Goal: Task Accomplishment & Management: Use online tool/utility

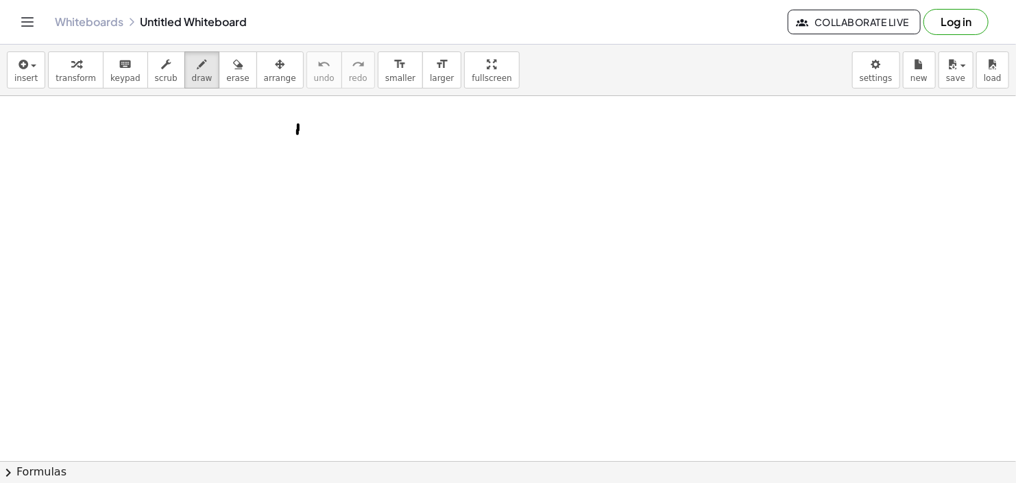
drag, startPoint x: 298, startPoint y: 124, endPoint x: 298, endPoint y: 134, distance: 9.6
drag, startPoint x: 322, startPoint y: 126, endPoint x: 323, endPoint y: 135, distance: 9.0
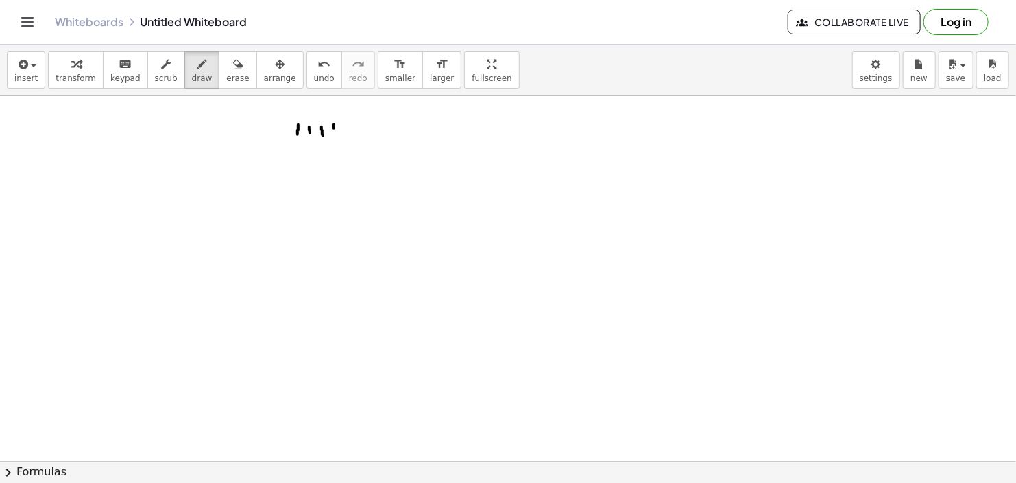
drag, startPoint x: 334, startPoint y: 124, endPoint x: 335, endPoint y: 136, distance: 12.4
drag, startPoint x: 345, startPoint y: 124, endPoint x: 345, endPoint y: 133, distance: 8.9
drag, startPoint x: 359, startPoint y: 124, endPoint x: 359, endPoint y: 136, distance: 11.7
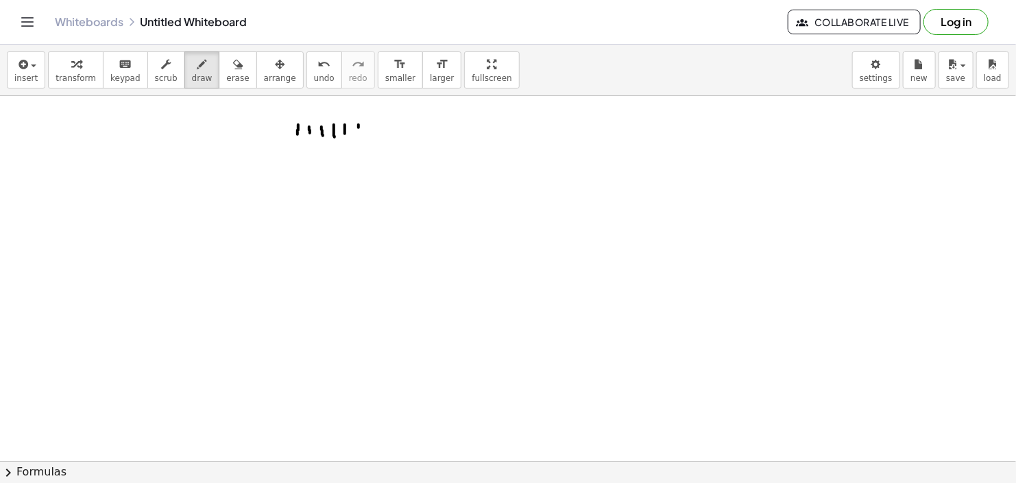
drag, startPoint x: 372, startPoint y: 125, endPoint x: 407, endPoint y: 132, distance: 35.8
drag, startPoint x: 383, startPoint y: 124, endPoint x: 383, endPoint y: 135, distance: 11.0
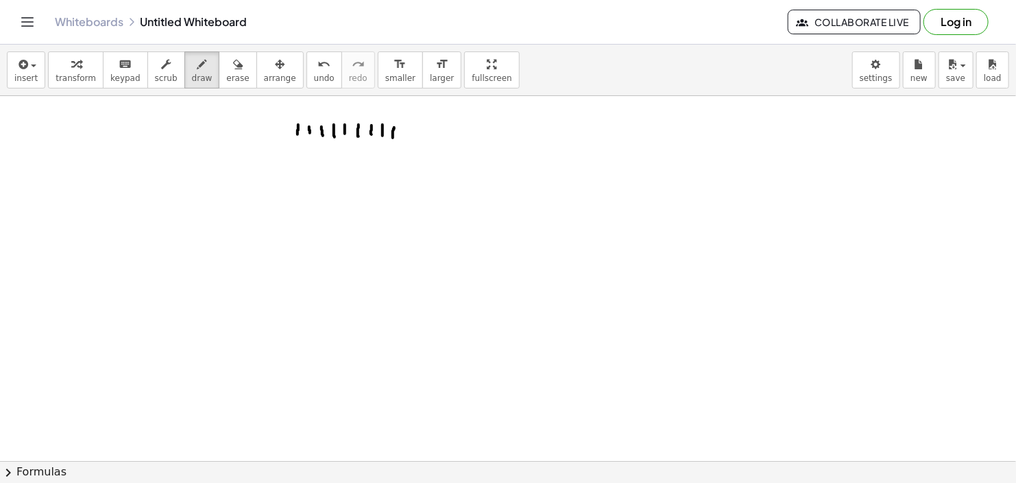
drag, startPoint x: 394, startPoint y: 127, endPoint x: 393, endPoint y: 137, distance: 10.4
drag, startPoint x: 405, startPoint y: 128, endPoint x: 405, endPoint y: 135, distance: 7.5
drag, startPoint x: 414, startPoint y: 126, endPoint x: 414, endPoint y: 135, distance: 8.9
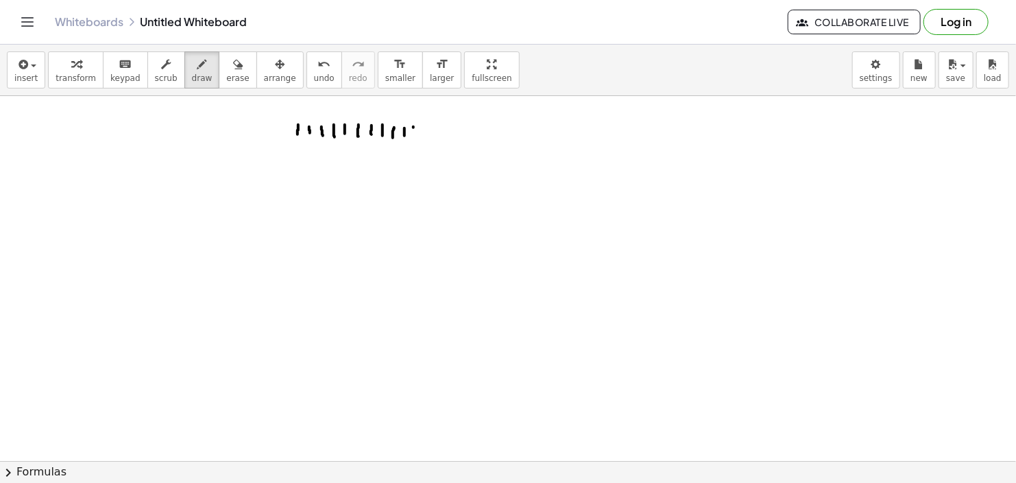
drag, startPoint x: 422, startPoint y: 130, endPoint x: 429, endPoint y: 139, distance: 11.2
drag, startPoint x: 411, startPoint y: 131, endPoint x: 418, endPoint y: 131, distance: 7.5
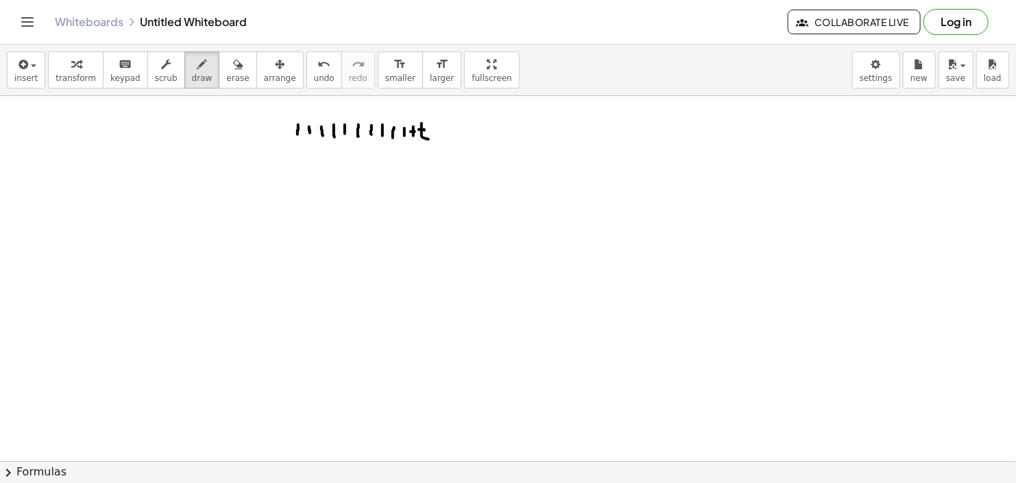
drag, startPoint x: 400, startPoint y: 131, endPoint x: 408, endPoint y: 132, distance: 7.6
drag, startPoint x: 381, startPoint y: 130, endPoint x: 388, endPoint y: 130, distance: 7.5
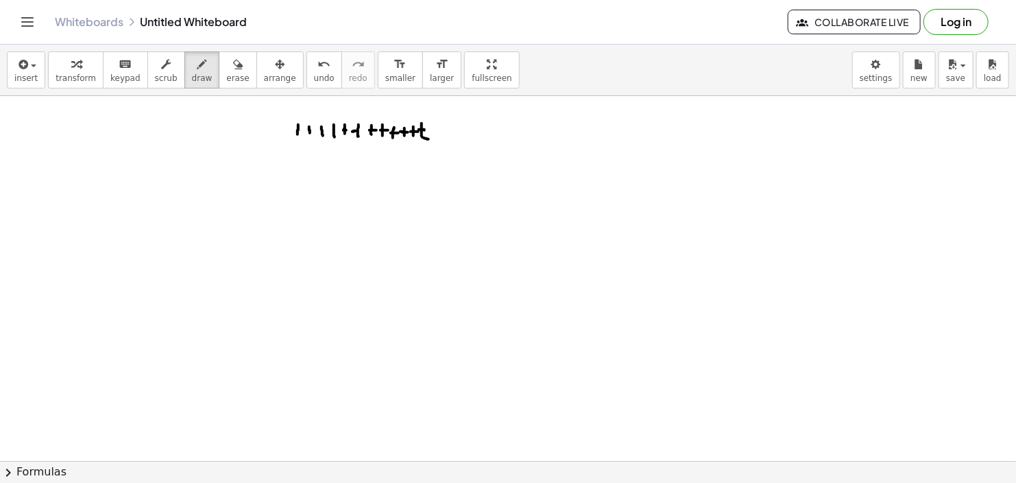
click at [233, 67] on icon "button" at bounding box center [238, 64] width 10 height 16
drag, startPoint x: 452, startPoint y: 133, endPoint x: 372, endPoint y: 132, distance: 79.6
click at [198, 70] on icon "button" at bounding box center [203, 64] width 10 height 16
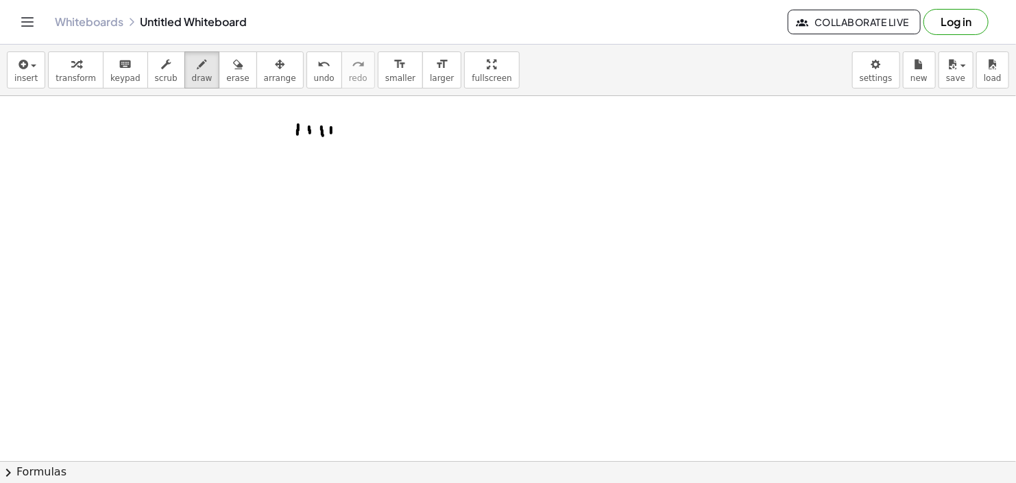
drag, startPoint x: 214, startPoint y: 77, endPoint x: 306, endPoint y: 143, distance: 113.4
click at [226, 77] on span "erase" at bounding box center [237, 78] width 23 height 10
drag, startPoint x: 306, startPoint y: 147, endPoint x: 296, endPoint y: 142, distance: 11.7
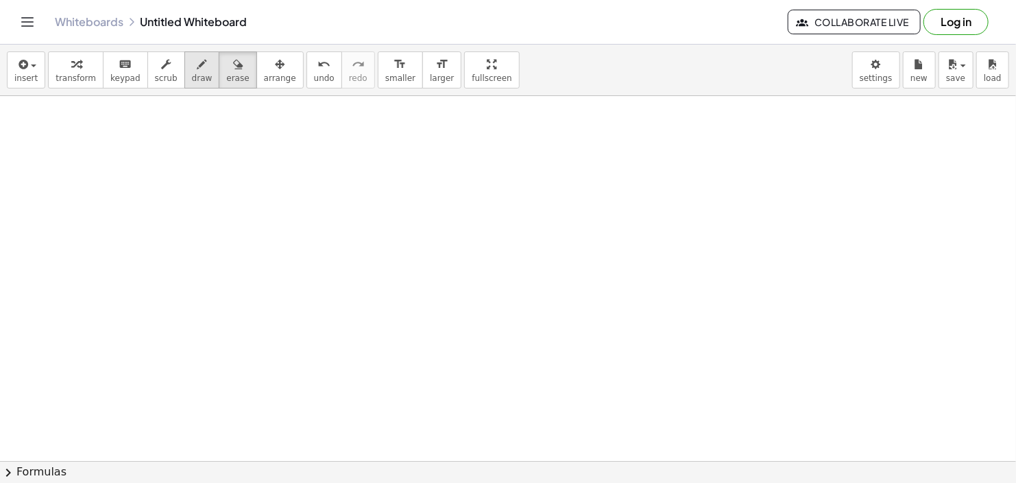
click at [192, 77] on span "draw" at bounding box center [202, 78] width 21 height 10
drag, startPoint x: 257, startPoint y: 179, endPoint x: 265, endPoint y: 191, distance: 14.5
drag, startPoint x: 267, startPoint y: 178, endPoint x: 263, endPoint y: 193, distance: 15.8
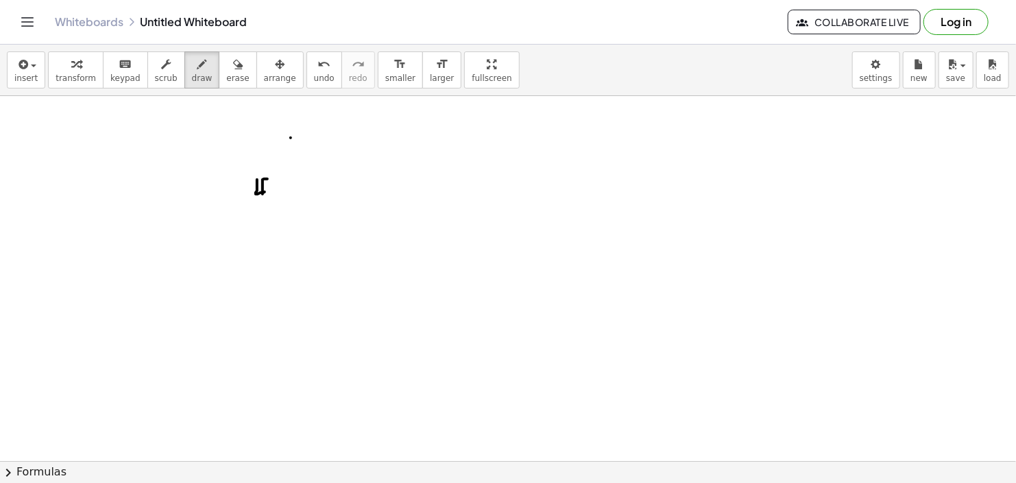
drag, startPoint x: 279, startPoint y: 179, endPoint x: 281, endPoint y: 187, distance: 7.8
drag, startPoint x: 298, startPoint y: 176, endPoint x: 298, endPoint y: 189, distance: 12.3
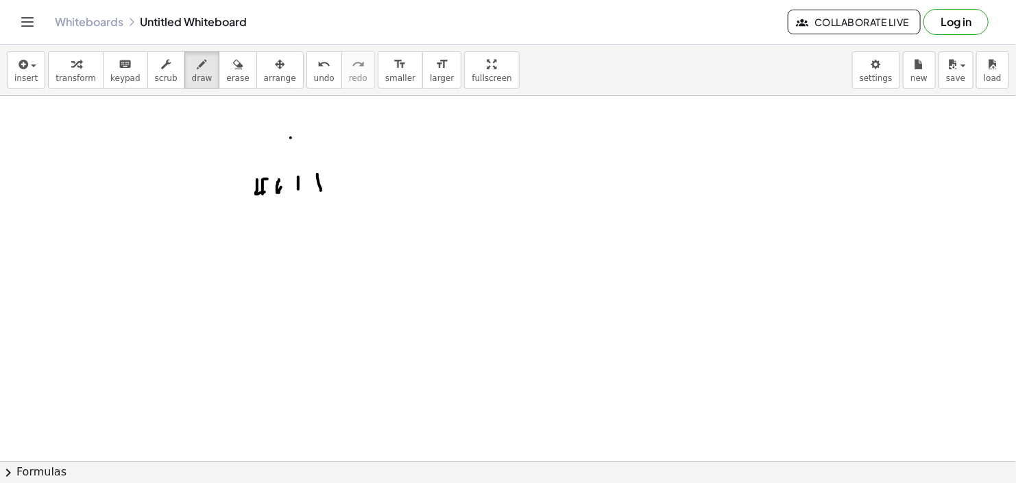
drag, startPoint x: 318, startPoint y: 173, endPoint x: 322, endPoint y: 190, distance: 17.1
drag, startPoint x: 332, startPoint y: 171, endPoint x: 334, endPoint y: 185, distance: 13.9
drag, startPoint x: 359, startPoint y: 164, endPoint x: 364, endPoint y: 176, distance: 12.9
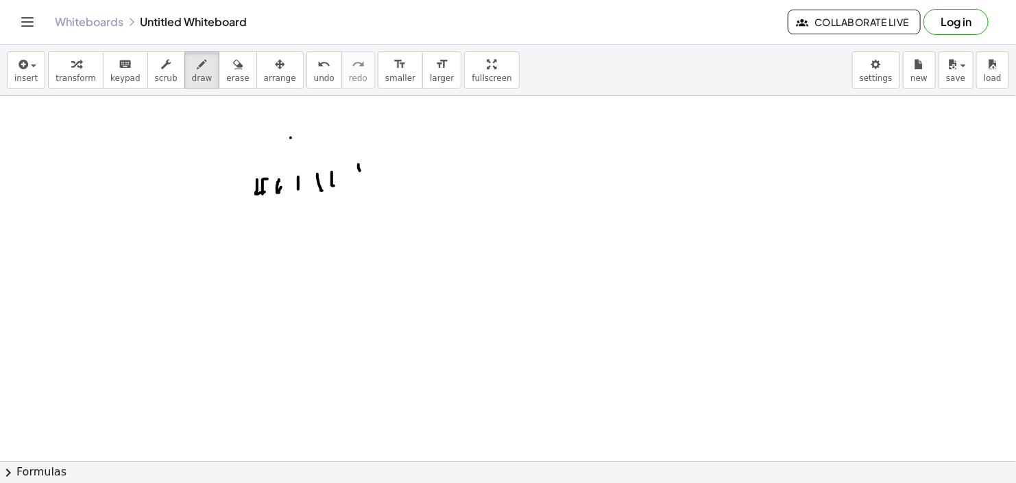
drag, startPoint x: 341, startPoint y: 157, endPoint x: 352, endPoint y: 184, distance: 28.9
drag, startPoint x: 379, startPoint y: 149, endPoint x: 381, endPoint y: 173, distance: 24.8
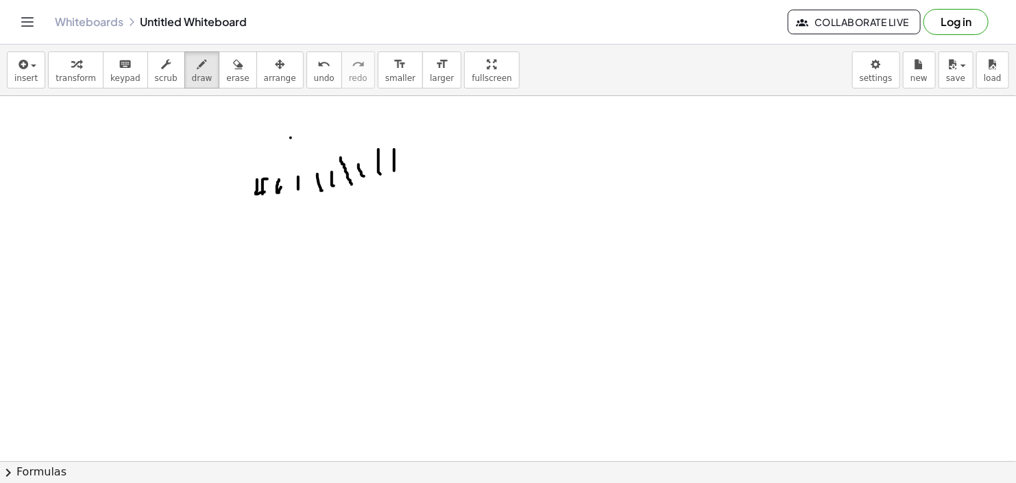
drag, startPoint x: 394, startPoint y: 149, endPoint x: 394, endPoint y: 170, distance: 21.3
drag, startPoint x: 409, startPoint y: 147, endPoint x: 415, endPoint y: 165, distance: 19.5
drag, startPoint x: 428, startPoint y: 143, endPoint x: 431, endPoint y: 164, distance: 21.5
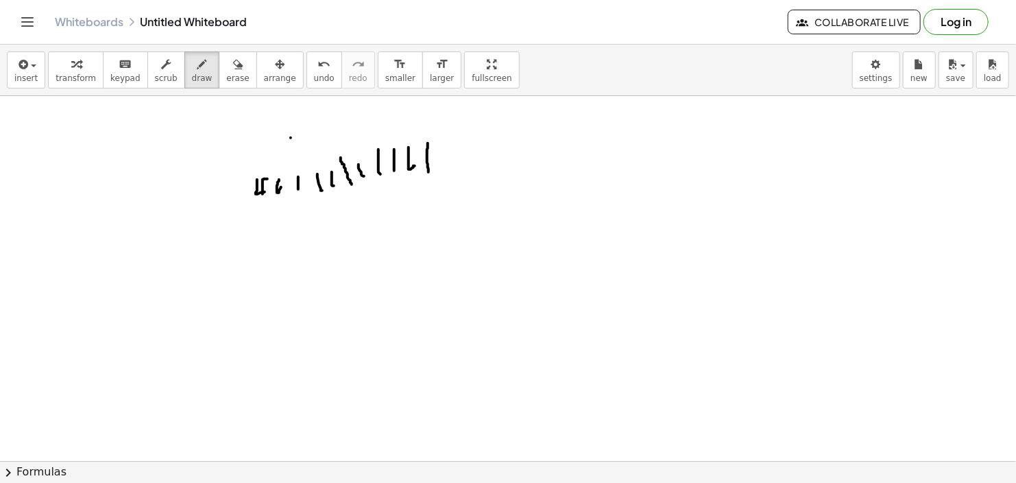
drag, startPoint x: 443, startPoint y: 149, endPoint x: 442, endPoint y: 165, distance: 16.5
drag, startPoint x: 470, startPoint y: 138, endPoint x: 474, endPoint y: 164, distance: 26.3
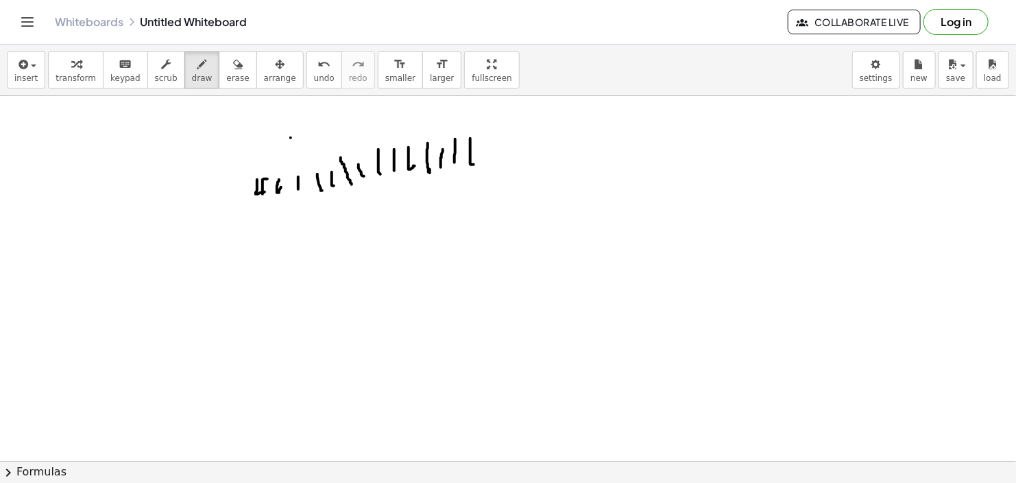
drag, startPoint x: 455, startPoint y: 139, endPoint x: 455, endPoint y: 162, distance: 23.3
drag, startPoint x: 493, startPoint y: 136, endPoint x: 493, endPoint y: 152, distance: 15.8
drag, startPoint x: 508, startPoint y: 130, endPoint x: 510, endPoint y: 149, distance: 19.3
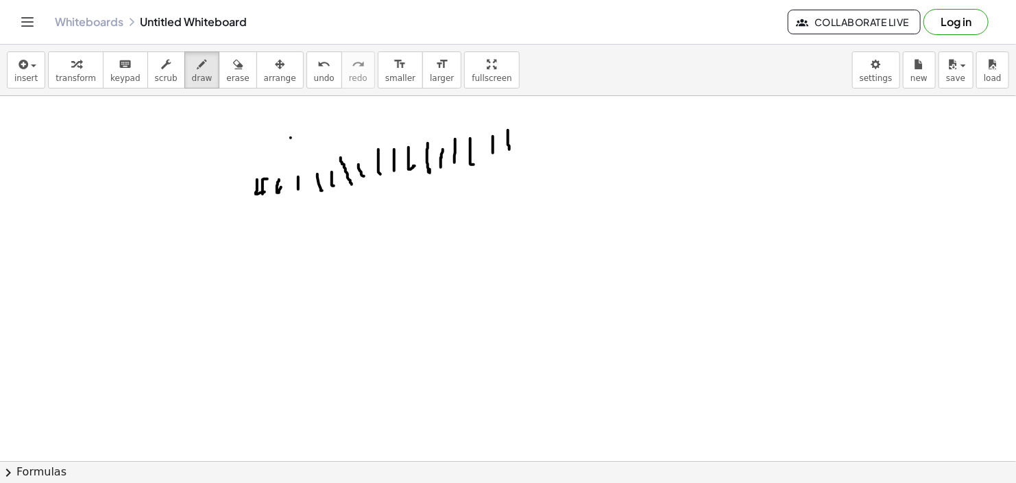
drag, startPoint x: 527, startPoint y: 128, endPoint x: 527, endPoint y: 149, distance: 20.6
drag, startPoint x: 550, startPoint y: 122, endPoint x: 550, endPoint y: 143, distance: 20.6
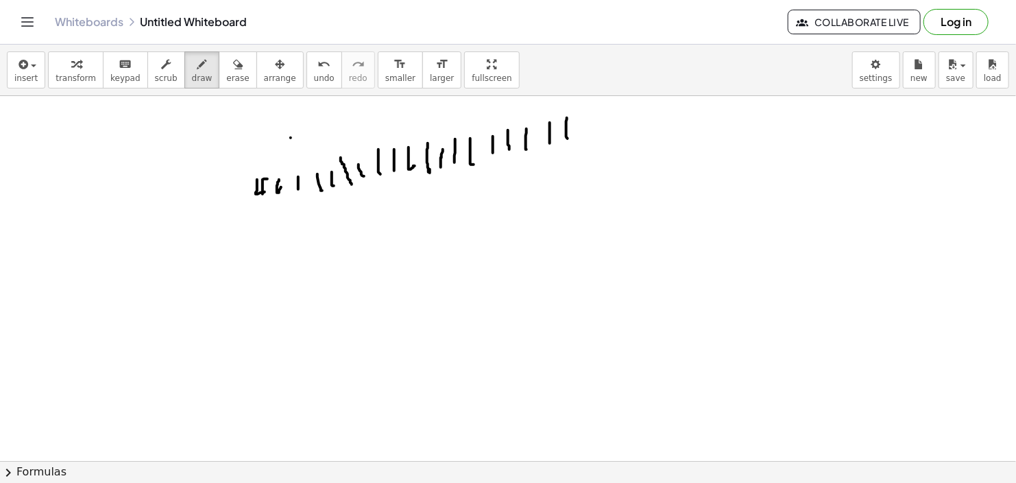
drag, startPoint x: 567, startPoint y: 117, endPoint x: 568, endPoint y: 138, distance: 20.6
drag, startPoint x: 567, startPoint y: 137, endPoint x: 566, endPoint y: 150, distance: 13.0
drag, startPoint x: 548, startPoint y: 137, endPoint x: 559, endPoint y: 125, distance: 16.5
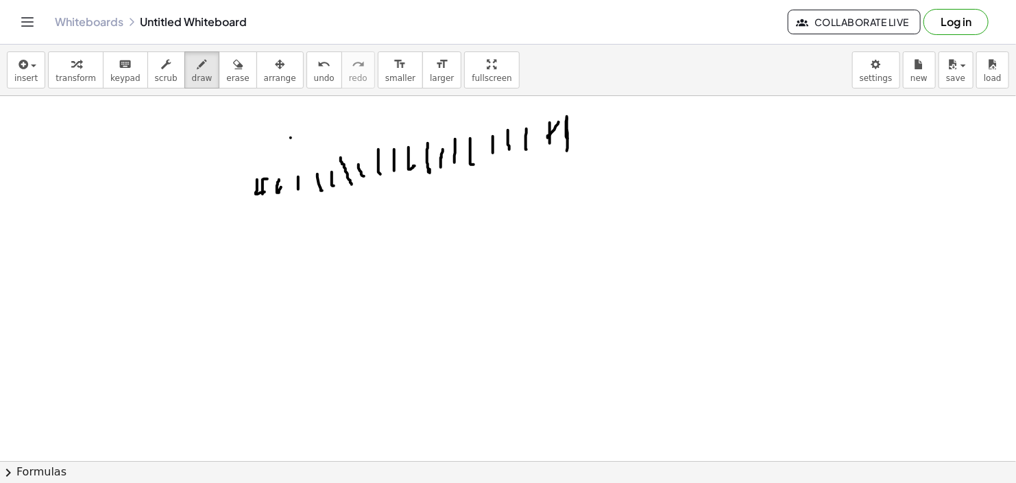
drag, startPoint x: 518, startPoint y: 147, endPoint x: 516, endPoint y: 127, distance: 20.0
drag, startPoint x: 503, startPoint y: 144, endPoint x: 510, endPoint y: 117, distance: 28.3
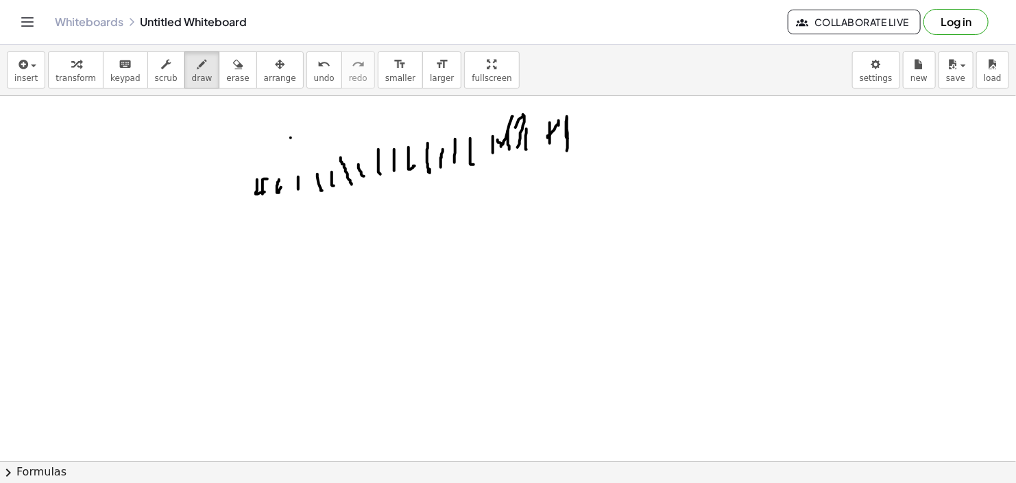
drag, startPoint x: 501, startPoint y: 146, endPoint x: 503, endPoint y: 134, distance: 12.5
drag, startPoint x: 463, startPoint y: 163, endPoint x: 477, endPoint y: 125, distance: 39.5
drag, startPoint x: 448, startPoint y: 159, endPoint x: 472, endPoint y: 117, distance: 47.9
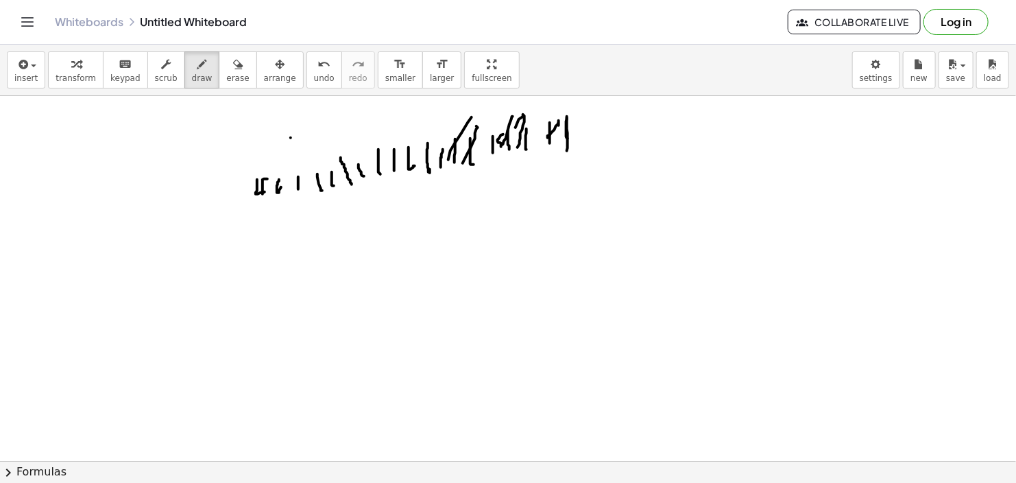
drag, startPoint x: 438, startPoint y: 151, endPoint x: 452, endPoint y: 136, distance: 20.4
drag, startPoint x: 420, startPoint y: 163, endPoint x: 423, endPoint y: 152, distance: 11.3
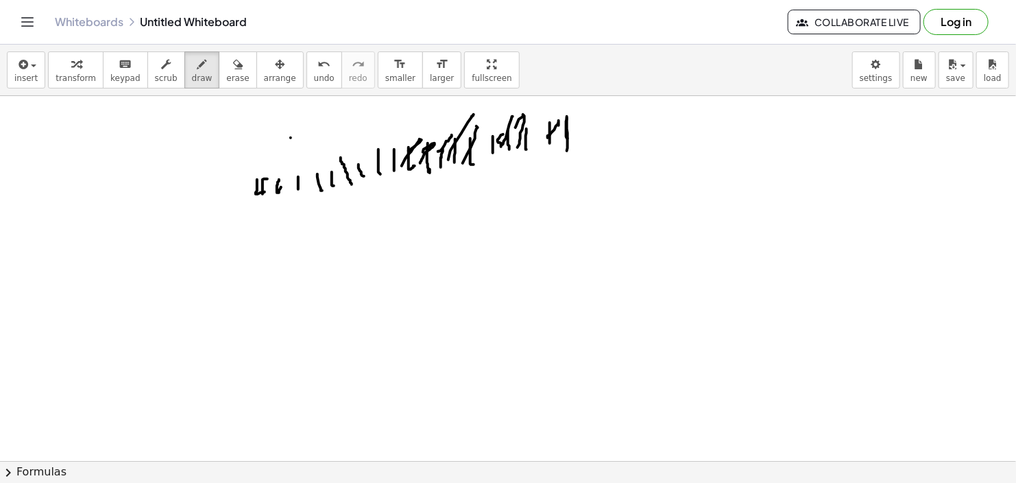
drag, startPoint x: 402, startPoint y: 165, endPoint x: 399, endPoint y: 158, distance: 7.4
drag, startPoint x: 371, startPoint y: 171, endPoint x: 384, endPoint y: 138, distance: 35.4
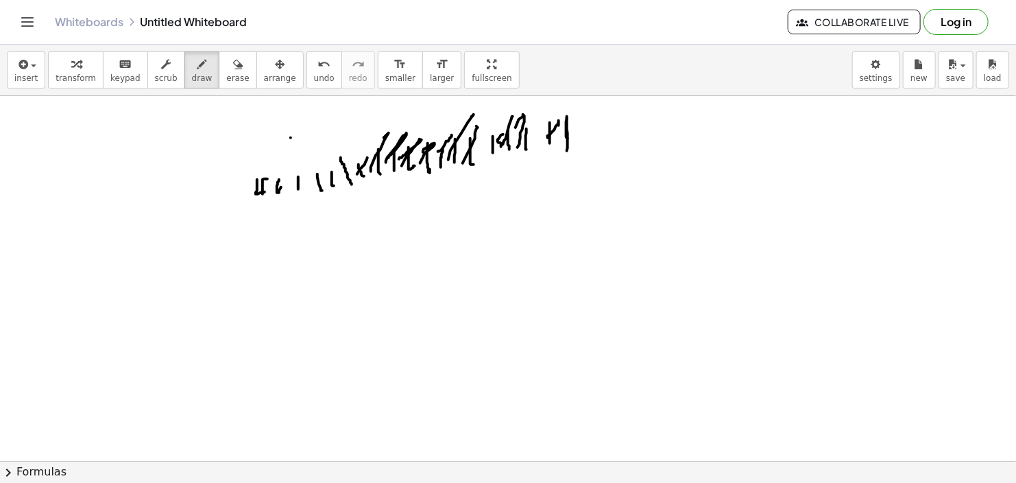
drag, startPoint x: 357, startPoint y: 173, endPoint x: 371, endPoint y: 152, distance: 25.9
drag, startPoint x: 345, startPoint y: 180, endPoint x: 362, endPoint y: 147, distance: 37.1
click at [23, 69] on icon "button" at bounding box center [22, 64] width 12 height 16
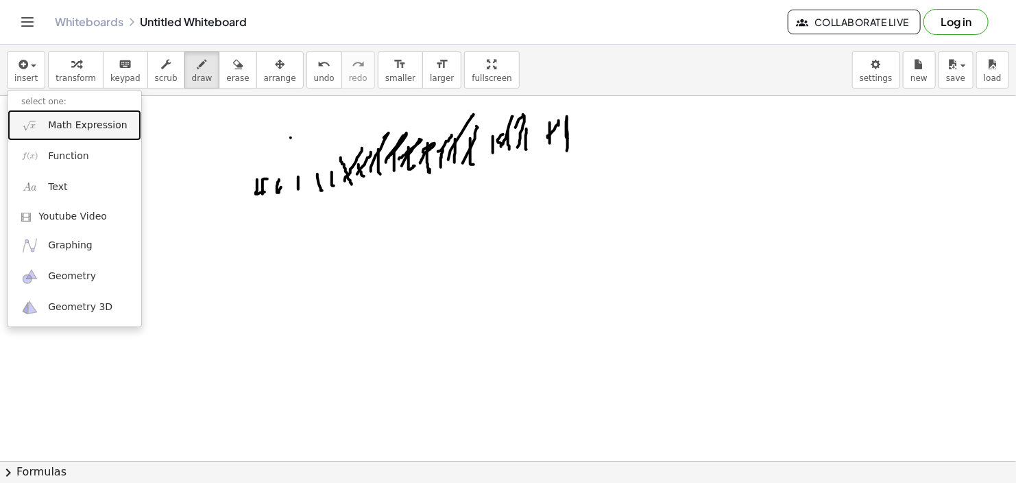
click at [60, 123] on span "Math Expression" at bounding box center [87, 126] width 79 height 14
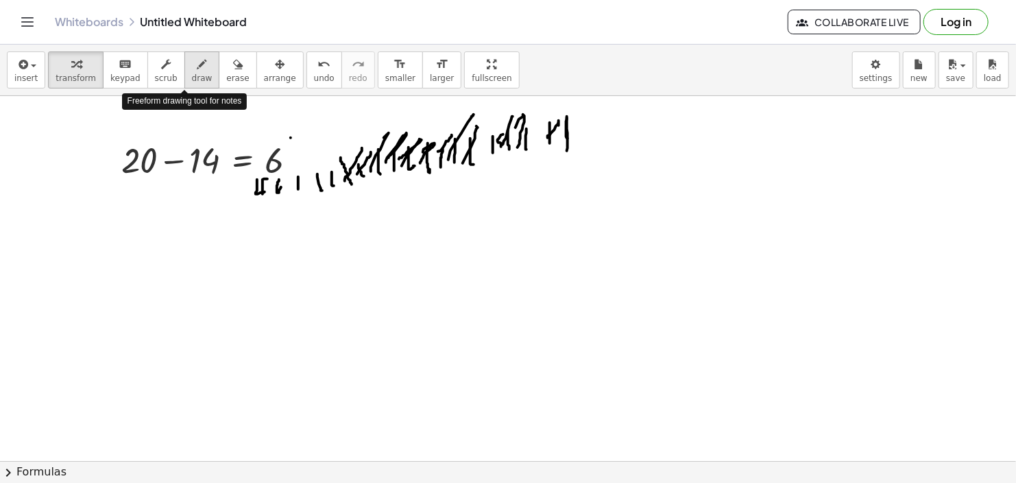
click at [192, 73] on span "draw" at bounding box center [202, 78] width 21 height 10
drag, startPoint x: 306, startPoint y: 256, endPoint x: 308, endPoint y: 267, distance: 11.8
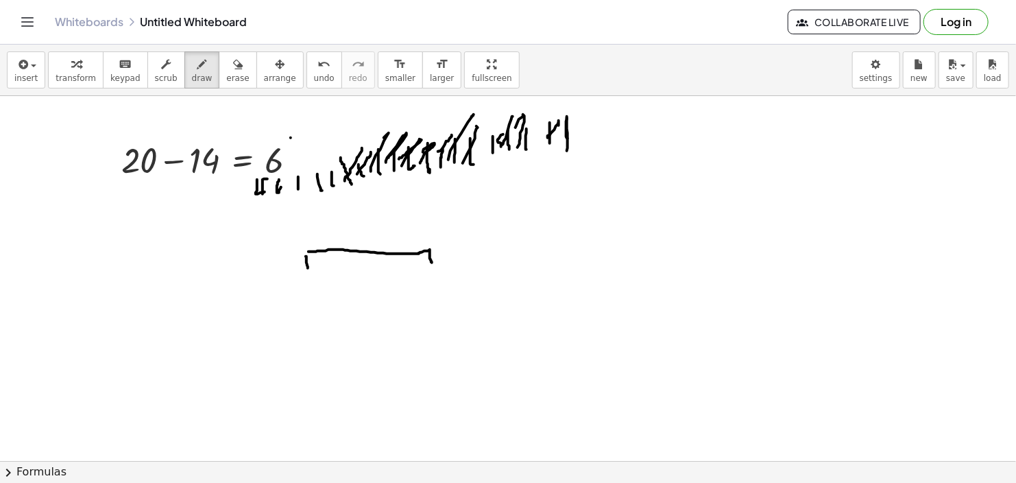
drag, startPoint x: 309, startPoint y: 251, endPoint x: 432, endPoint y: 262, distance: 123.9
drag, startPoint x: 308, startPoint y: 264, endPoint x: 426, endPoint y: 264, distance: 118.0
drag, startPoint x: 315, startPoint y: 283, endPoint x: 316, endPoint y: 304, distance: 20.6
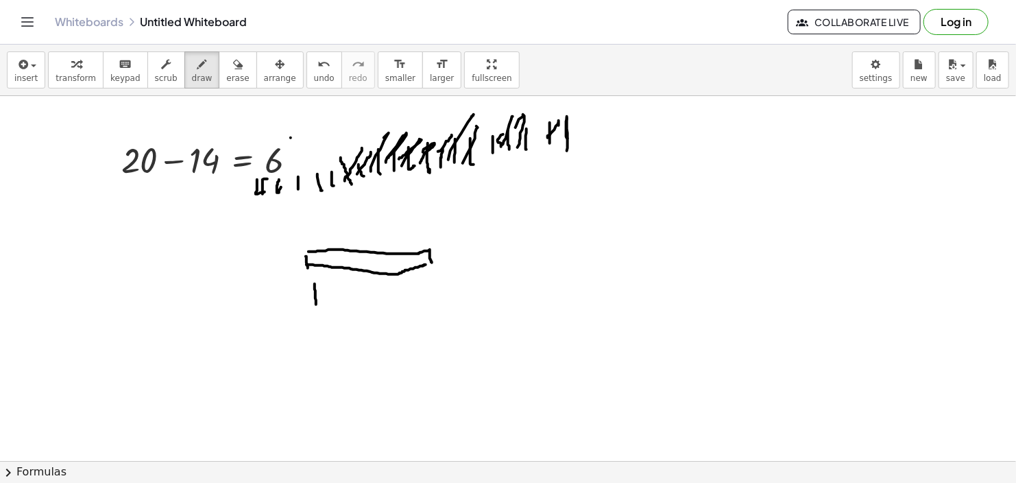
drag, startPoint x: 315, startPoint y: 284, endPoint x: 430, endPoint y: 302, distance: 115.9
drag, startPoint x: 323, startPoint y: 304, endPoint x: 423, endPoint y: 307, distance: 100.2
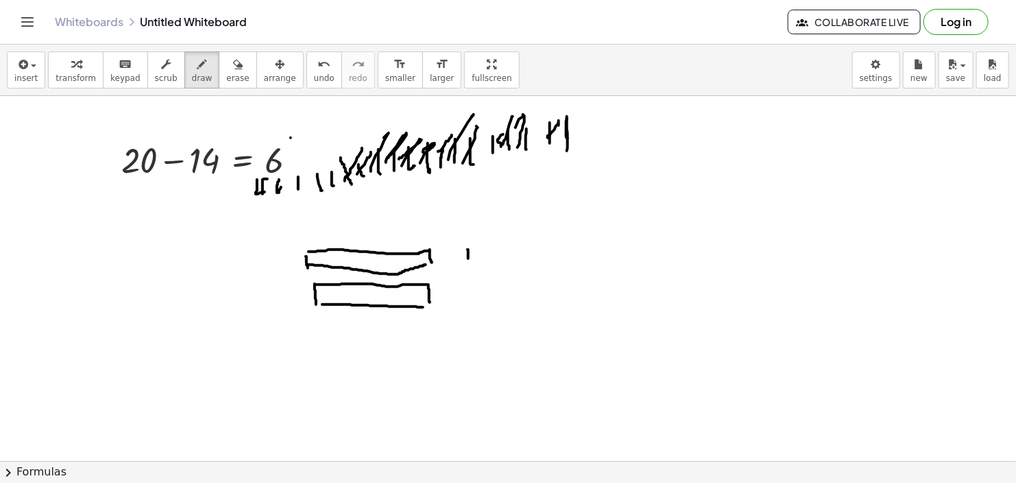
drag, startPoint x: 468, startPoint y: 249, endPoint x: 470, endPoint y: 256, distance: 7.8
drag, startPoint x: 467, startPoint y: 248, endPoint x: 562, endPoint y: 253, distance: 94.8
drag, startPoint x: 474, startPoint y: 261, endPoint x: 543, endPoint y: 270, distance: 69.7
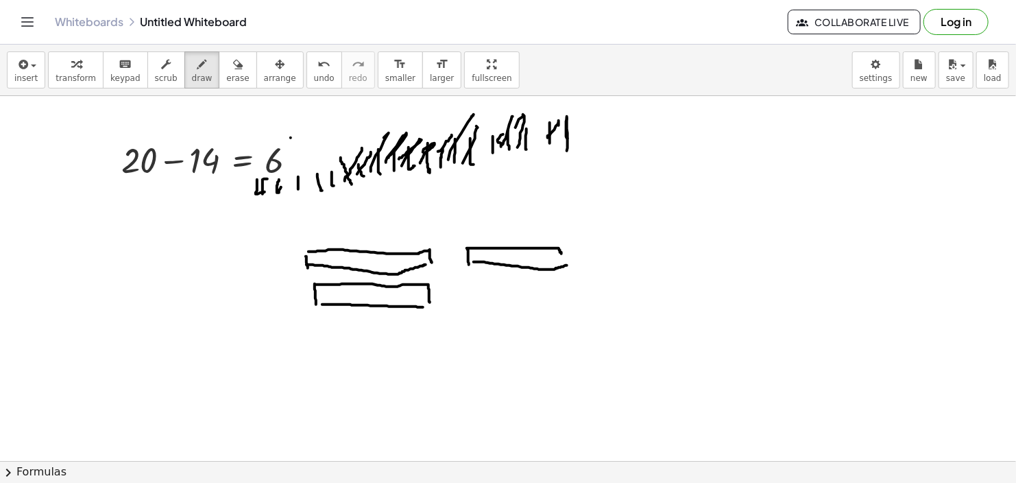
drag, startPoint x: 477, startPoint y: 291, endPoint x: 482, endPoint y: 296, distance: 7.3
drag, startPoint x: 490, startPoint y: 285, endPoint x: 458, endPoint y: 275, distance: 33.6
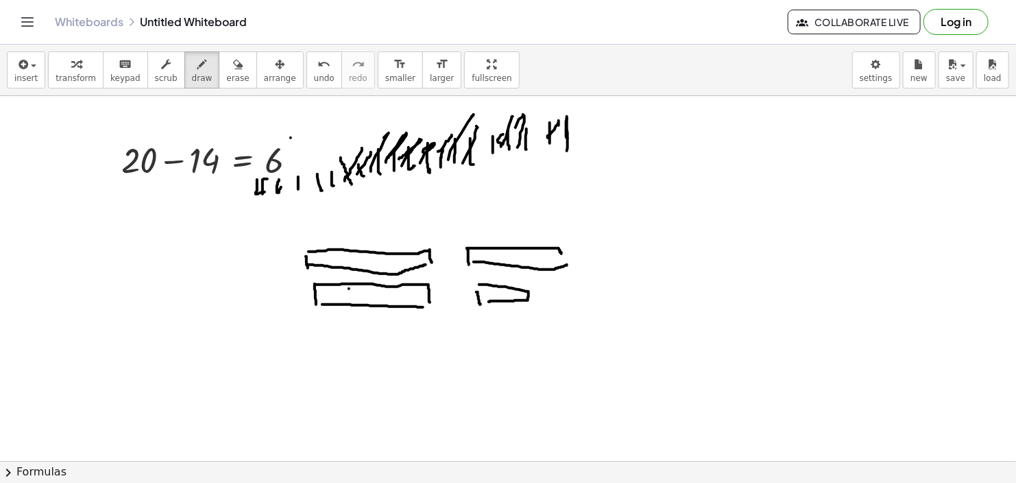
drag, startPoint x: 443, startPoint y: 254, endPoint x: 453, endPoint y: 255, distance: 9.6
drag, startPoint x: 579, startPoint y: 255, endPoint x: 588, endPoint y: 254, distance: 8.3
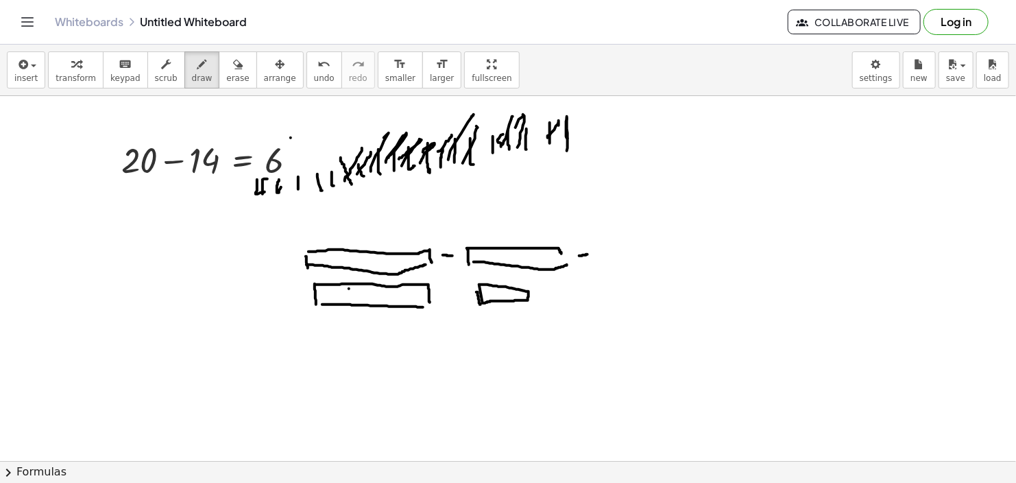
drag, startPoint x: 613, startPoint y: 240, endPoint x: 608, endPoint y: 254, distance: 15.4
drag, startPoint x: 493, startPoint y: 319, endPoint x: 458, endPoint y: 400, distance: 88.8
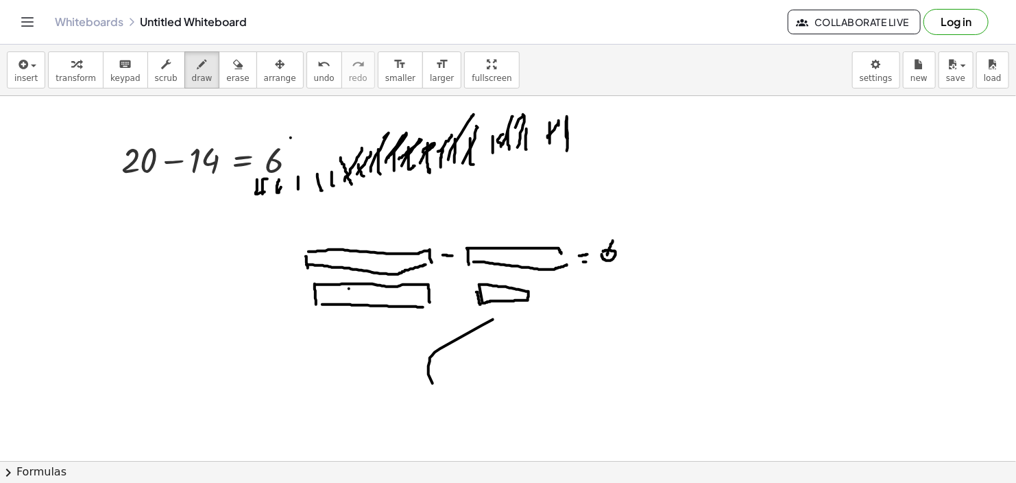
click at [32, 66] on span "button" at bounding box center [33, 65] width 5 height 3
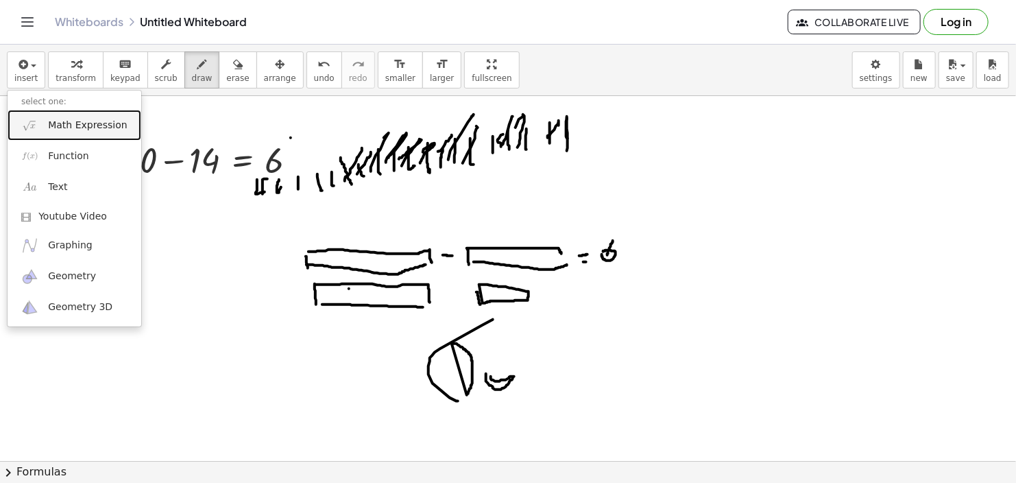
click at [53, 124] on span "Math Expression" at bounding box center [87, 126] width 79 height 14
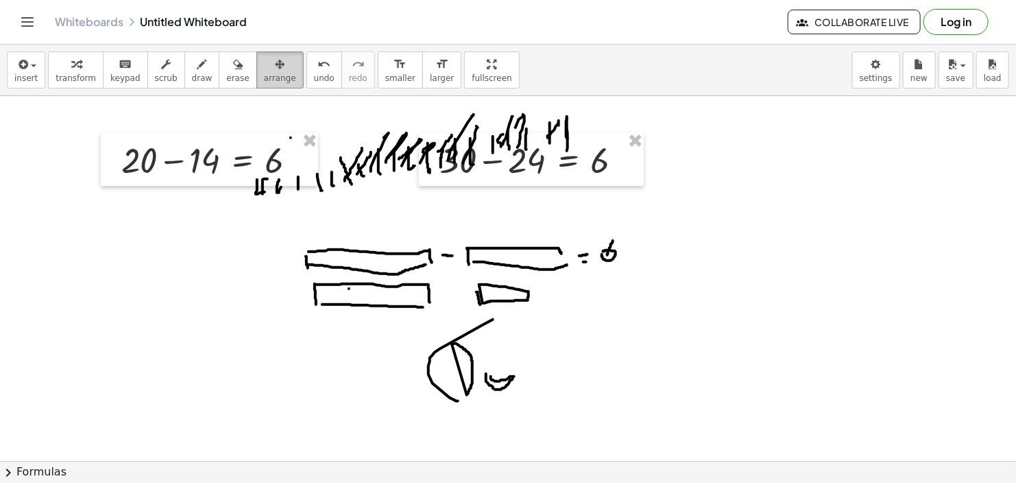
click at [264, 64] on div "button" at bounding box center [280, 64] width 32 height 16
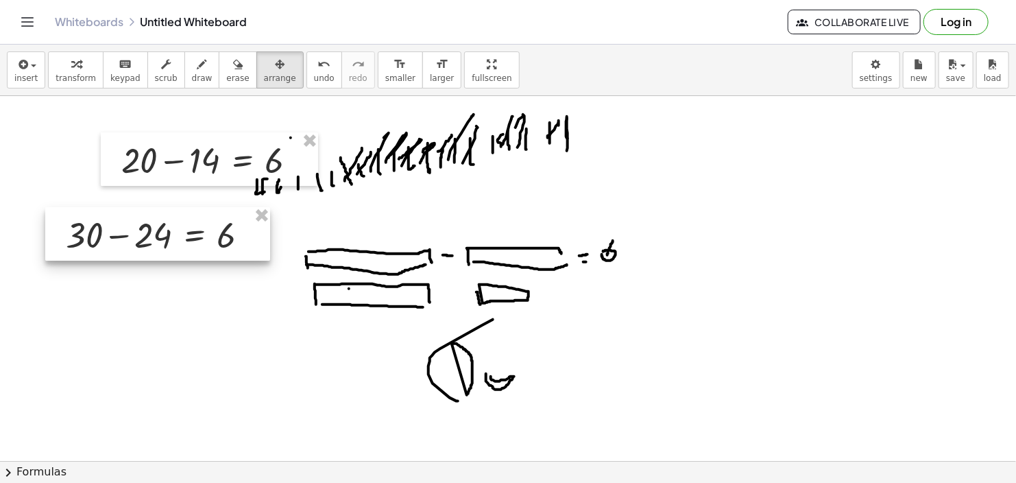
drag, startPoint x: 516, startPoint y: 159, endPoint x: 142, endPoint y: 234, distance: 381.1
click at [142, 234] on div at bounding box center [157, 233] width 225 height 53
click at [192, 73] on span "draw" at bounding box center [202, 78] width 21 height 10
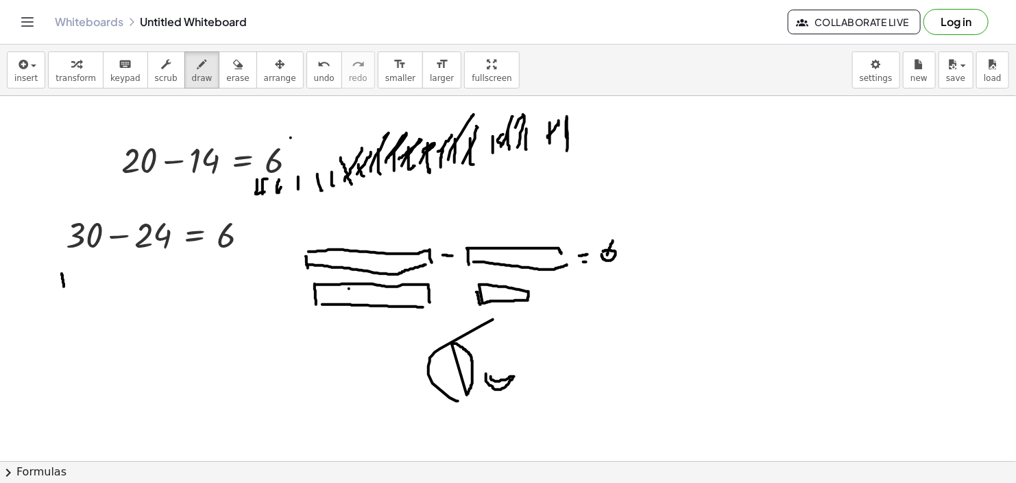
drag, startPoint x: 62, startPoint y: 273, endPoint x: 64, endPoint y: 288, distance: 15.3
drag, startPoint x: 62, startPoint y: 271, endPoint x: 188, endPoint y: 283, distance: 126.1
drag, startPoint x: 63, startPoint y: 287, endPoint x: 189, endPoint y: 289, distance: 125.5
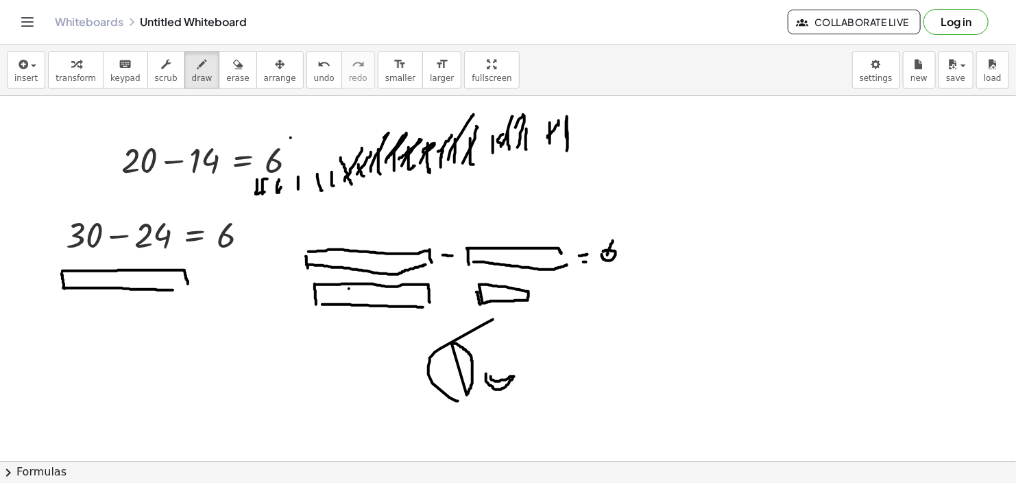
drag, startPoint x: 62, startPoint y: 300, endPoint x: 64, endPoint y: 312, distance: 12.0
drag, startPoint x: 73, startPoint y: 301, endPoint x: 65, endPoint y: 324, distance: 24.1
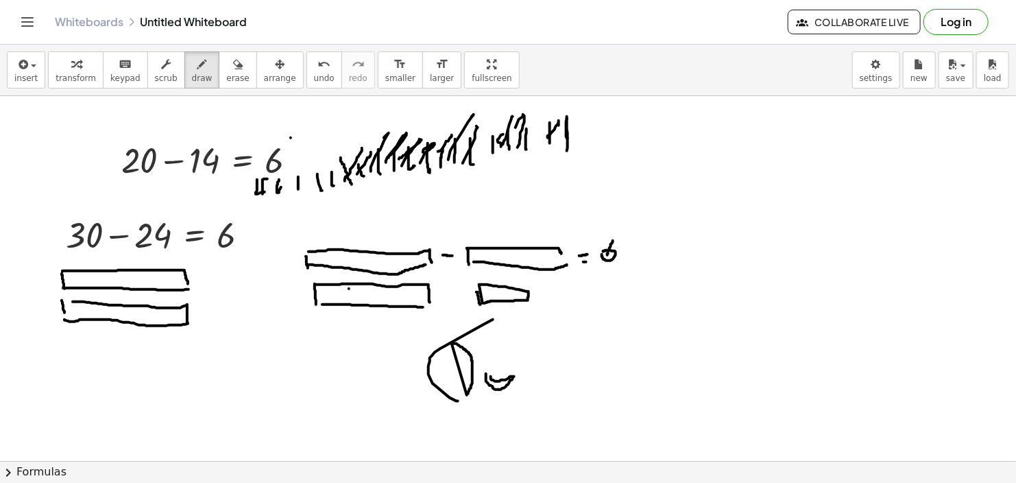
drag, startPoint x: 71, startPoint y: 336, endPoint x: 38, endPoint y: 316, distance: 38.5
drag, startPoint x: 205, startPoint y: 267, endPoint x: 210, endPoint y: 280, distance: 13.9
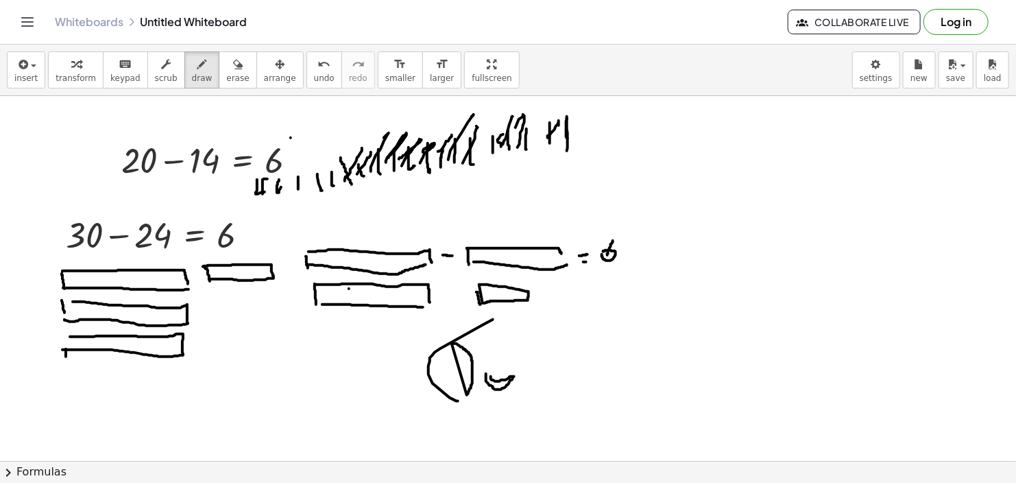
drag, startPoint x: 203, startPoint y: 266, endPoint x: 210, endPoint y: 278, distance: 14.1
drag, startPoint x: 213, startPoint y: 306, endPoint x: 218, endPoint y: 317, distance: 12.3
drag, startPoint x: 237, startPoint y: 300, endPoint x: 216, endPoint y: 313, distance: 24.7
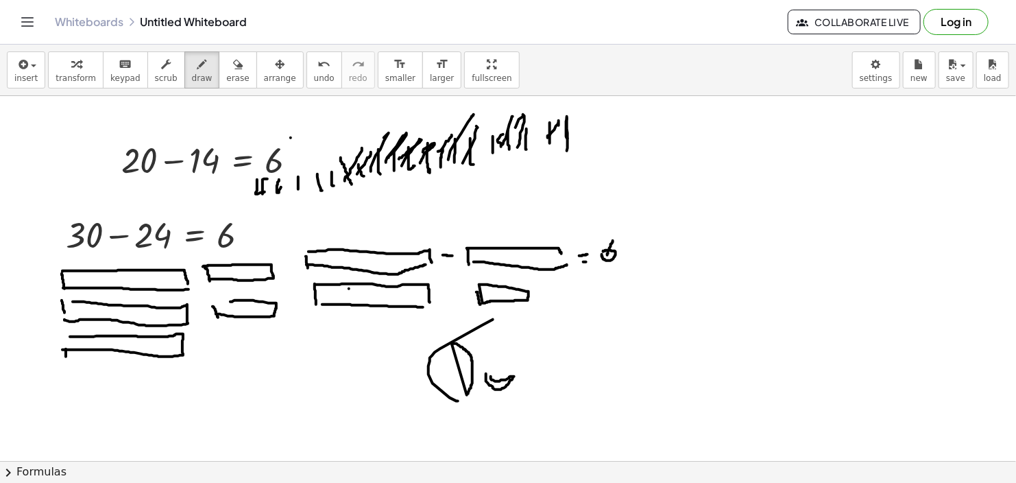
drag, startPoint x: 220, startPoint y: 324, endPoint x: 226, endPoint y: 339, distance: 15.7
drag, startPoint x: 233, startPoint y: 321, endPoint x: 236, endPoint y: 341, distance: 20.1
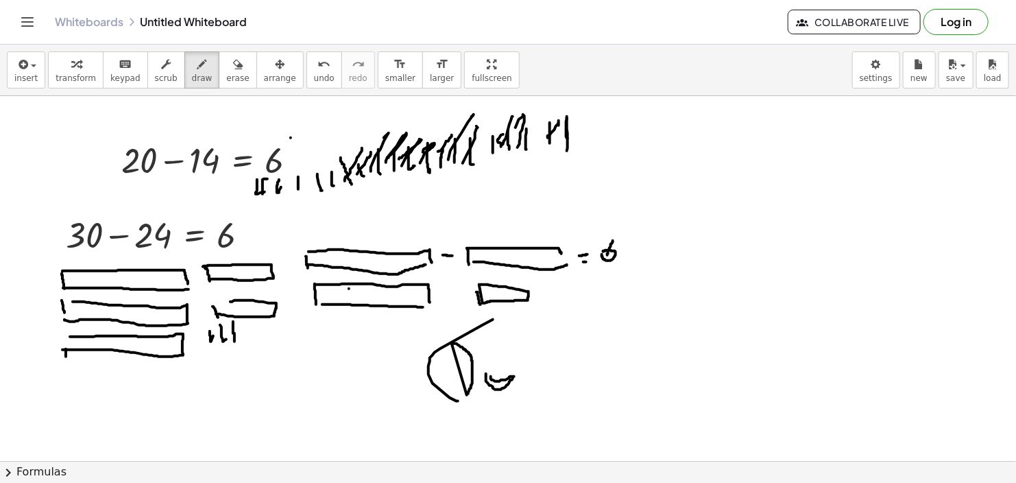
drag, startPoint x: 243, startPoint y: 321, endPoint x: 248, endPoint y: 339, distance: 19.1
drag, startPoint x: 139, startPoint y: 259, endPoint x: 193, endPoint y: 254, distance: 54.3
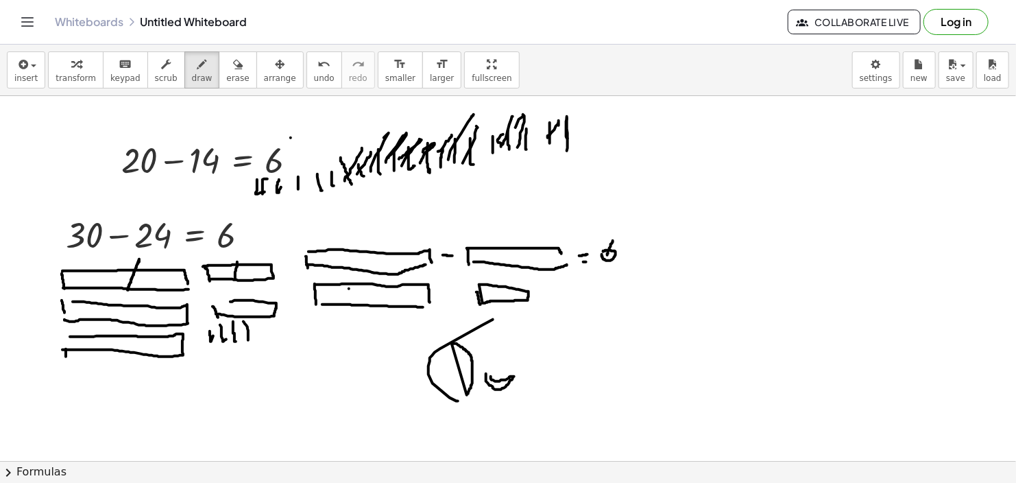
drag, startPoint x: 237, startPoint y: 261, endPoint x: 235, endPoint y: 278, distance: 16.6
drag, startPoint x: 132, startPoint y: 309, endPoint x: 130, endPoint y: 316, distance: 7.4
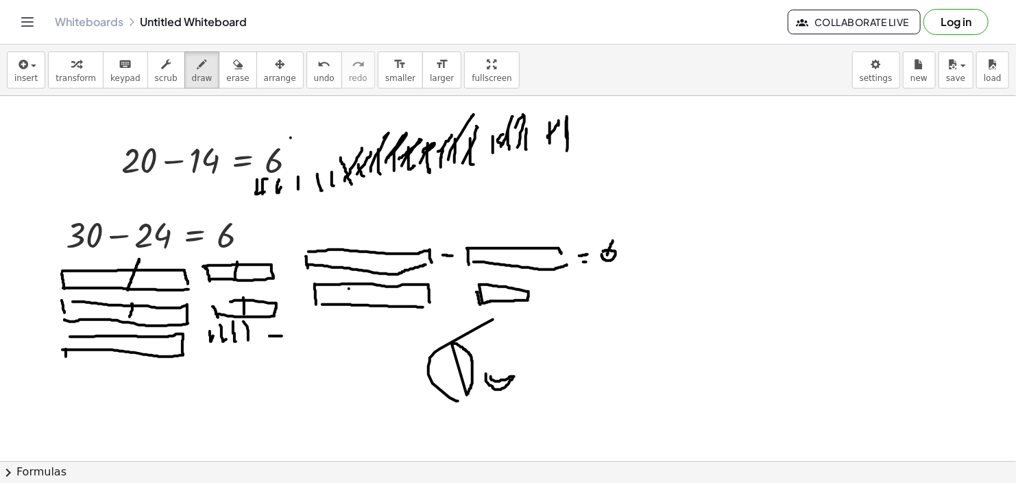
drag, startPoint x: 270, startPoint y: 335, endPoint x: 283, endPoint y: 335, distance: 13.0
click at [16, 63] on icon "button" at bounding box center [22, 64] width 12 height 16
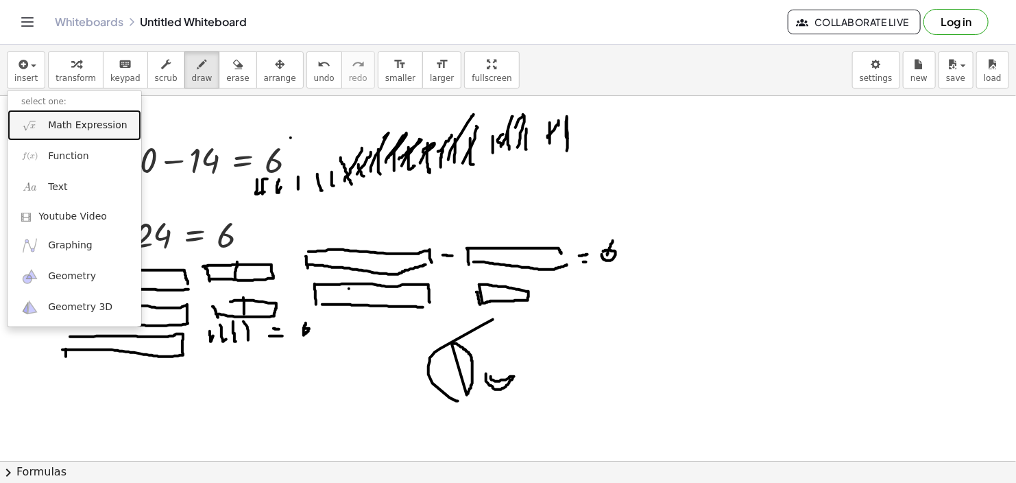
click at [57, 119] on span "Math Expression" at bounding box center [87, 126] width 79 height 14
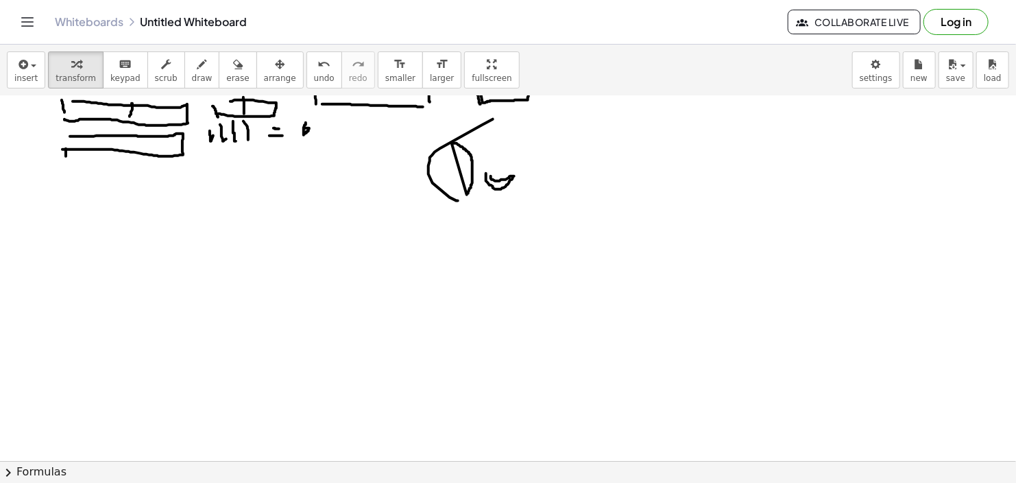
scroll to position [206, 0]
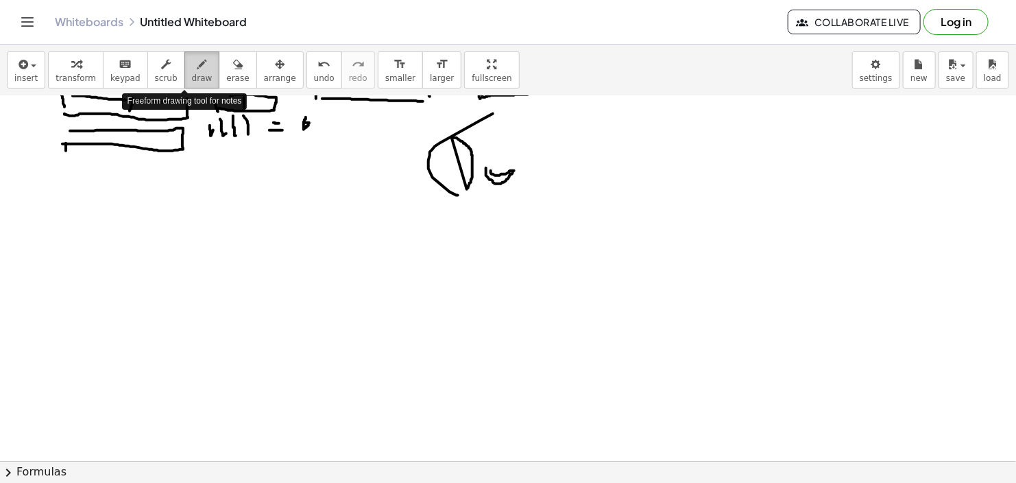
click at [192, 73] on span "draw" at bounding box center [202, 78] width 21 height 10
drag, startPoint x: 131, startPoint y: 213, endPoint x: 132, endPoint y: 224, distance: 11.0
click at [132, 224] on div at bounding box center [508, 299] width 1016 height 819
click at [141, 210] on div at bounding box center [508, 299] width 1016 height 819
drag, startPoint x: 158, startPoint y: 215, endPoint x: 166, endPoint y: 217, distance: 7.8
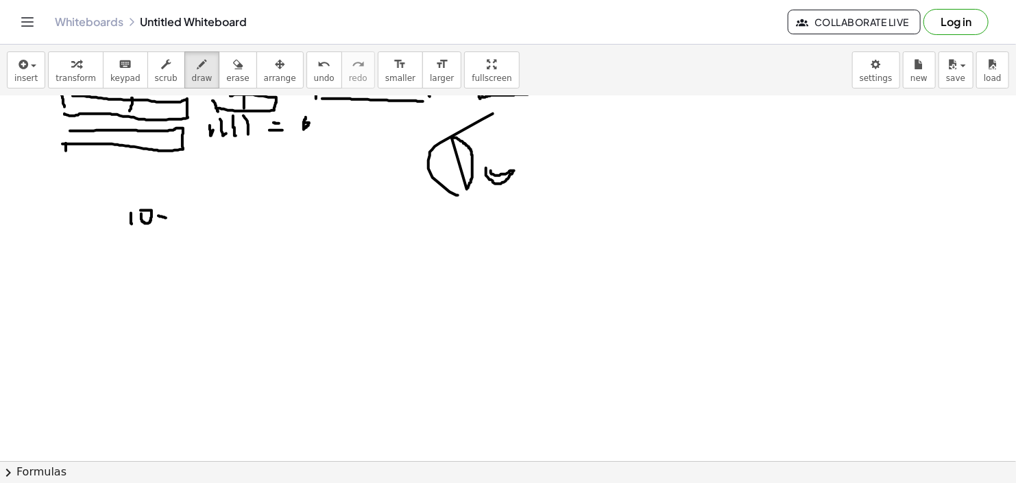
click at [166, 217] on div at bounding box center [508, 299] width 1016 height 819
drag, startPoint x: 162, startPoint y: 209, endPoint x: 166, endPoint y: 217, distance: 8.6
click at [162, 217] on div at bounding box center [508, 299] width 1016 height 819
drag, startPoint x: 174, startPoint y: 210, endPoint x: 175, endPoint y: 221, distance: 11.0
click at [175, 221] on div at bounding box center [508, 299] width 1016 height 819
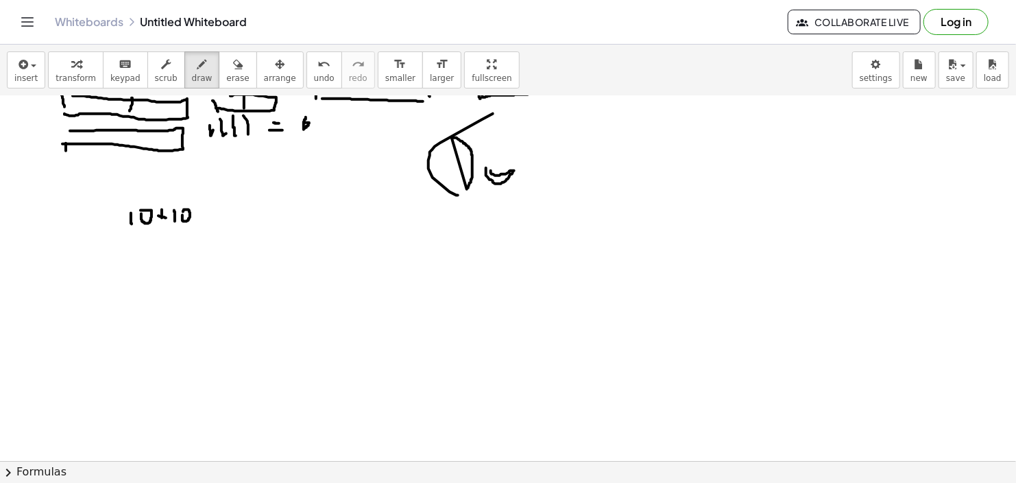
drag, startPoint x: 183, startPoint y: 220, endPoint x: 191, endPoint y: 214, distance: 9.7
click at [186, 212] on div at bounding box center [508, 299] width 1016 height 819
click at [206, 214] on div at bounding box center [508, 299] width 1016 height 819
click at [202, 214] on div at bounding box center [508, 299] width 1016 height 819
drag, startPoint x: 213, startPoint y: 210, endPoint x: 221, endPoint y: 215, distance: 8.9
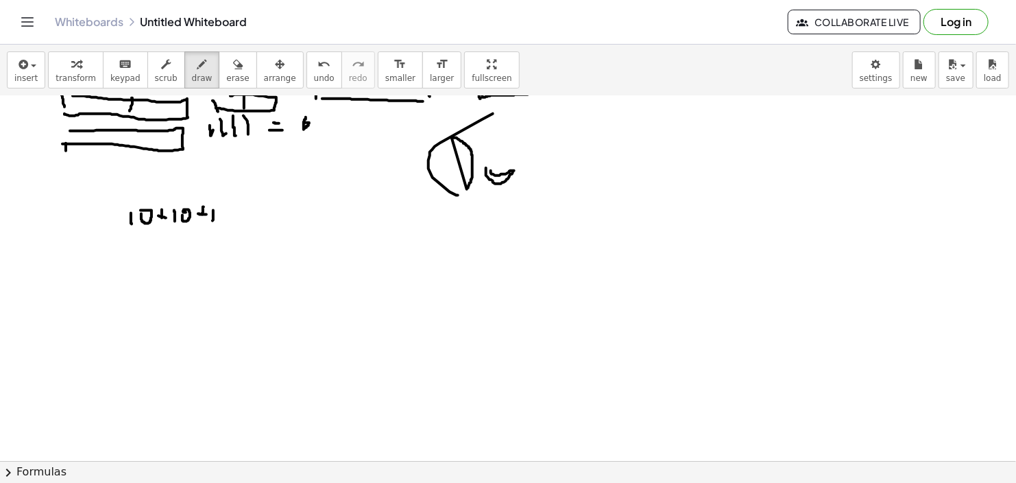
click at [216, 219] on div at bounding box center [508, 299] width 1016 height 819
click at [221, 212] on div at bounding box center [508, 299] width 1016 height 819
click at [243, 215] on div at bounding box center [508, 299] width 1016 height 819
click at [241, 214] on div at bounding box center [508, 299] width 1016 height 819
drag, startPoint x: 250, startPoint y: 208, endPoint x: 256, endPoint y: 215, distance: 9.2
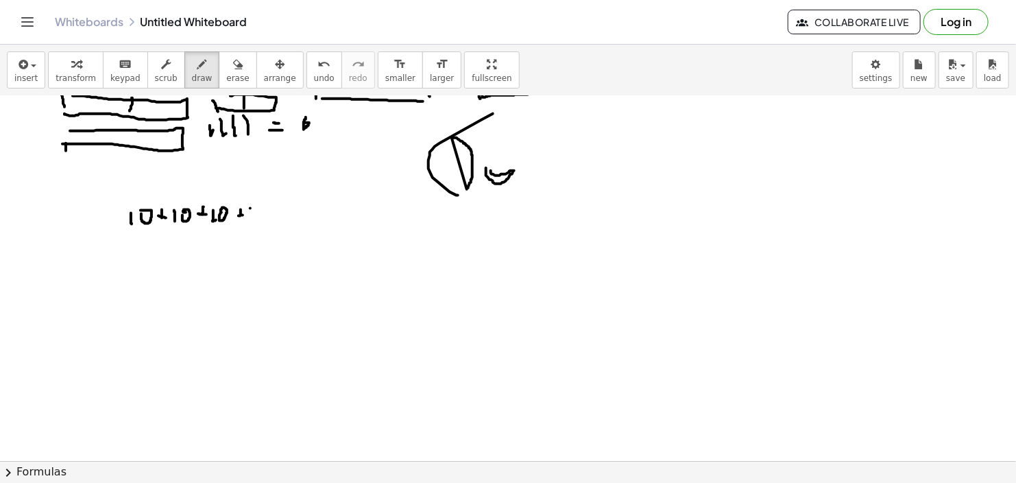
click at [251, 215] on div at bounding box center [508, 299] width 1016 height 819
drag, startPoint x: 258, startPoint y: 210, endPoint x: 248, endPoint y: 215, distance: 10.7
click at [251, 209] on div at bounding box center [508, 299] width 1016 height 819
click at [279, 212] on div at bounding box center [508, 299] width 1016 height 819
click at [280, 213] on div at bounding box center [508, 299] width 1016 height 819
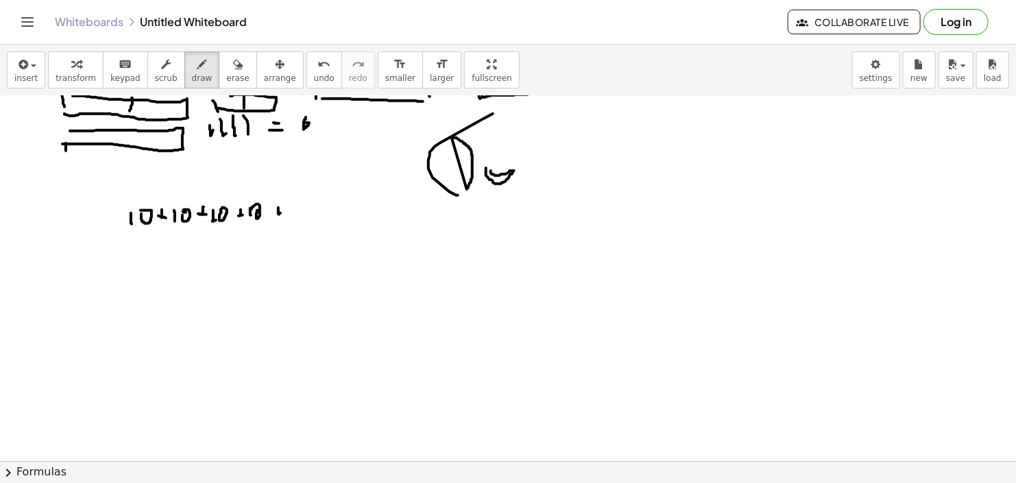
drag, startPoint x: 278, startPoint y: 207, endPoint x: 285, endPoint y: 213, distance: 8.3
click at [279, 215] on div at bounding box center [508, 299] width 1016 height 819
drag, startPoint x: 289, startPoint y: 205, endPoint x: 289, endPoint y: 215, distance: 10.3
click at [289, 215] on div at bounding box center [508, 299] width 1016 height 819
click at [294, 208] on div at bounding box center [508, 299] width 1016 height 819
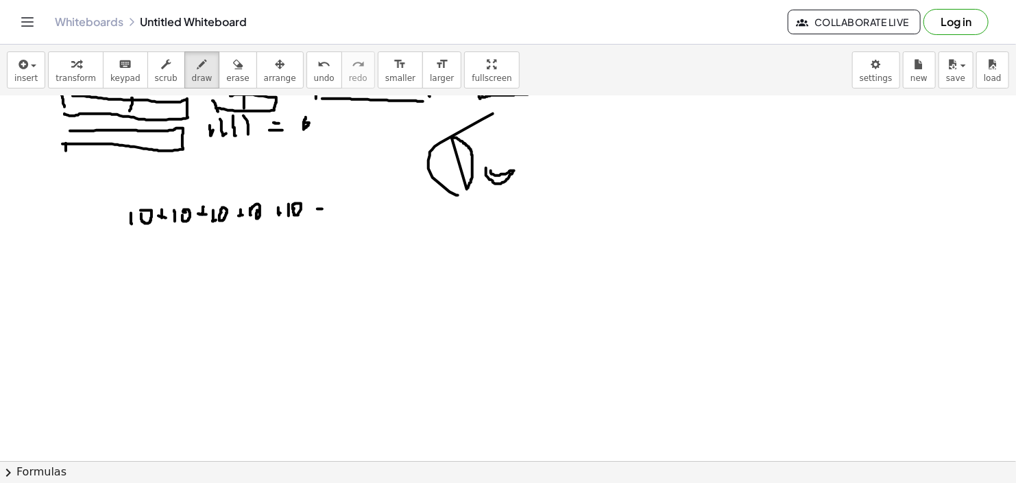
click at [322, 208] on div at bounding box center [508, 299] width 1016 height 819
click at [322, 212] on div at bounding box center [508, 299] width 1016 height 819
drag, startPoint x: 328, startPoint y: 201, endPoint x: 327, endPoint y: 217, distance: 15.8
click at [327, 217] on div at bounding box center [508, 299] width 1016 height 819
click at [334, 200] on div at bounding box center [508, 299] width 1016 height 819
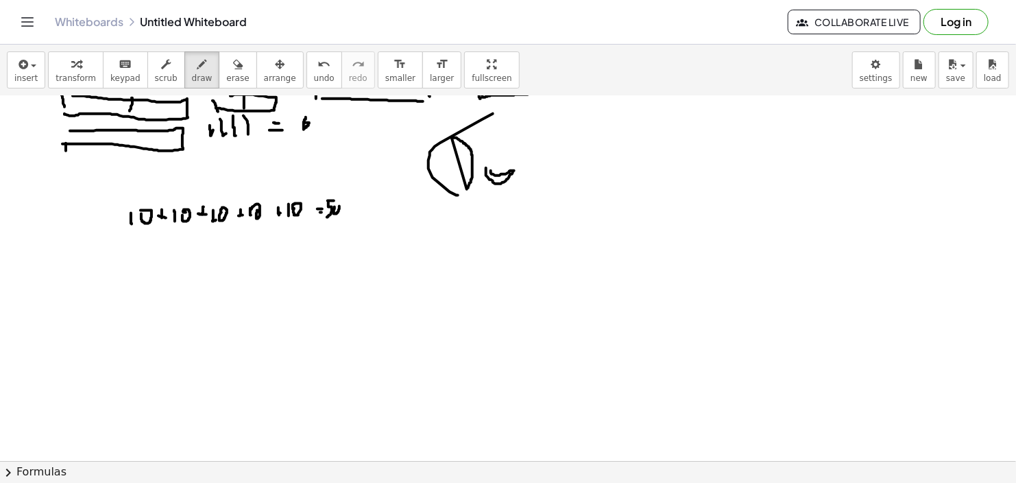
click at [336, 204] on div at bounding box center [508, 299] width 1016 height 819
click at [116, 234] on div at bounding box center [508, 299] width 1016 height 819
drag, startPoint x: 139, startPoint y: 238, endPoint x: 139, endPoint y: 246, distance: 7.5
click at [139, 246] on div at bounding box center [508, 299] width 1016 height 819
click at [158, 239] on div at bounding box center [508, 299] width 1016 height 819
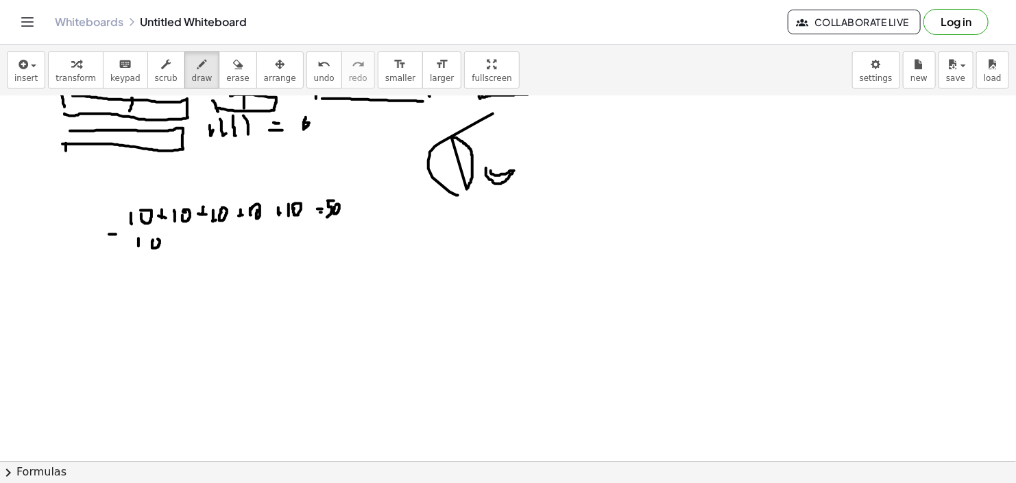
click at [172, 241] on div at bounding box center [508, 299] width 1016 height 819
click at [170, 243] on div at bounding box center [508, 299] width 1016 height 819
click at [179, 245] on div at bounding box center [508, 299] width 1016 height 819
click at [184, 245] on div at bounding box center [508, 299] width 1016 height 819
click at [202, 239] on div at bounding box center [508, 299] width 1016 height 819
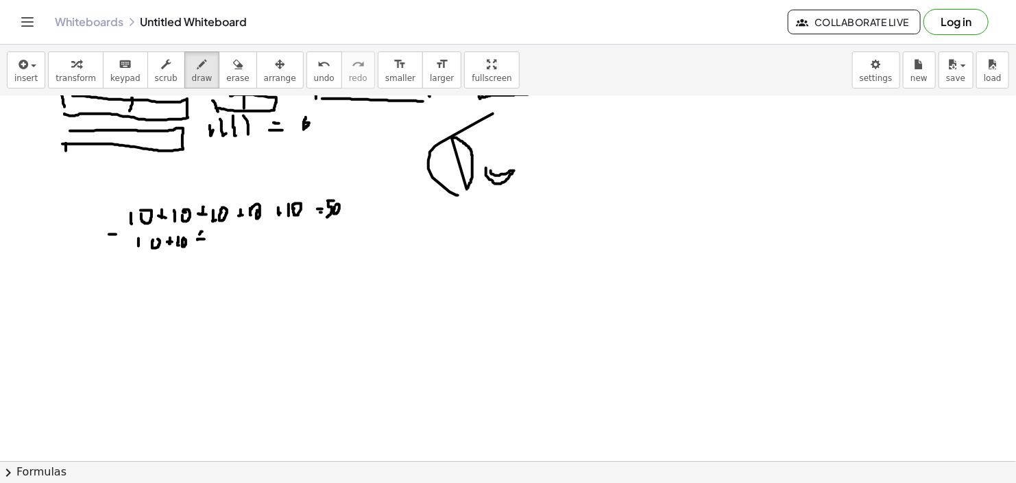
drag, startPoint x: 202, startPoint y: 231, endPoint x: 204, endPoint y: 241, distance: 10.4
click at [200, 242] on div at bounding box center [508, 299] width 1016 height 819
click at [215, 242] on div at bounding box center [508, 299] width 1016 height 819
drag, startPoint x: 221, startPoint y: 237, endPoint x: 241, endPoint y: 247, distance: 23.0
click at [218, 241] on div at bounding box center [508, 299] width 1016 height 819
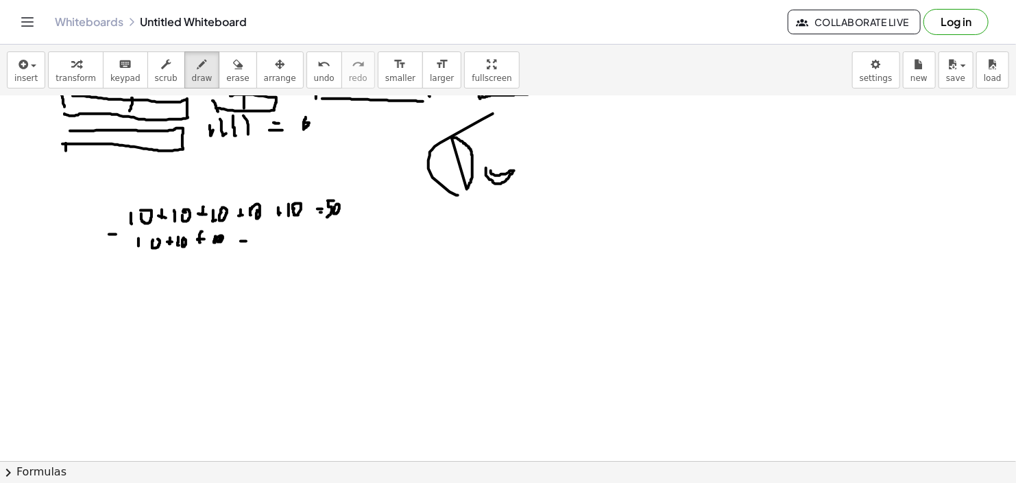
click at [246, 241] on div at bounding box center [508, 299] width 1016 height 819
drag, startPoint x: 244, startPoint y: 237, endPoint x: 251, endPoint y: 241, distance: 8.4
click at [244, 241] on div at bounding box center [508, 299] width 1016 height 819
click at [252, 244] on div at bounding box center [508, 299] width 1016 height 819
drag, startPoint x: 256, startPoint y: 243, endPoint x: 277, endPoint y: 247, distance: 21.0
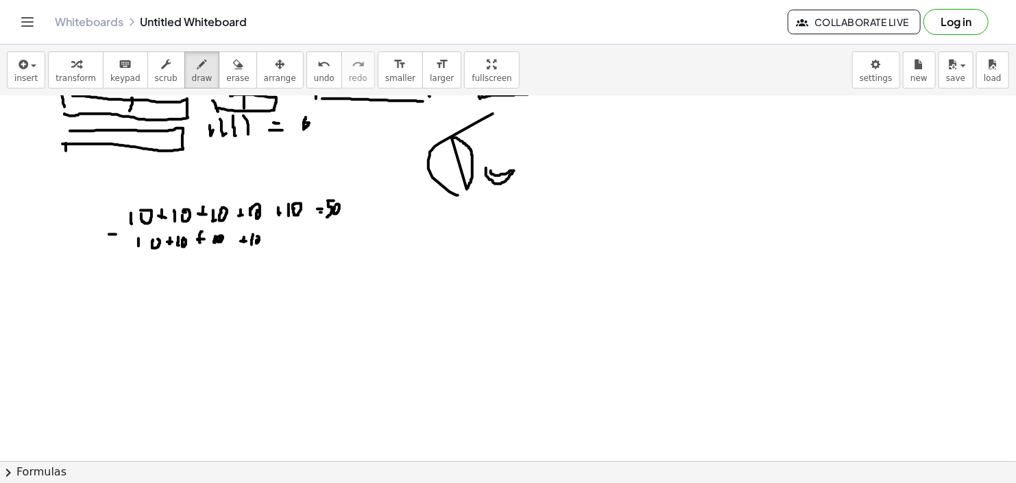
click at [256, 240] on div at bounding box center [508, 299] width 1016 height 819
click at [279, 238] on div at bounding box center [508, 299] width 1016 height 819
drag, startPoint x: 277, startPoint y: 237, endPoint x: 286, endPoint y: 237, distance: 8.9
click at [278, 242] on div at bounding box center [508, 299] width 1016 height 819
drag, startPoint x: 290, startPoint y: 228, endPoint x: 291, endPoint y: 246, distance: 17.8
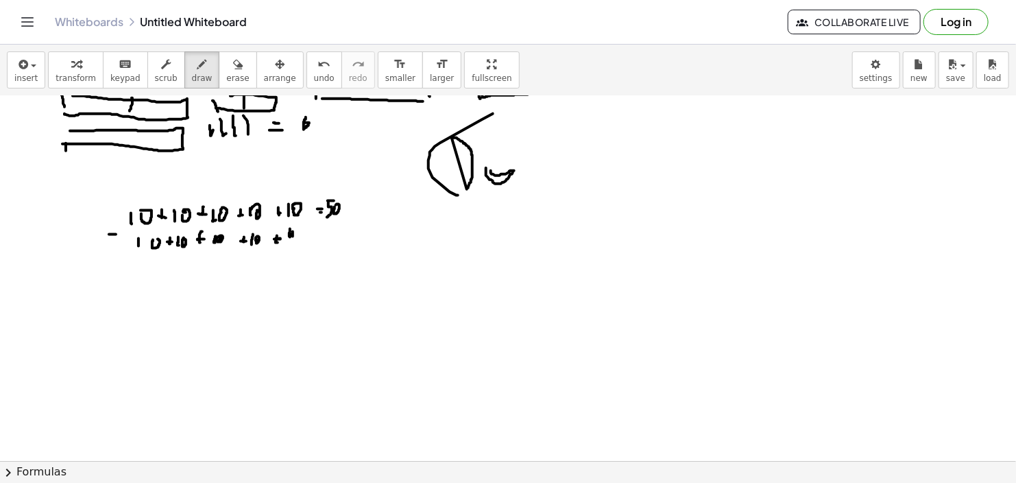
click at [290, 246] on div at bounding box center [508, 299] width 1016 height 819
click at [321, 235] on div at bounding box center [508, 299] width 1016 height 819
click at [321, 239] on div at bounding box center [508, 299] width 1016 height 819
drag, startPoint x: 331, startPoint y: 217, endPoint x: 352, endPoint y: 228, distance: 23.9
click at [352, 228] on div at bounding box center [508, 299] width 1016 height 819
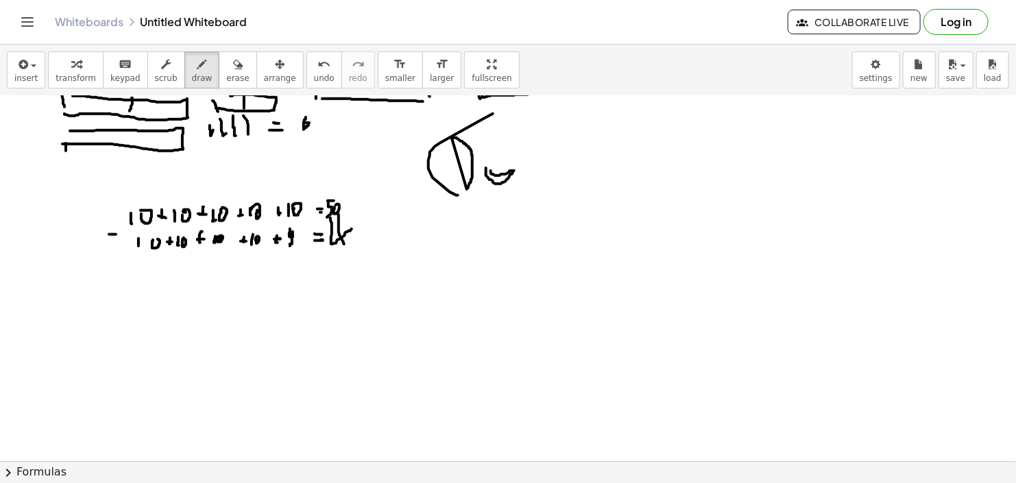
drag, startPoint x: 339, startPoint y: 214, endPoint x: 345, endPoint y: 245, distance: 31.5
click at [345, 245] on div at bounding box center [508, 299] width 1016 height 819
drag, startPoint x: 352, startPoint y: 214, endPoint x: 366, endPoint y: 230, distance: 21.0
click at [366, 230] on div at bounding box center [508, 299] width 1016 height 819
drag, startPoint x: 353, startPoint y: 220, endPoint x: 357, endPoint y: 237, distance: 17.0
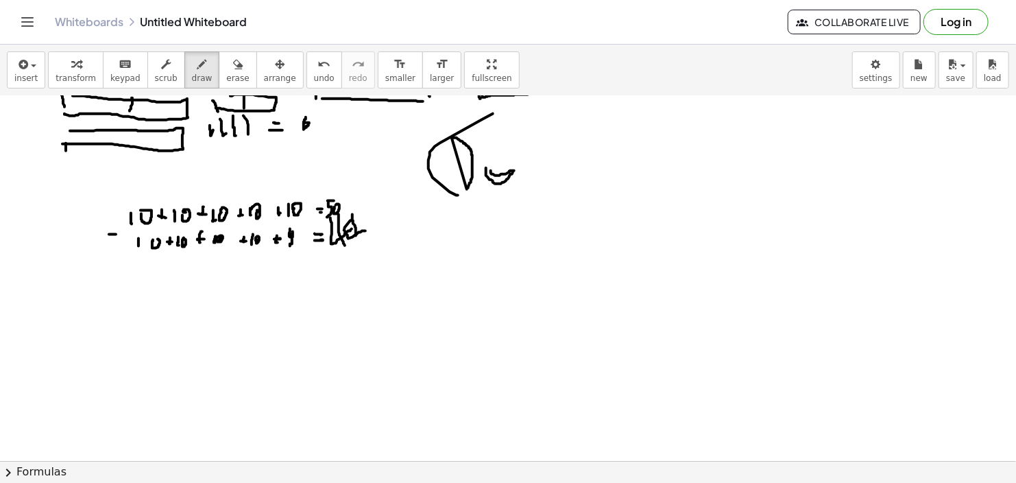
click at [357, 237] on div at bounding box center [508, 299] width 1016 height 819
drag, startPoint x: 125, startPoint y: 256, endPoint x: 117, endPoint y: 259, distance: 8.9
click at [125, 256] on div at bounding box center [508, 299] width 1016 height 819
click at [152, 270] on div at bounding box center [508, 299] width 1016 height 819
click at [184, 269] on div at bounding box center [508, 299] width 1016 height 819
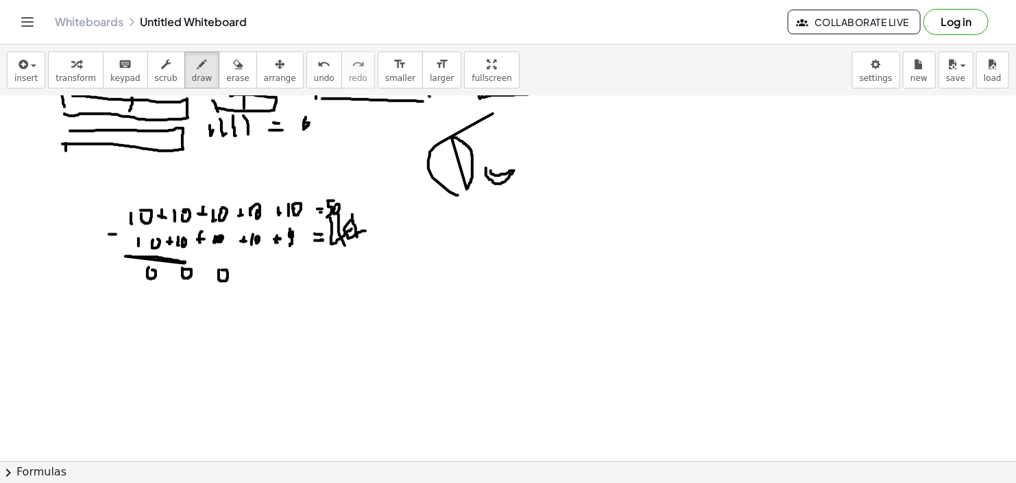
click at [222, 270] on div at bounding box center [508, 299] width 1016 height 819
click at [254, 263] on div at bounding box center [508, 299] width 1016 height 819
drag, startPoint x: 285, startPoint y: 255, endPoint x: 306, endPoint y: 254, distance: 21.3
click at [306, 254] on div at bounding box center [508, 299] width 1016 height 819
drag, startPoint x: 294, startPoint y: 272, endPoint x: 296, endPoint y: 285, distance: 12.4
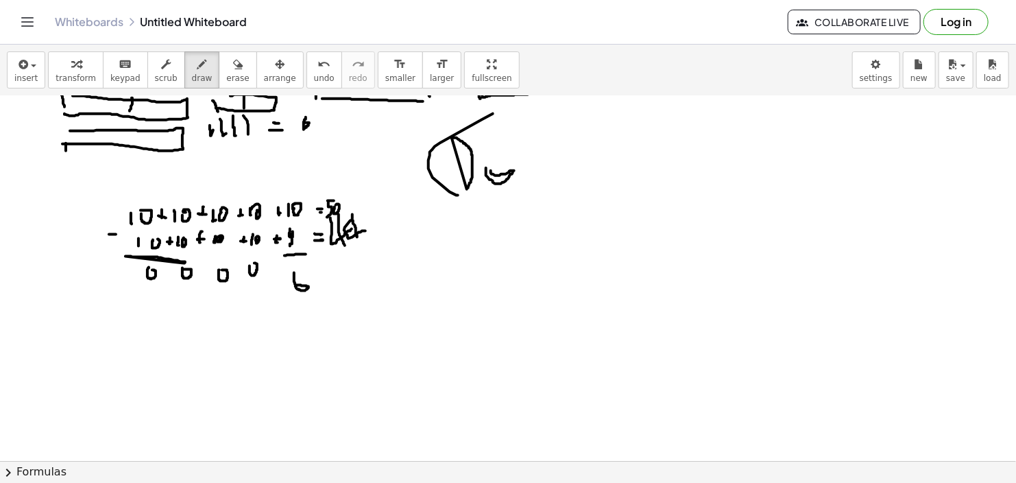
click at [296, 285] on div at bounding box center [508, 299] width 1016 height 819
drag, startPoint x: 350, startPoint y: 269, endPoint x: 348, endPoint y: 284, distance: 15.3
click at [348, 284] on div at bounding box center [508, 299] width 1016 height 819
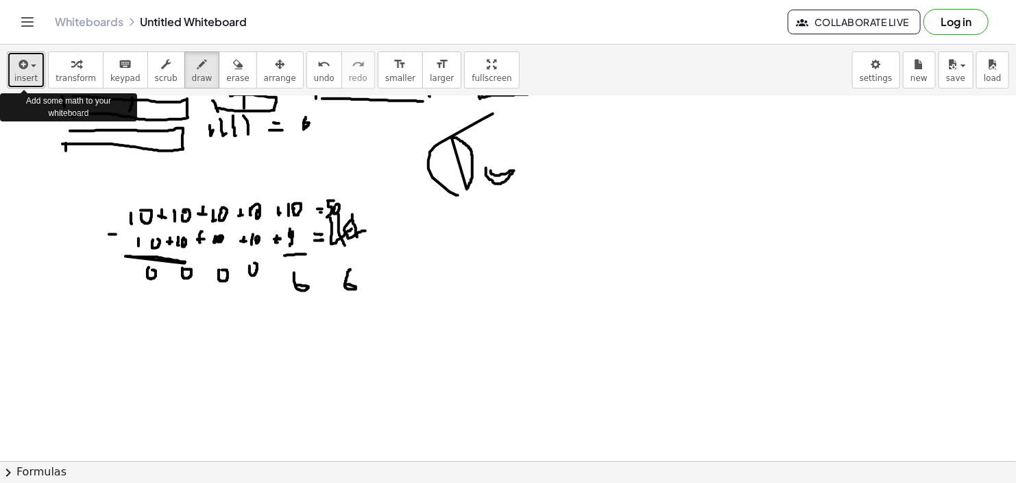
click at [25, 69] on icon "button" at bounding box center [22, 64] width 12 height 16
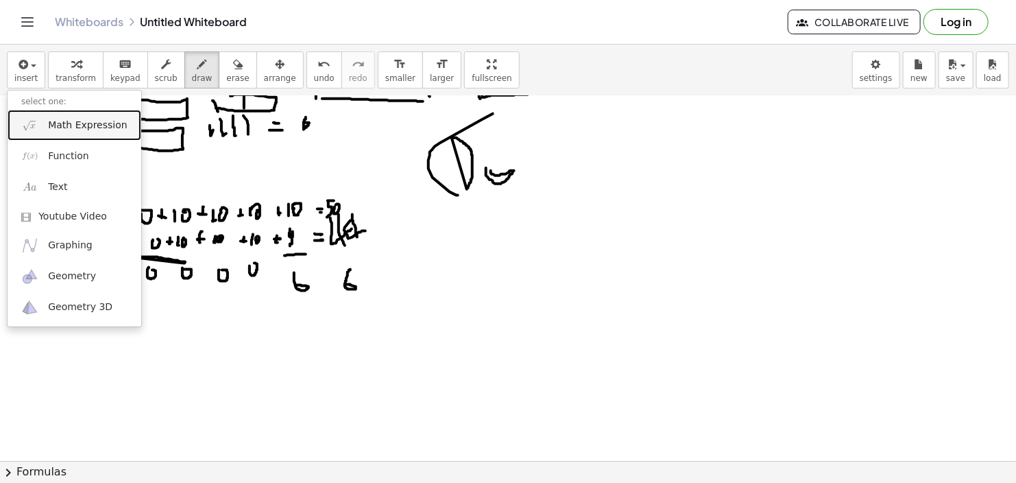
click at [60, 124] on span "Math Expression" at bounding box center [87, 126] width 79 height 14
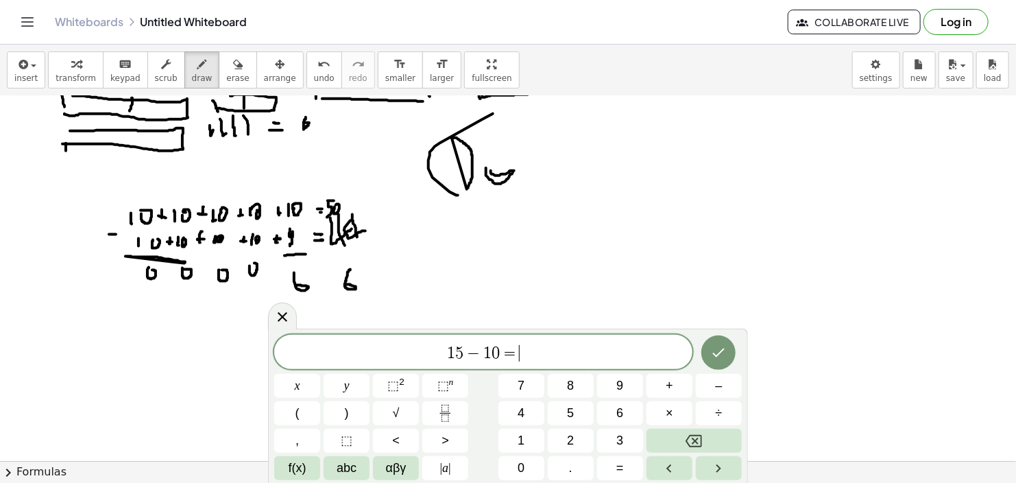
click at [526, 352] on span "1 5 − 1 0 = ​" at bounding box center [483, 353] width 418 height 19
click at [722, 352] on icon "Done" at bounding box center [718, 352] width 16 height 16
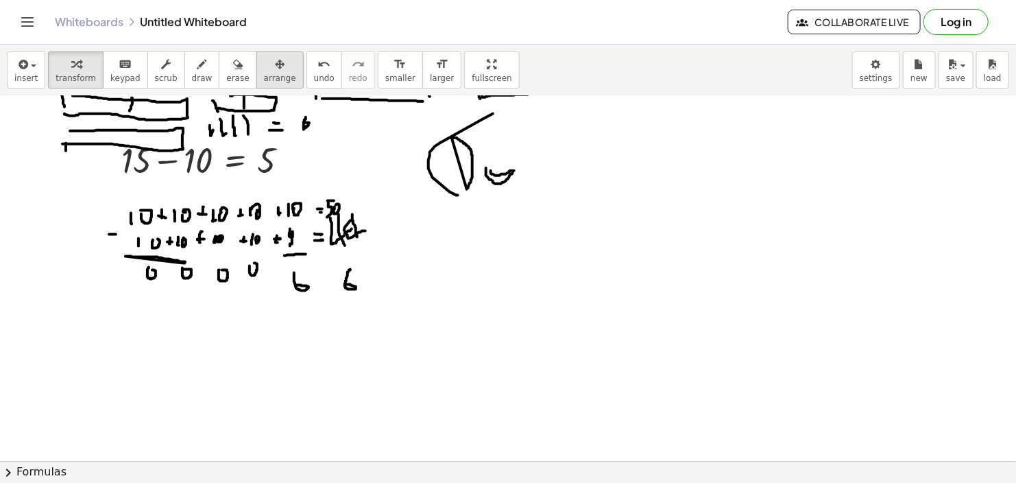
click at [275, 70] on icon "button" at bounding box center [280, 64] width 10 height 16
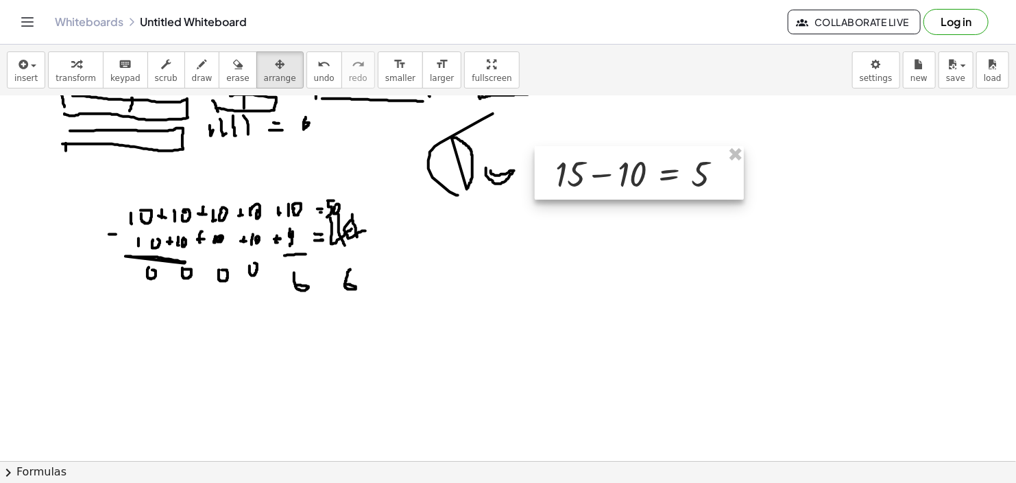
drag, startPoint x: 198, startPoint y: 165, endPoint x: 632, endPoint y: 179, distance: 434.3
click at [632, 179] on div at bounding box center [639, 172] width 209 height 53
click at [26, 64] on icon "button" at bounding box center [22, 64] width 12 height 16
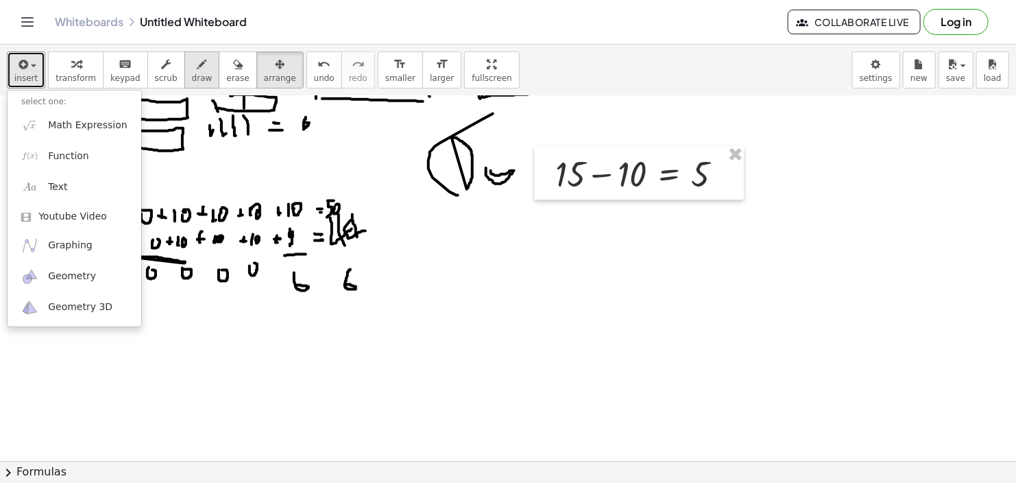
click at [192, 73] on span "draw" at bounding box center [202, 78] width 21 height 10
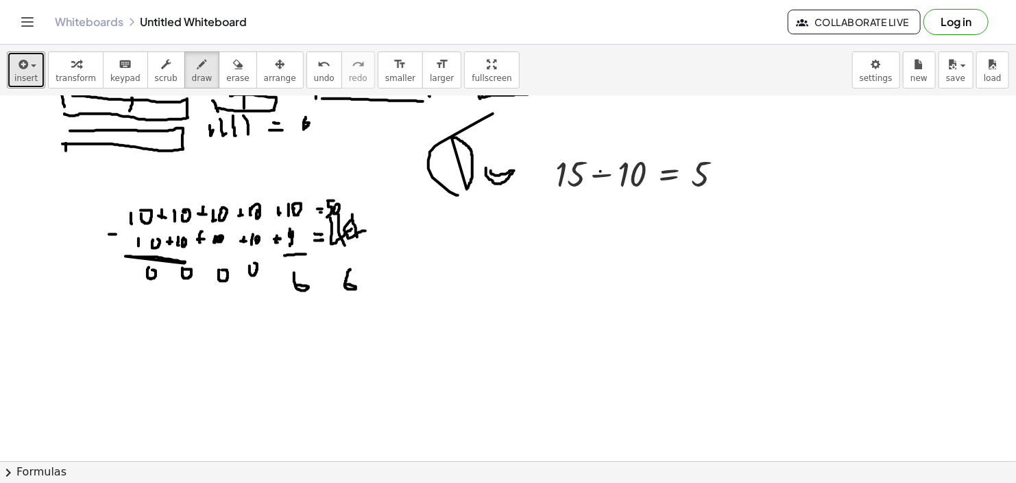
click at [601, 171] on div at bounding box center [508, 299] width 1016 height 819
drag, startPoint x: 601, startPoint y: 171, endPoint x: 601, endPoint y: 188, distance: 17.1
click at [601, 188] on div at bounding box center [508, 299] width 1016 height 819
drag, startPoint x: 632, startPoint y: 193, endPoint x: 625, endPoint y: 199, distance: 9.2
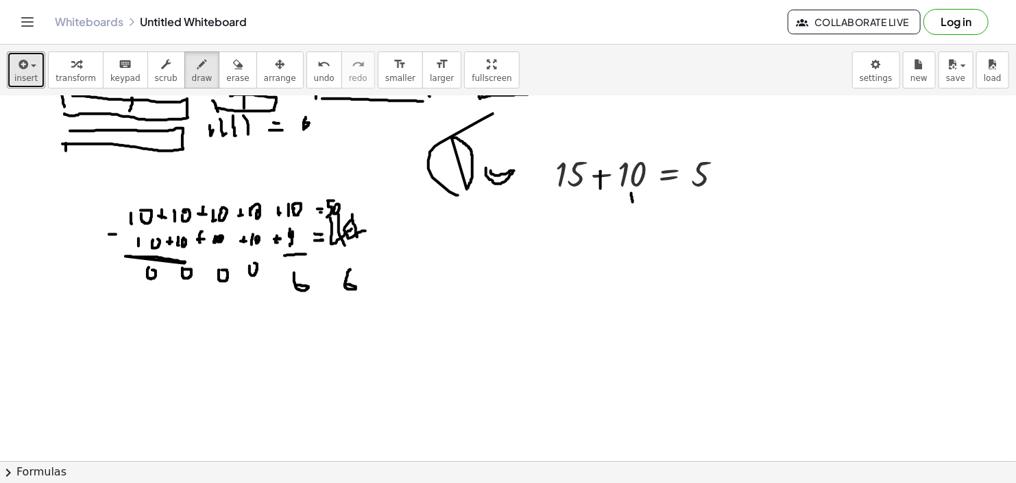
click at [632, 193] on div at bounding box center [508, 299] width 1016 height 819
drag, startPoint x: 624, startPoint y: 208, endPoint x: 633, endPoint y: 209, distance: 9.0
click at [633, 209] on div at bounding box center [508, 299] width 1016 height 819
drag, startPoint x: 641, startPoint y: 206, endPoint x: 641, endPoint y: 215, distance: 8.3
click at [641, 215] on div at bounding box center [508, 299] width 1016 height 819
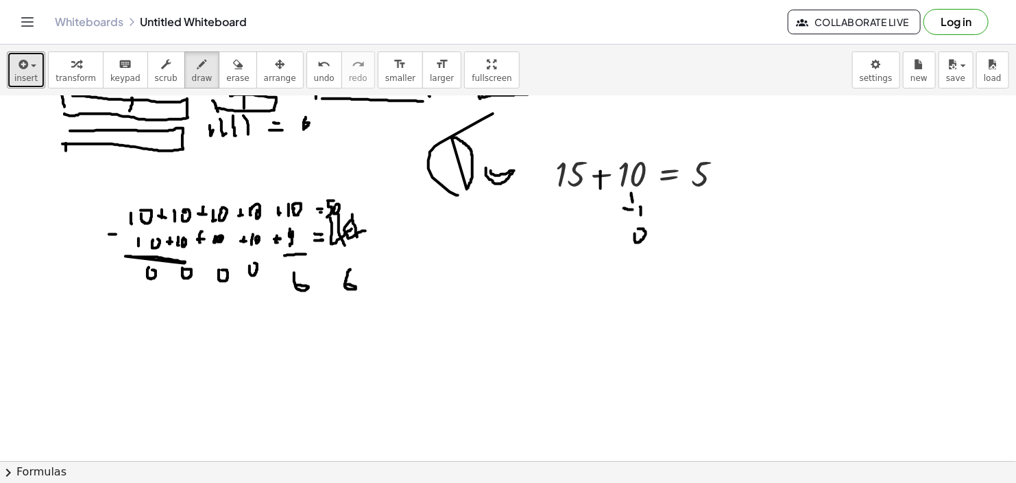
click at [634, 234] on div at bounding box center [508, 299] width 1016 height 819
drag, startPoint x: 645, startPoint y: 233, endPoint x: 648, endPoint y: 244, distance: 11.5
click at [648, 244] on div at bounding box center [508, 299] width 1016 height 819
drag, startPoint x: 689, startPoint y: 201, endPoint x: 697, endPoint y: 201, distance: 8.2
click at [697, 201] on div at bounding box center [508, 299] width 1016 height 819
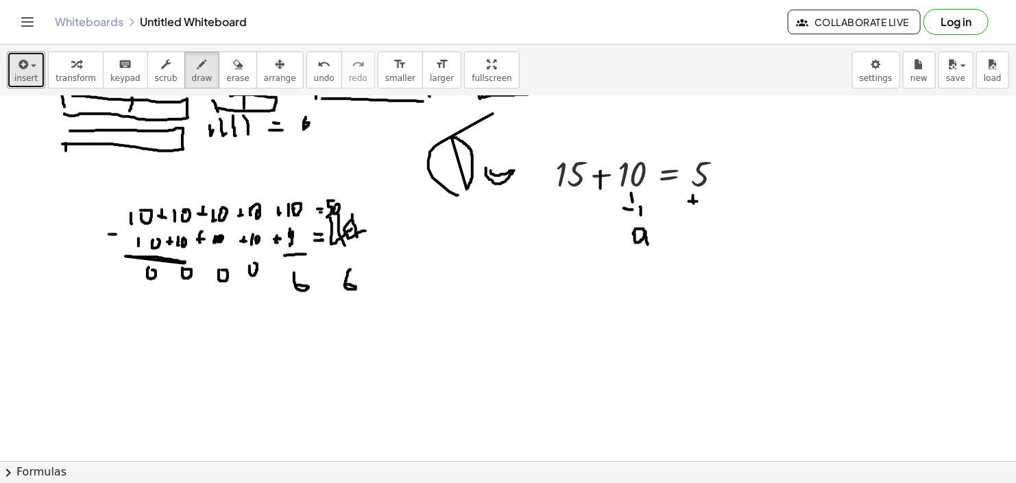
drag, startPoint x: 693, startPoint y: 195, endPoint x: 694, endPoint y: 204, distance: 9.6
click at [694, 204] on div at bounding box center [508, 299] width 1016 height 819
drag, startPoint x: 704, startPoint y: 198, endPoint x: 704, endPoint y: 208, distance: 9.6
click at [704, 208] on div at bounding box center [508, 299] width 1016 height 819
drag, startPoint x: 694, startPoint y: 220, endPoint x: 710, endPoint y: 222, distance: 16.5
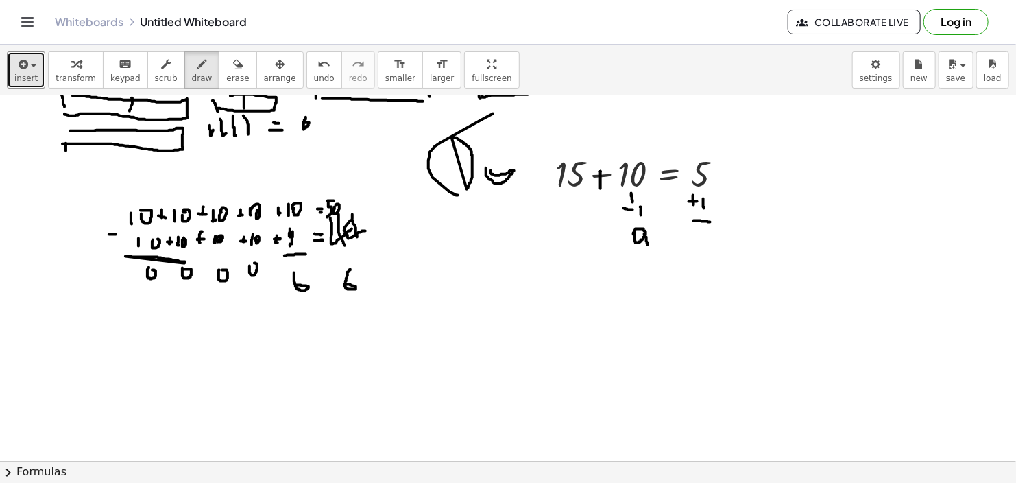
click at [710, 222] on div at bounding box center [508, 299] width 1016 height 819
click at [700, 239] on div at bounding box center [508, 299] width 1016 height 819
drag, startPoint x: 565, startPoint y: 285, endPoint x: 575, endPoint y: 291, distance: 11.7
click at [574, 294] on div at bounding box center [508, 299] width 1016 height 819
click at [579, 291] on div at bounding box center [508, 299] width 1016 height 819
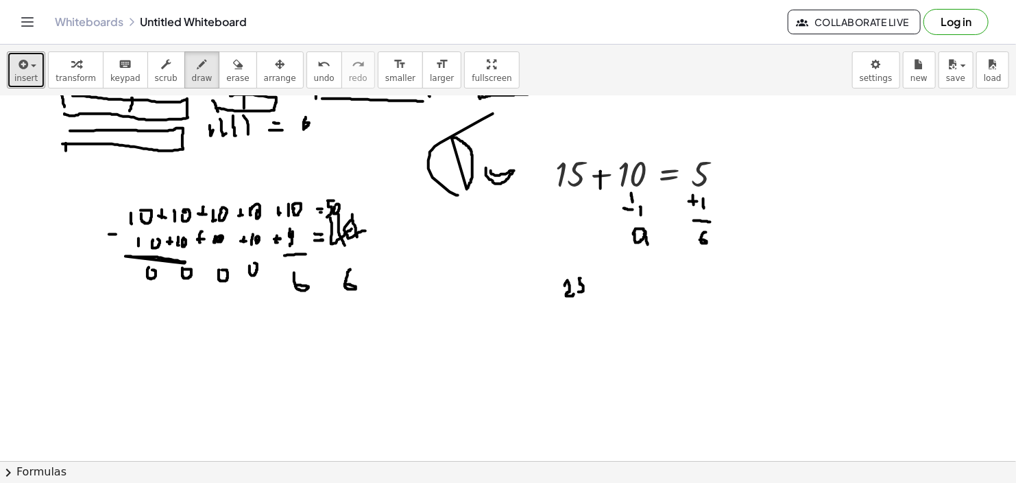
click at [586, 277] on div at bounding box center [508, 299] width 1016 height 819
click at [599, 284] on div at bounding box center [508, 299] width 1016 height 819
click at [233, 71] on icon "button" at bounding box center [238, 64] width 10 height 16
drag, startPoint x: 568, startPoint y: 300, endPoint x: 579, endPoint y: 291, distance: 14.7
click at [579, 291] on div at bounding box center [508, 299] width 1016 height 819
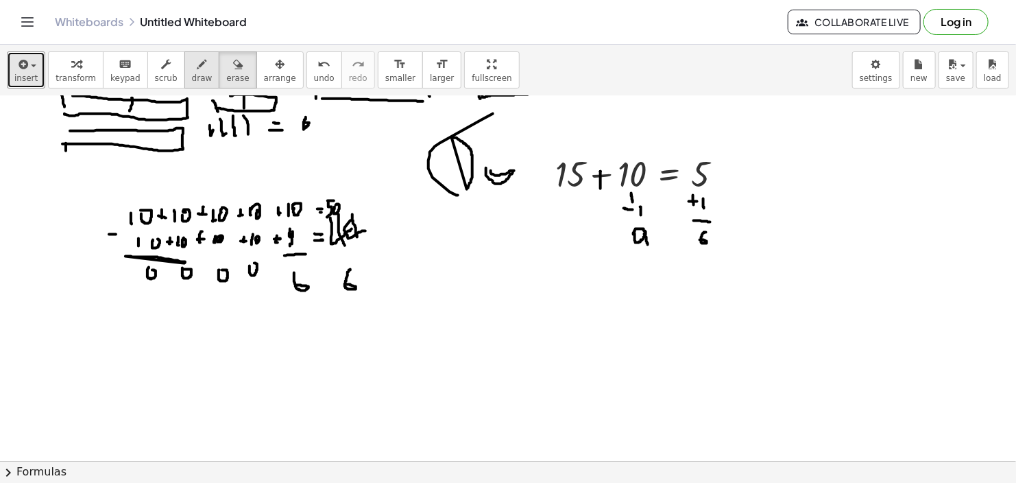
click at [198, 71] on icon "button" at bounding box center [203, 64] width 10 height 16
drag, startPoint x: 559, startPoint y: 283, endPoint x: 559, endPoint y: 294, distance: 11.0
click at [559, 294] on div at bounding box center [508, 299] width 1016 height 819
drag, startPoint x: 568, startPoint y: 280, endPoint x: 575, endPoint y: 282, distance: 7.0
click at [575, 283] on div at bounding box center [508, 299] width 1016 height 819
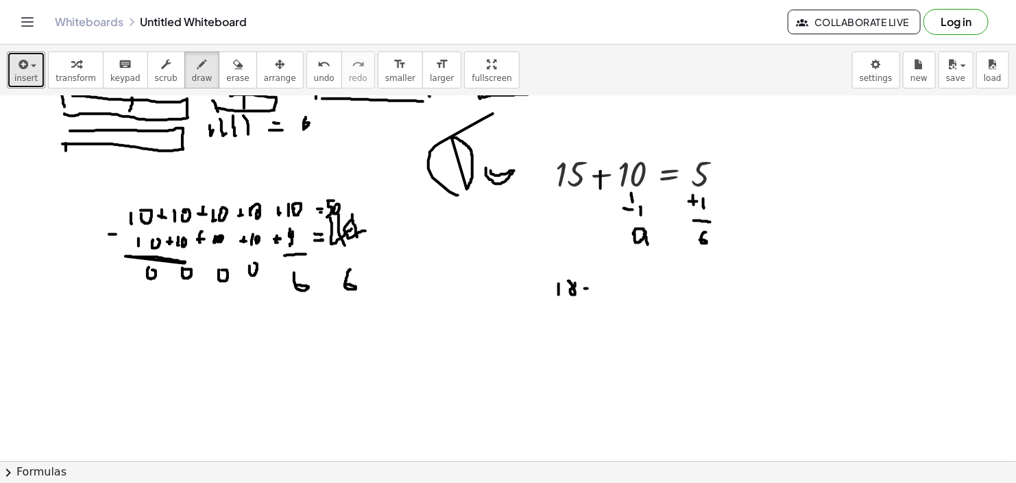
drag, startPoint x: 585, startPoint y: 288, endPoint x: 596, endPoint y: 288, distance: 11.0
click at [593, 288] on div at bounding box center [508, 299] width 1016 height 819
drag, startPoint x: 601, startPoint y: 280, endPoint x: 603, endPoint y: 289, distance: 9.1
click at [601, 291] on div at bounding box center [508, 299] width 1016 height 819
drag, startPoint x: 608, startPoint y: 283, endPoint x: 619, endPoint y: 285, distance: 10.6
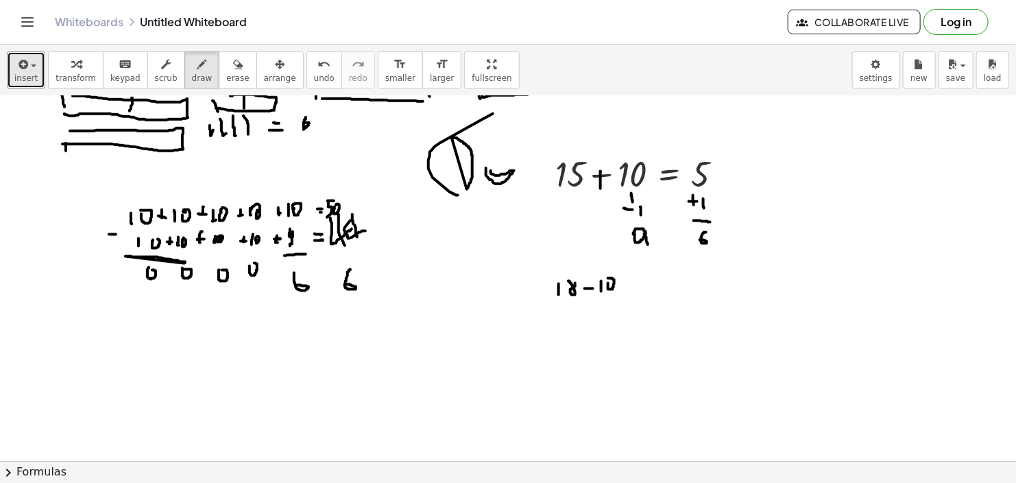
click at [608, 280] on div at bounding box center [508, 299] width 1016 height 819
drag, startPoint x: 625, startPoint y: 286, endPoint x: 632, endPoint y: 286, distance: 7.5
click at [632, 286] on div at bounding box center [508, 299] width 1016 height 819
click at [634, 291] on div at bounding box center [508, 299] width 1016 height 819
click at [641, 265] on div at bounding box center [508, 299] width 1016 height 819
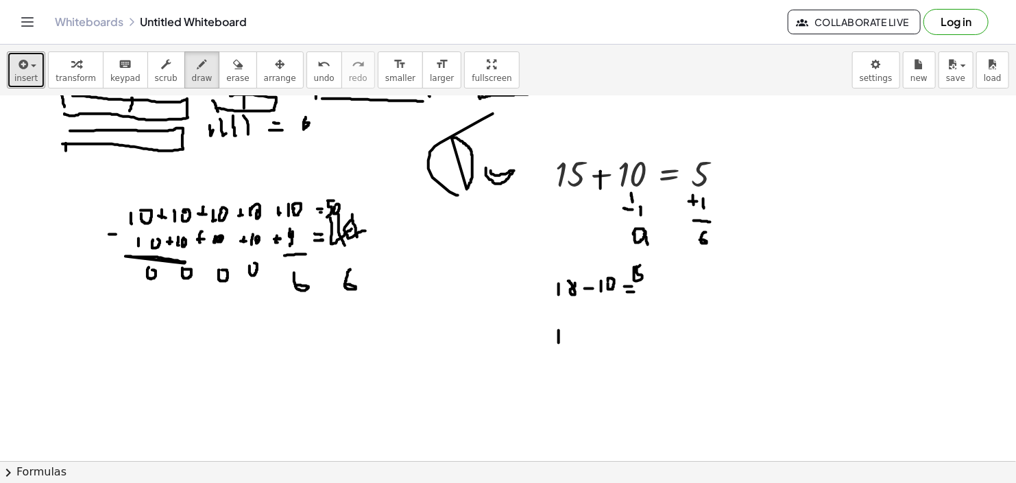
drag, startPoint x: 559, startPoint y: 342, endPoint x: 559, endPoint y: 330, distance: 11.7
click at [559, 330] on div at bounding box center [508, 299] width 1016 height 819
drag, startPoint x: 567, startPoint y: 327, endPoint x: 575, endPoint y: 337, distance: 13.2
click at [575, 337] on div at bounding box center [508, 299] width 1016 height 819
drag, startPoint x: 567, startPoint y: 336, endPoint x: 585, endPoint y: 336, distance: 17.8
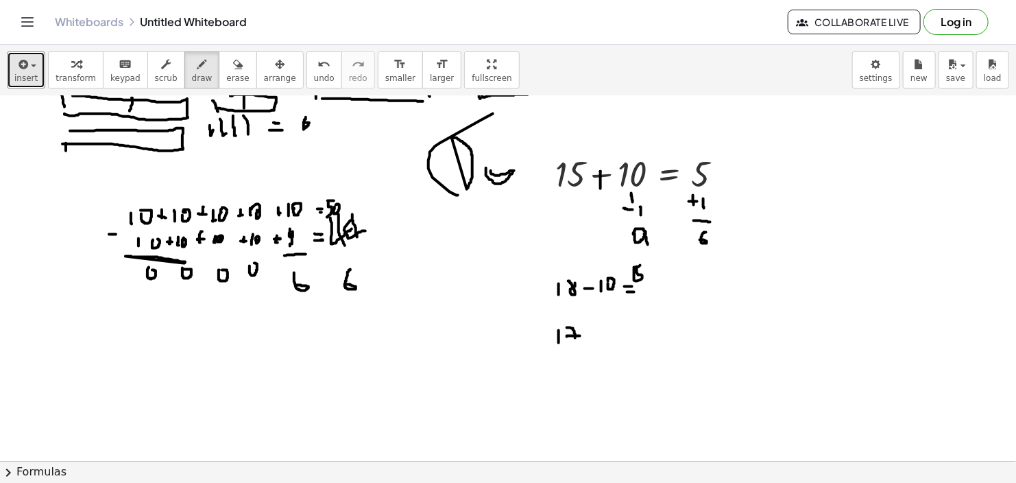
click at [581, 335] on div at bounding box center [508, 299] width 1016 height 819
click at [592, 335] on div at bounding box center [508, 299] width 1016 height 819
click at [604, 338] on div at bounding box center [508, 299] width 1016 height 819
drag, startPoint x: 610, startPoint y: 331, endPoint x: 617, endPoint y: 335, distance: 8.3
click at [611, 333] on div at bounding box center [508, 299] width 1016 height 819
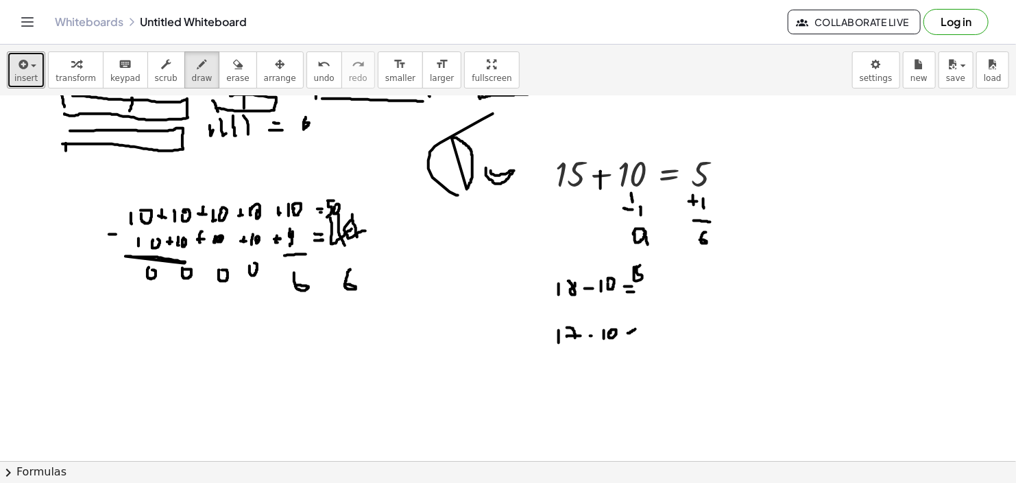
click at [633, 330] on div at bounding box center [508, 299] width 1016 height 819
drag, startPoint x: 632, startPoint y: 335, endPoint x: 620, endPoint y: 341, distance: 13.5
click at [634, 335] on div at bounding box center [508, 299] width 1016 height 819
drag, startPoint x: 644, startPoint y: 313, endPoint x: 652, endPoint y: 318, distance: 9.9
click at [652, 318] on div at bounding box center [508, 299] width 1016 height 819
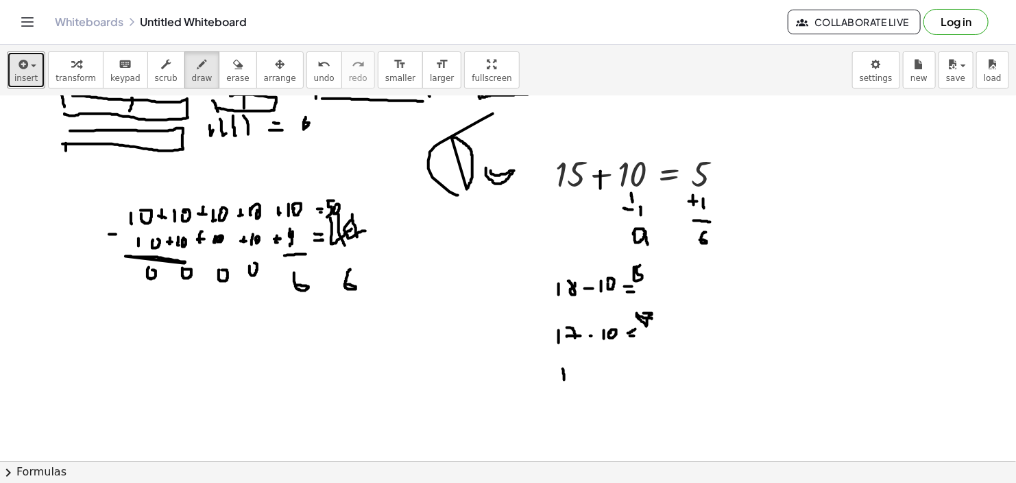
click at [563, 368] on div at bounding box center [508, 299] width 1016 height 819
click at [571, 370] on div at bounding box center [508, 299] width 1016 height 819
drag, startPoint x: 593, startPoint y: 374, endPoint x: 607, endPoint y: 374, distance: 13.7
click at [604, 374] on div at bounding box center [508, 299] width 1016 height 819
drag, startPoint x: 617, startPoint y: 368, endPoint x: 616, endPoint y: 376, distance: 7.6
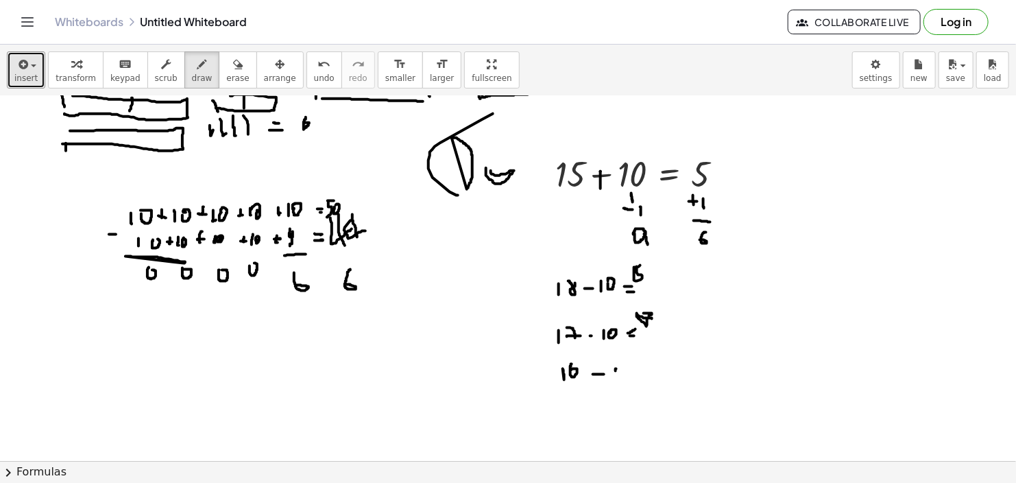
click at [616, 376] on div at bounding box center [508, 299] width 1016 height 819
drag, startPoint x: 622, startPoint y: 367, endPoint x: 631, endPoint y: 376, distance: 12.6
click at [620, 371] on div at bounding box center [508, 299] width 1016 height 819
click at [645, 371] on div at bounding box center [508, 299] width 1016 height 819
drag, startPoint x: 638, startPoint y: 366, endPoint x: 614, endPoint y: 375, distance: 26.5
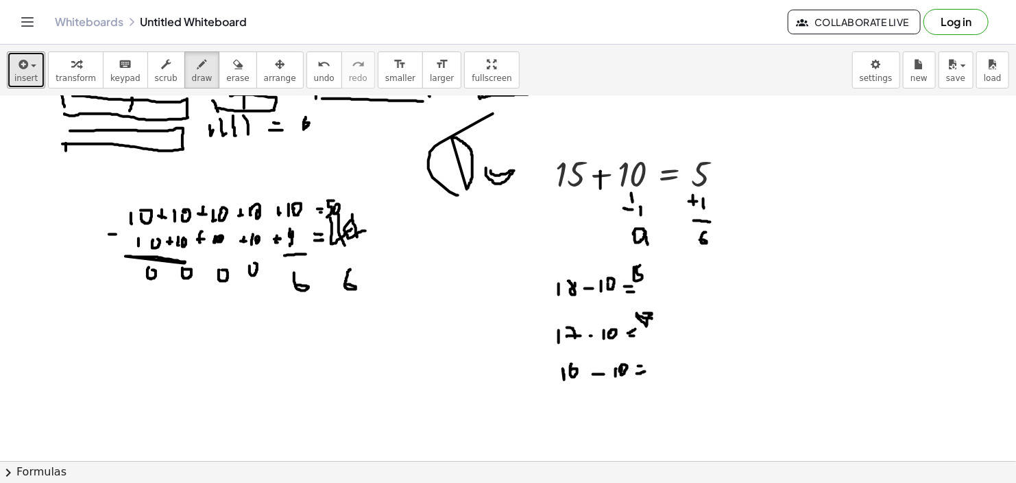
click at [642, 366] on div at bounding box center [508, 299] width 1016 height 819
drag, startPoint x: 654, startPoint y: 352, endPoint x: 650, endPoint y: 359, distance: 7.7
click at [650, 359] on div at bounding box center [508, 299] width 1016 height 819
click at [559, 302] on div at bounding box center [508, 299] width 1016 height 819
drag, startPoint x: 573, startPoint y: 304, endPoint x: 573, endPoint y: 311, distance: 7.5
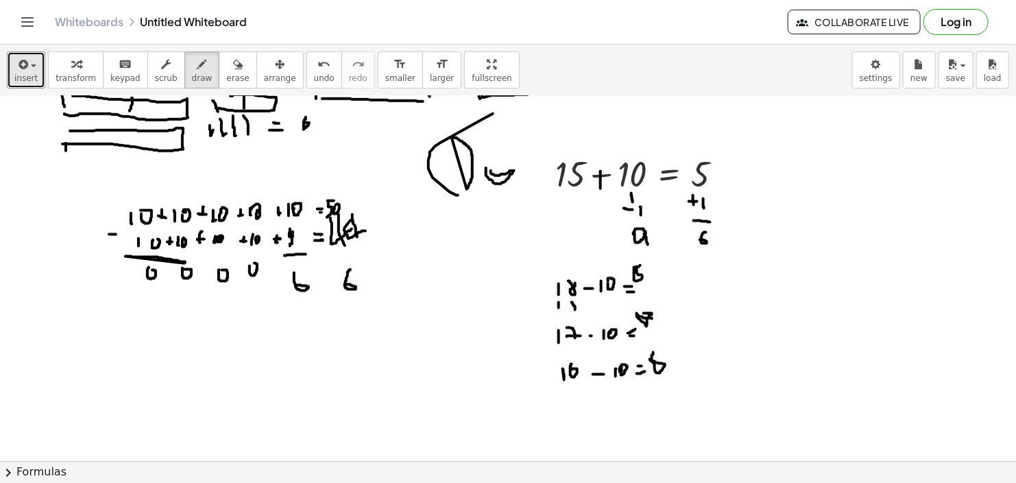
click at [573, 311] on div at bounding box center [508, 299] width 1016 height 819
click at [575, 303] on div at bounding box center [508, 299] width 1016 height 819
drag, startPoint x: 573, startPoint y: 309, endPoint x: 579, endPoint y: 307, distance: 7.2
click at [574, 303] on div at bounding box center [508, 299] width 1016 height 819
drag, startPoint x: 587, startPoint y: 304, endPoint x: 597, endPoint y: 304, distance: 9.6
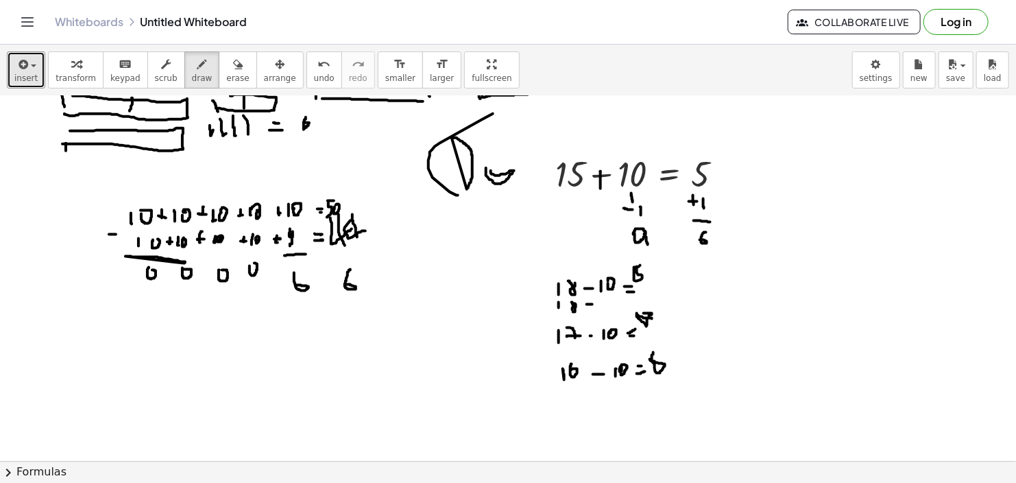
click at [597, 304] on div at bounding box center [508, 299] width 1016 height 819
click at [611, 300] on div at bounding box center [508, 299] width 1016 height 819
drag, startPoint x: 617, startPoint y: 302, endPoint x: 617, endPoint y: 311, distance: 8.2
click at [617, 311] on div at bounding box center [508, 299] width 1016 height 819
drag, startPoint x: 636, startPoint y: 270, endPoint x: 643, endPoint y: 265, distance: 8.6
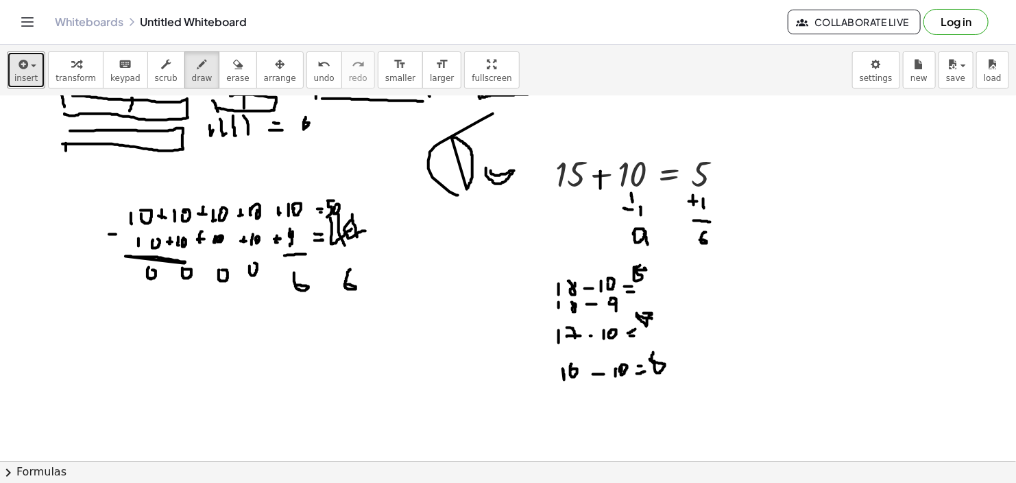
click at [644, 266] on div at bounding box center [508, 299] width 1016 height 819
click at [636, 264] on div at bounding box center [508, 299] width 1016 height 819
click at [233, 69] on icon "button" at bounding box center [238, 64] width 10 height 16
click at [198, 66] on icon "button" at bounding box center [203, 64] width 10 height 16
drag, startPoint x: 259, startPoint y: 322, endPoint x: 275, endPoint y: 326, distance: 17.1
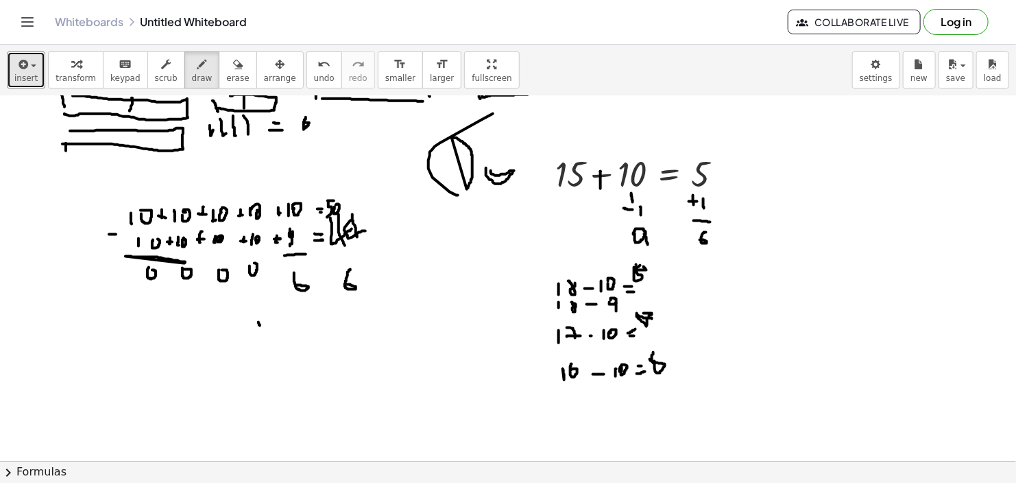
click at [260, 327] on div at bounding box center [508, 299] width 1016 height 819
click at [271, 318] on div at bounding box center [508, 299] width 1016 height 819
drag, startPoint x: 287, startPoint y: 322, endPoint x: 298, endPoint y: 320, distance: 10.4
click at [298, 320] on div at bounding box center [508, 299] width 1016 height 819
drag, startPoint x: 303, startPoint y: 318, endPoint x: 315, endPoint y: 321, distance: 12.8
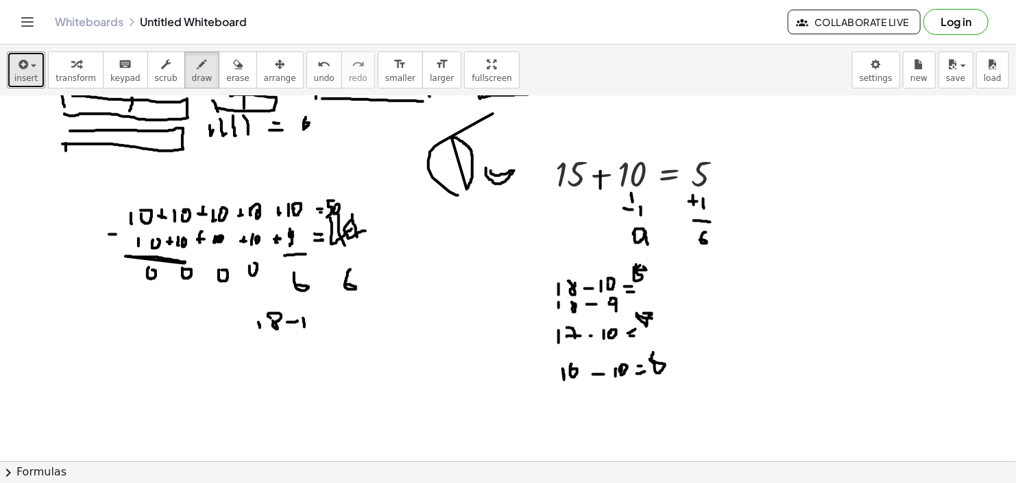
click at [306, 327] on div at bounding box center [508, 299] width 1016 height 819
drag, startPoint x: 312, startPoint y: 323, endPoint x: 318, endPoint y: 318, distance: 7.8
click at [320, 322] on div at bounding box center [508, 299] width 1016 height 819
click at [315, 318] on div at bounding box center [508, 299] width 1016 height 819
drag, startPoint x: 328, startPoint y: 323, endPoint x: 335, endPoint y: 320, distance: 7.7
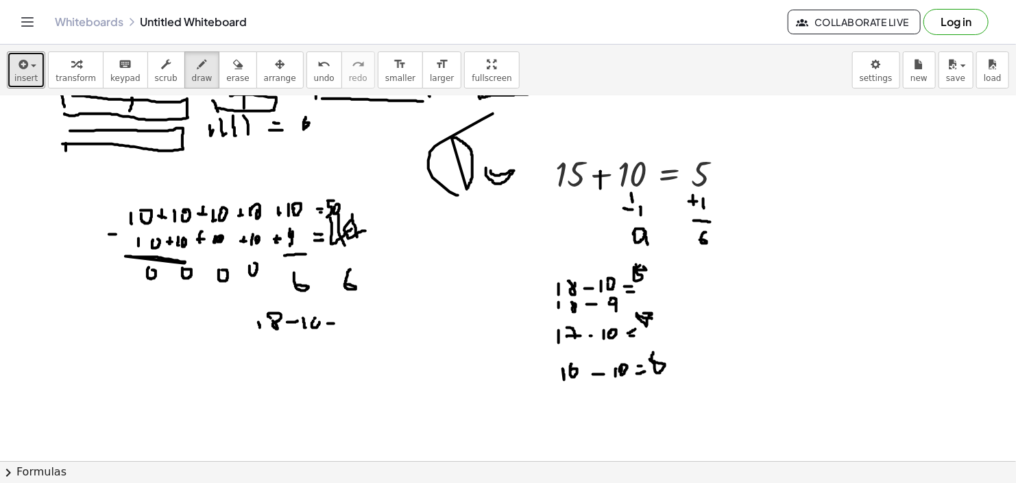
click at [337, 322] on div at bounding box center [508, 299] width 1016 height 819
drag, startPoint x: 332, startPoint y: 316, endPoint x: 345, endPoint y: 318, distance: 13.1
click at [338, 315] on div at bounding box center [508, 299] width 1016 height 819
click at [348, 309] on div at bounding box center [508, 299] width 1016 height 819
drag, startPoint x: 267, startPoint y: 346, endPoint x: 271, endPoint y: 355, distance: 9.8
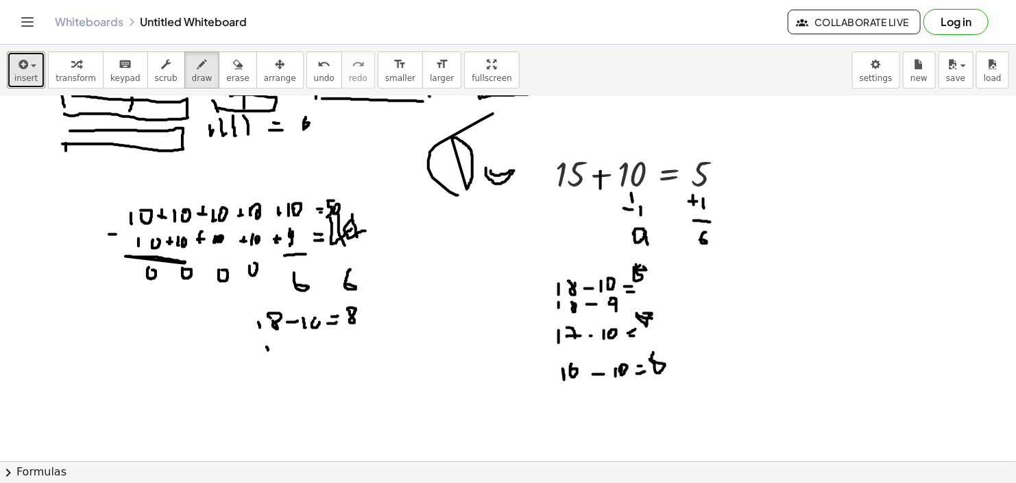
click at [270, 355] on div at bounding box center [508, 299] width 1016 height 819
click at [282, 341] on div at bounding box center [508, 299] width 1016 height 819
drag, startPoint x: 296, startPoint y: 348, endPoint x: 314, endPoint y: 345, distance: 18.7
click at [308, 348] on div at bounding box center [508, 299] width 1016 height 819
click at [318, 342] on div at bounding box center [508, 299] width 1016 height 819
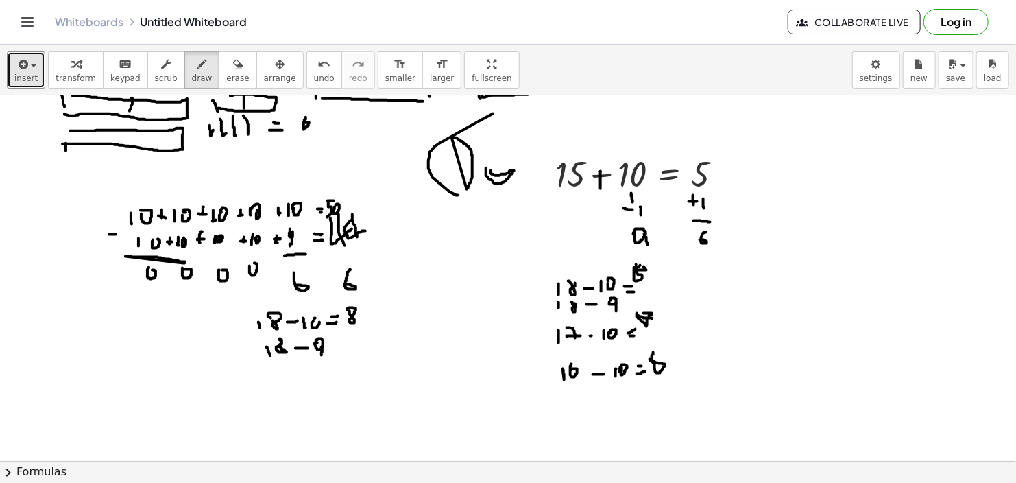
drag, startPoint x: 323, startPoint y: 342, endPoint x: 335, endPoint y: 351, distance: 15.6
click at [323, 354] on div at bounding box center [508, 299] width 1016 height 819
drag, startPoint x: 336, startPoint y: 344, endPoint x: 342, endPoint y: 350, distance: 8.3
click at [345, 346] on div at bounding box center [508, 299] width 1016 height 819
drag, startPoint x: 341, startPoint y: 350, endPoint x: 350, endPoint y: 352, distance: 9.7
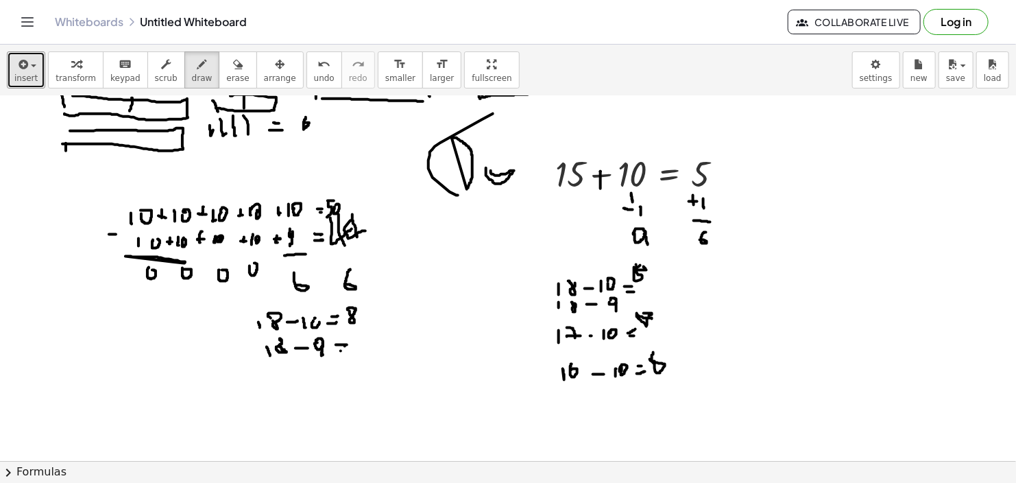
click at [349, 351] on div at bounding box center [508, 299] width 1016 height 819
drag, startPoint x: 359, startPoint y: 339, endPoint x: 364, endPoint y: 348, distance: 9.9
click at [366, 349] on div at bounding box center [508, 299] width 1016 height 819
drag, startPoint x: 364, startPoint y: 344, endPoint x: 353, endPoint y: 359, distance: 18.7
click at [361, 355] on div at bounding box center [508, 299] width 1016 height 819
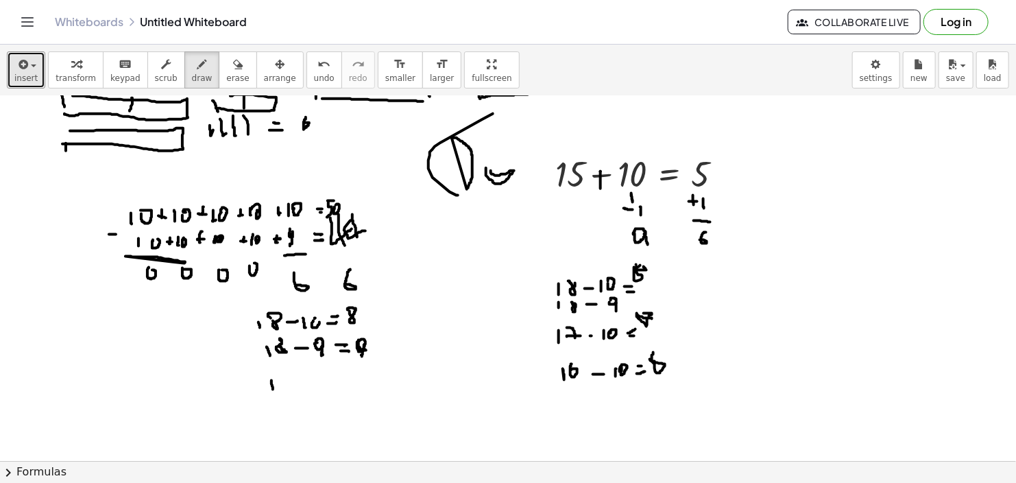
drag, startPoint x: 272, startPoint y: 380, endPoint x: 273, endPoint y: 394, distance: 13.8
click at [273, 396] on div at bounding box center [508, 299] width 1016 height 819
drag, startPoint x: 282, startPoint y: 379, endPoint x: 293, endPoint y: 390, distance: 15.0
click at [293, 390] on div at bounding box center [508, 299] width 1016 height 819
drag, startPoint x: 285, startPoint y: 385, endPoint x: 295, endPoint y: 385, distance: 9.6
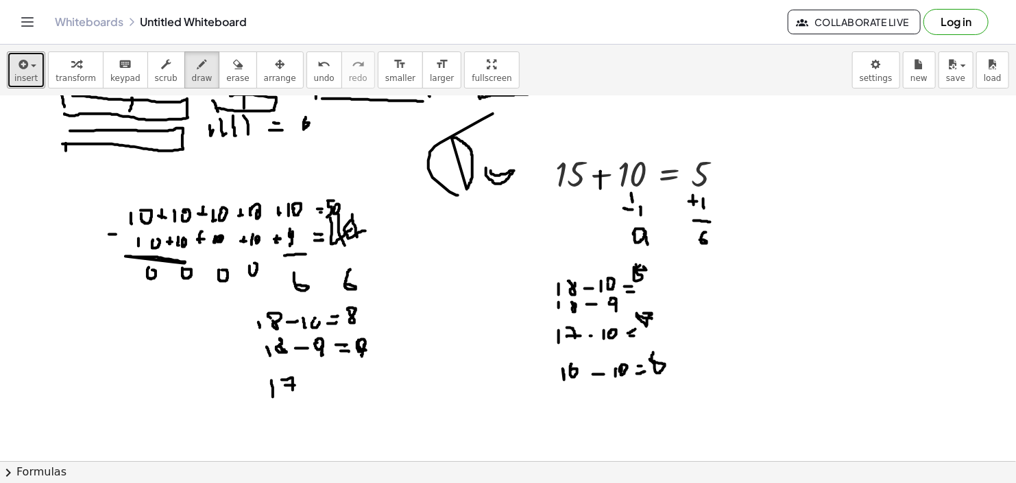
click at [295, 385] on div at bounding box center [508, 299] width 1016 height 819
click at [317, 386] on div at bounding box center [508, 299] width 1016 height 819
click at [324, 390] on div at bounding box center [508, 299] width 1016 height 819
click at [333, 386] on div at bounding box center [508, 299] width 1016 height 819
click at [353, 384] on div at bounding box center [508, 299] width 1016 height 819
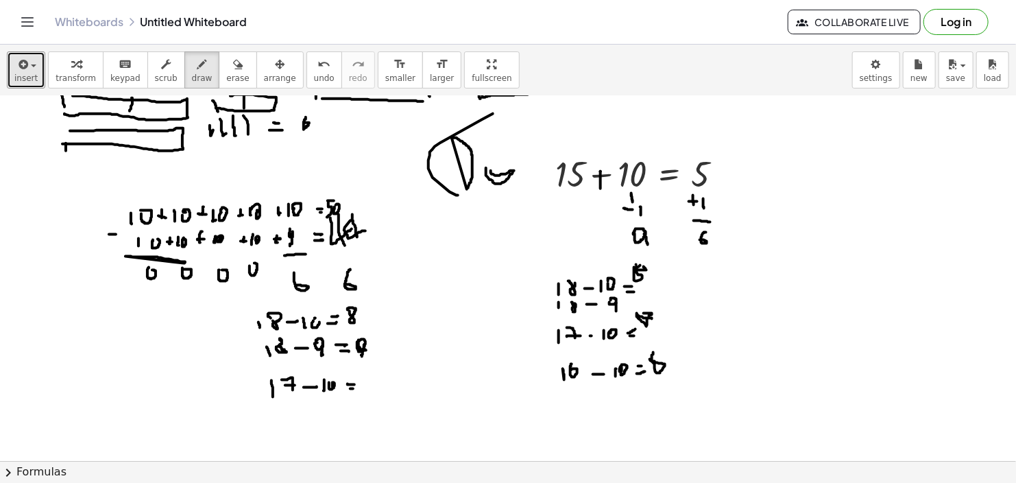
click at [354, 388] on div at bounding box center [508, 299] width 1016 height 819
drag, startPoint x: 361, startPoint y: 376, endPoint x: 363, endPoint y: 387, distance: 11.1
click at [364, 388] on div at bounding box center [508, 299] width 1016 height 819
drag, startPoint x: 361, startPoint y: 384, endPoint x: 347, endPoint y: 395, distance: 18.1
click at [365, 383] on div at bounding box center [508, 299] width 1016 height 819
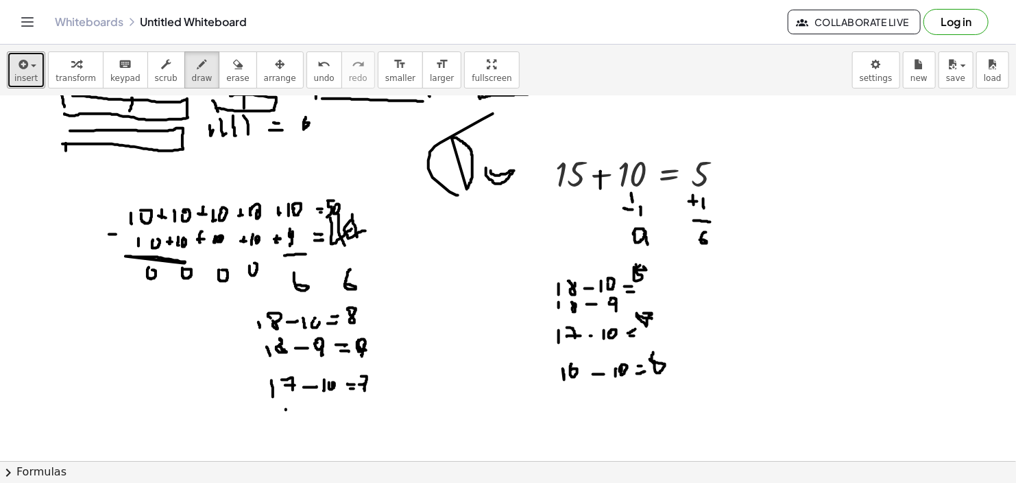
click at [286, 418] on div at bounding box center [508, 299] width 1016 height 819
drag, startPoint x: 307, startPoint y: 407, endPoint x: 287, endPoint y: 411, distance: 20.5
click at [307, 407] on div at bounding box center [508, 299] width 1016 height 819
drag, startPoint x: 296, startPoint y: 405, endPoint x: 295, endPoint y: 413, distance: 8.3
click at [304, 416] on div at bounding box center [508, 299] width 1016 height 819
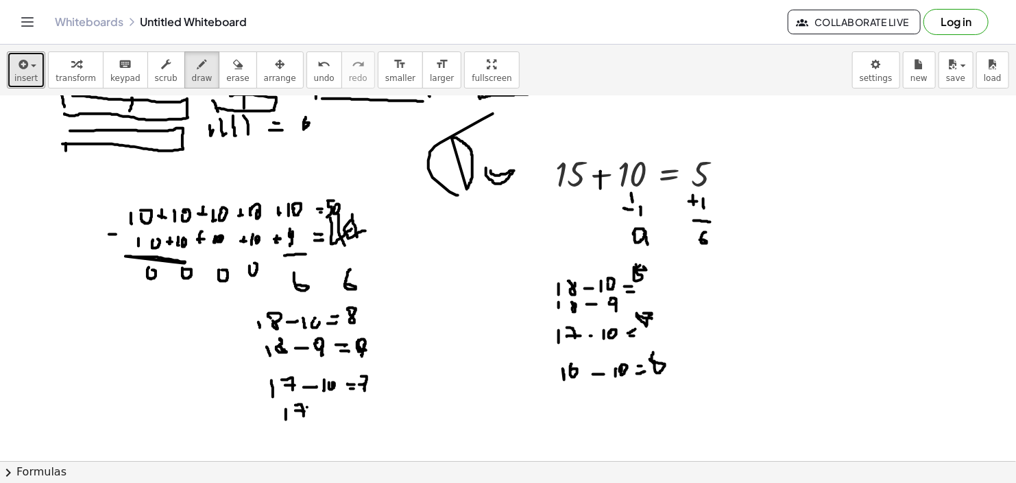
drag, startPoint x: 296, startPoint y: 410, endPoint x: 308, endPoint y: 411, distance: 11.7
click at [308, 411] on div at bounding box center [508, 299] width 1016 height 819
click at [323, 409] on div at bounding box center [508, 299] width 1016 height 819
click at [327, 411] on div at bounding box center [508, 299] width 1016 height 819
drag, startPoint x: 333, startPoint y: 409, endPoint x: 343, endPoint y: 414, distance: 10.7
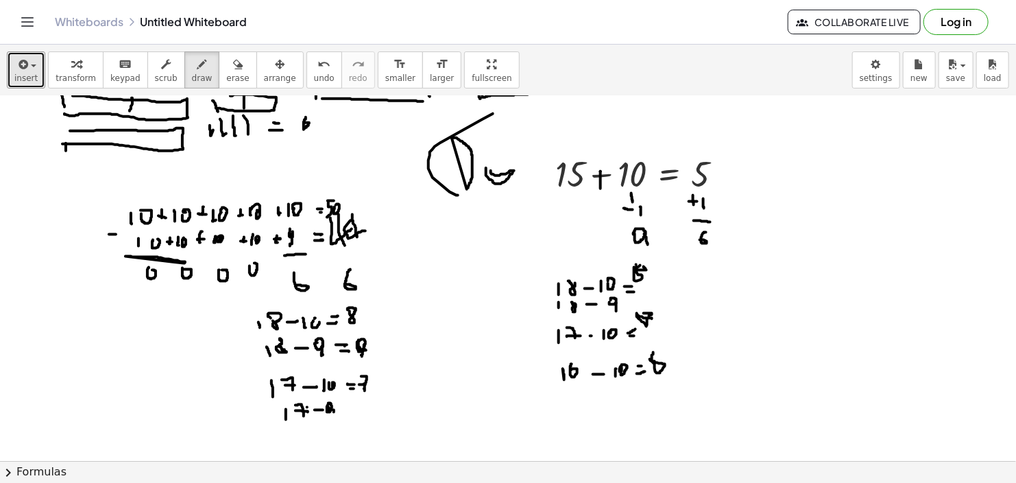
click at [337, 418] on div at bounding box center [508, 299] width 1016 height 819
click at [358, 409] on div at bounding box center [508, 299] width 1016 height 819
drag, startPoint x: 347, startPoint y: 415, endPoint x: 364, endPoint y: 416, distance: 17.2
click at [363, 416] on div at bounding box center [508, 299] width 1016 height 819
click at [366, 405] on div at bounding box center [508, 299] width 1016 height 819
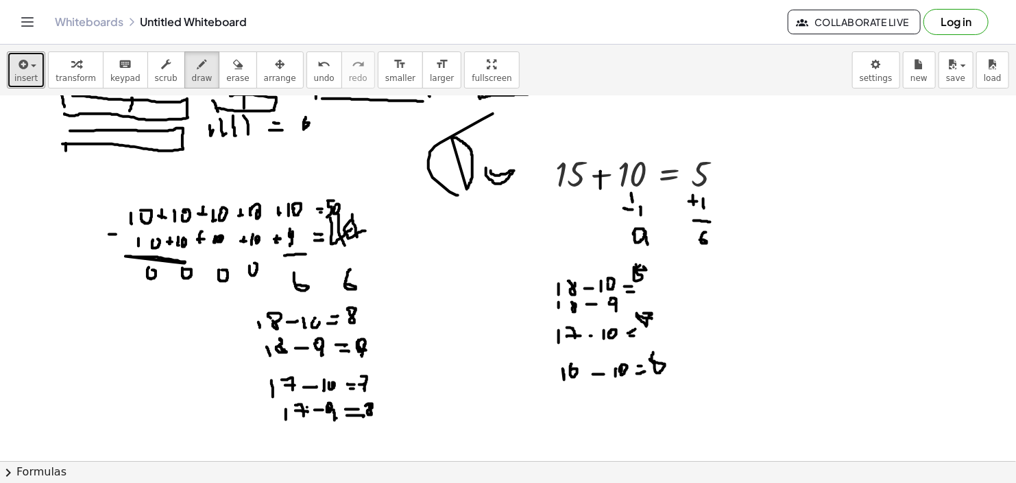
click at [381, 379] on div at bounding box center [508, 299] width 1016 height 819
click at [380, 382] on div at bounding box center [508, 299] width 1016 height 819
drag, startPoint x: 386, startPoint y: 374, endPoint x: 379, endPoint y: 382, distance: 10.7
click at [385, 379] on div at bounding box center [508, 299] width 1016 height 819
click at [364, 310] on div at bounding box center [508, 299] width 1016 height 819
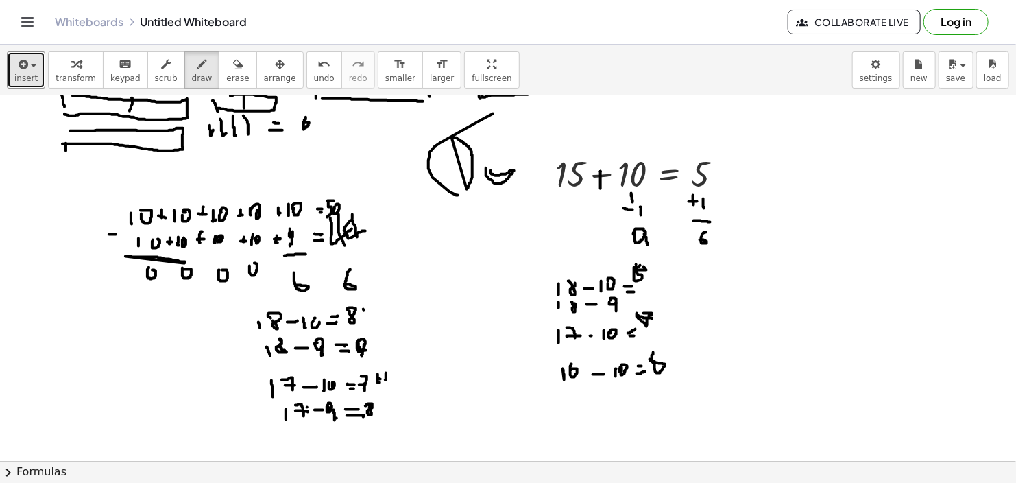
click at [371, 314] on div at bounding box center [508, 299] width 1016 height 819
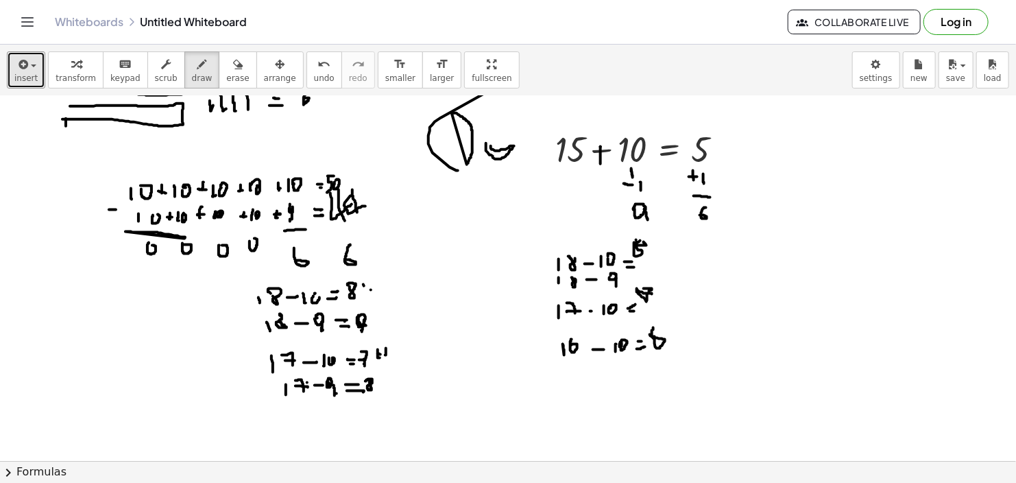
scroll to position [274, 0]
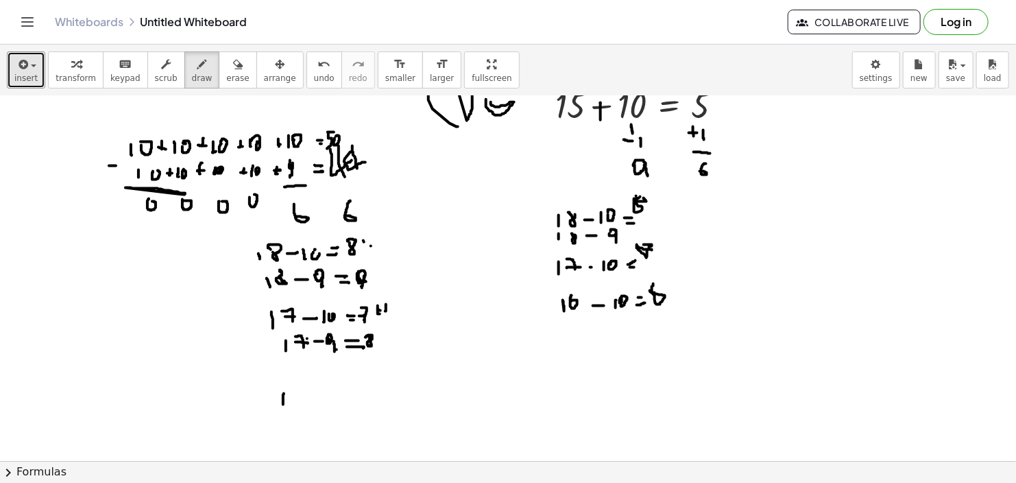
drag, startPoint x: 284, startPoint y: 393, endPoint x: 291, endPoint y: 396, distance: 8.0
click at [283, 404] on div at bounding box center [508, 231] width 1016 height 819
drag, startPoint x: 295, startPoint y: 389, endPoint x: 310, endPoint y: 396, distance: 16.6
click at [296, 396] on div at bounding box center [508, 231] width 1016 height 819
drag, startPoint x: 313, startPoint y: 394, endPoint x: 323, endPoint y: 393, distance: 10.3
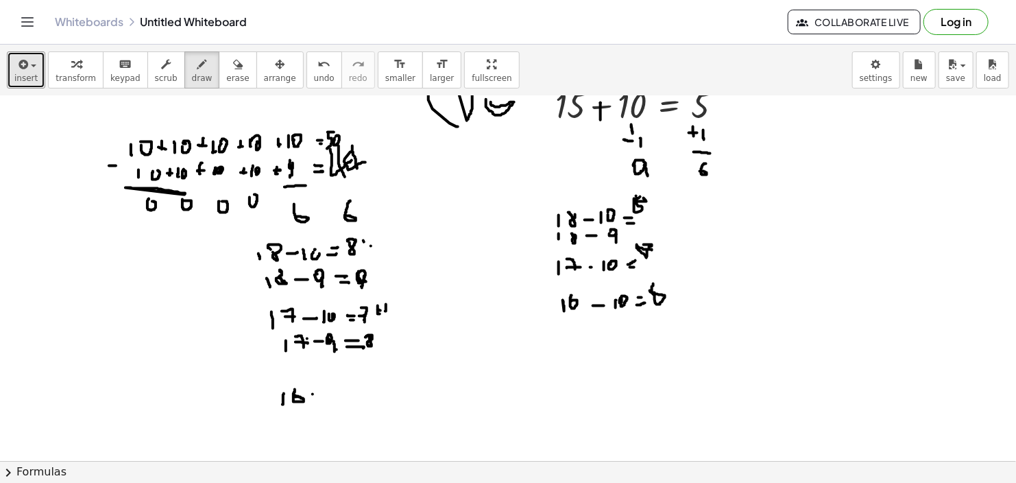
click at [323, 393] on div at bounding box center [508, 231] width 1016 height 819
drag, startPoint x: 333, startPoint y: 387, endPoint x: 336, endPoint y: 394, distance: 7.4
click at [333, 395] on div at bounding box center [508, 231] width 1016 height 819
click at [342, 393] on div at bounding box center [508, 231] width 1016 height 819
click at [366, 390] on div at bounding box center [508, 231] width 1016 height 819
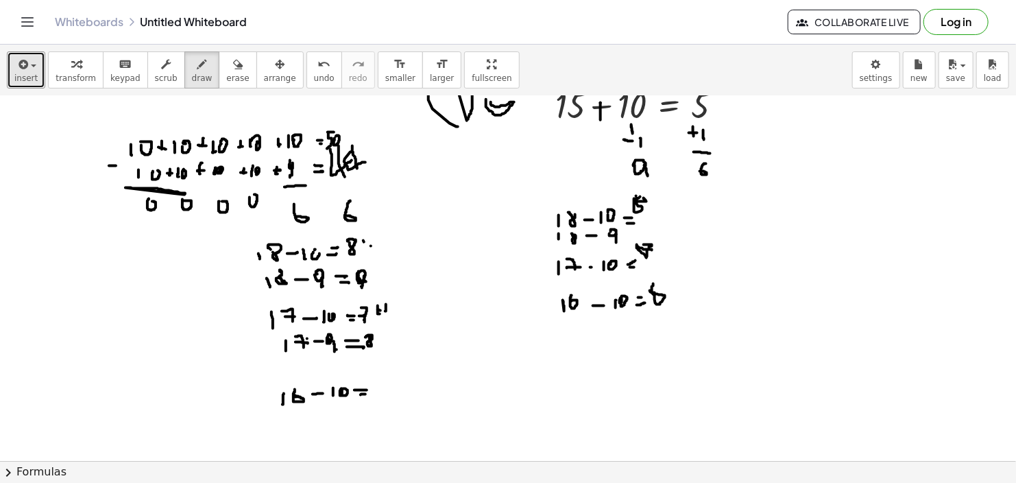
click at [366, 394] on div at bounding box center [508, 231] width 1016 height 819
drag, startPoint x: 379, startPoint y: 379, endPoint x: 376, endPoint y: 391, distance: 12.0
click at [376, 391] on div at bounding box center [508, 231] width 1016 height 819
drag, startPoint x: 287, startPoint y: 419, endPoint x: 300, endPoint y: 424, distance: 13.2
click at [285, 430] on div at bounding box center [508, 231] width 1016 height 819
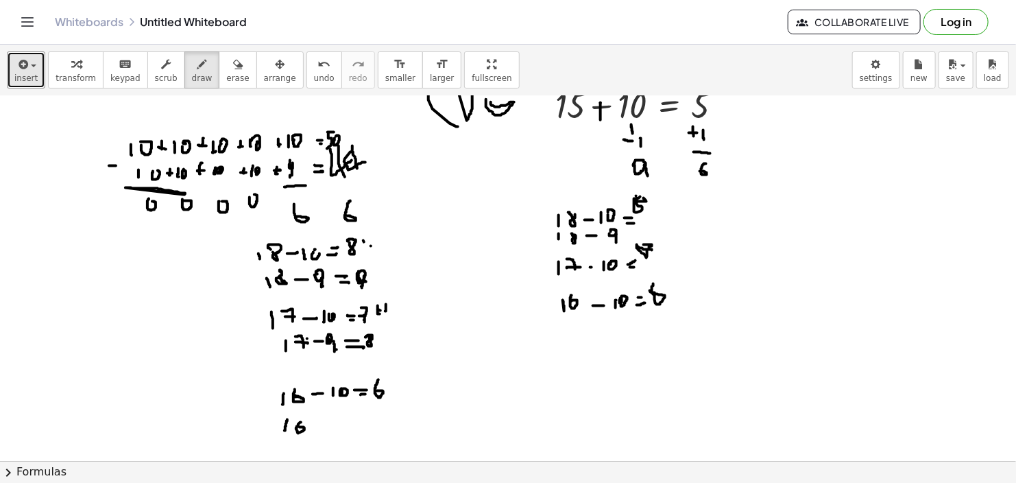
drag
click at [300, 427] on div at bounding box center [508, 231] width 1016 height 819
click at [330, 424] on div at bounding box center [508, 231] width 1016 height 819
click at [342, 420] on div at bounding box center [508, 231] width 1016 height 819
click at [353, 431] on div at bounding box center [508, 231] width 1016 height 819
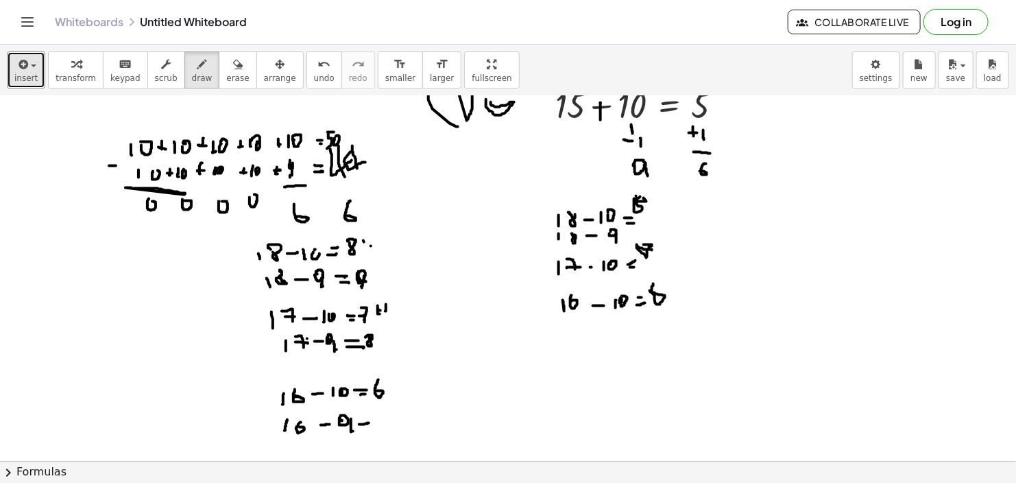
click at [369, 422] on div at bounding box center [508, 231] width 1016 height 819
click at [368, 425] on div at bounding box center [508, 231] width 1016 height 819
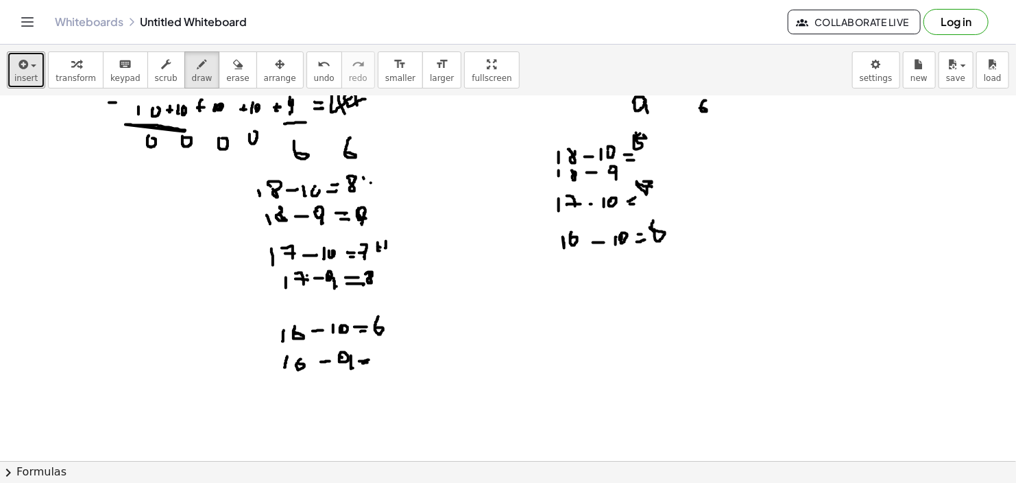
scroll to position [343, 0]
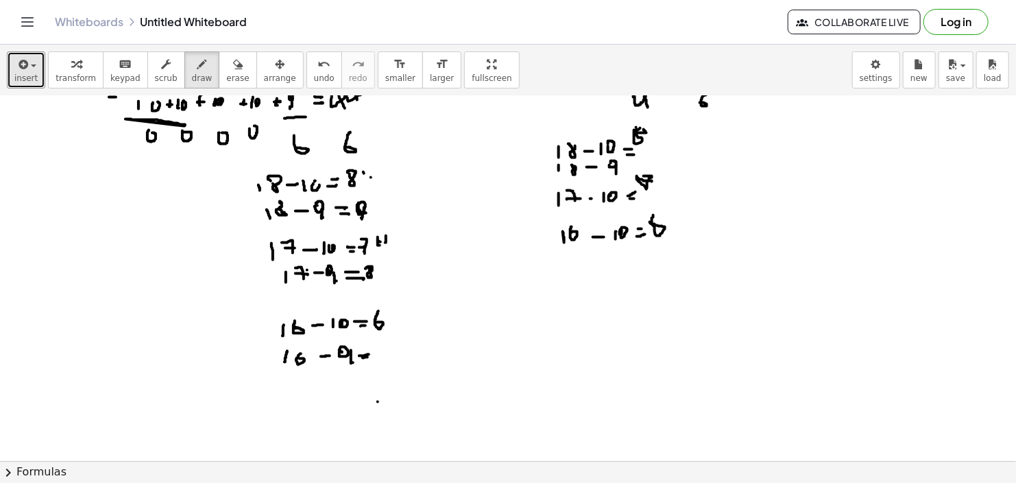
click at [378, 401] on div at bounding box center [508, 162] width 1016 height 819
drag, startPoint x: 363, startPoint y: 334, endPoint x: 369, endPoint y: 352, distance: 18.7
click at [369, 352] on div at bounding box center [508, 162] width 1016 height 819
click at [375, 337] on div at bounding box center [508, 162] width 1016 height 819
drag, startPoint x: 507, startPoint y: 286, endPoint x: 521, endPoint y: 278, distance: 16.6
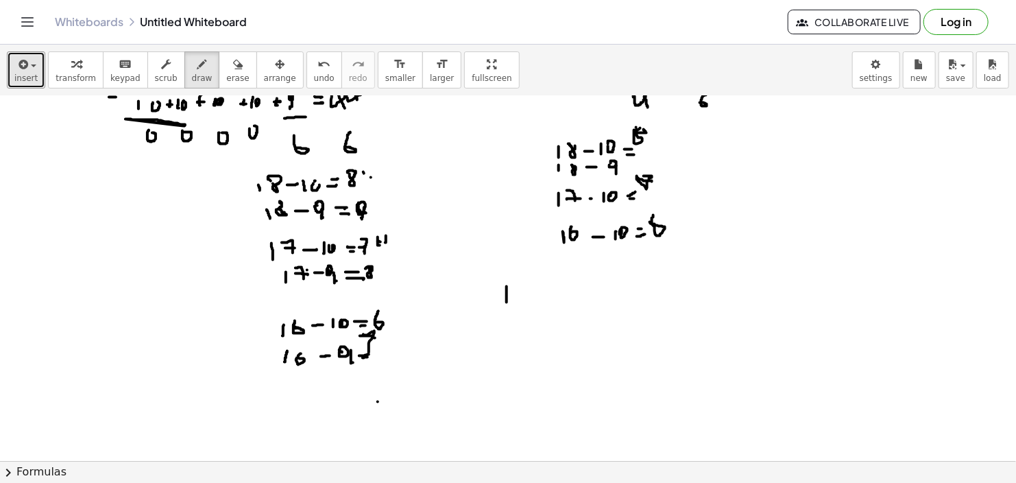
click at [507, 286] on div at bounding box center [508, 162] width 1016 height 819
click at [522, 304] on div at bounding box center [508, 162] width 1016 height 819
drag, startPoint x: 517, startPoint y: 283, endPoint x: 531, endPoint y: 283, distance: 14.4
click at [531, 283] on div at bounding box center [508, 162] width 1016 height 819
drag, startPoint x: 542, startPoint y: 292, endPoint x: 556, endPoint y: 294, distance: 13.8
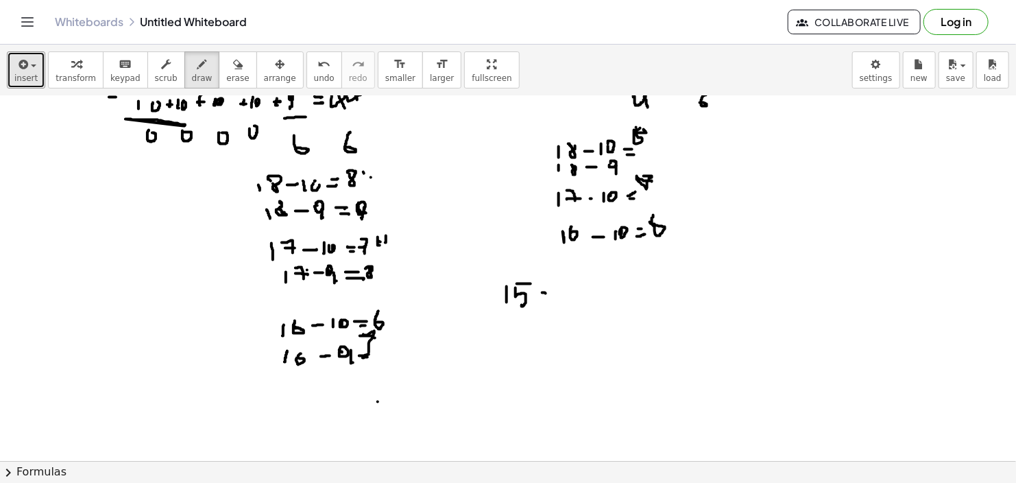
click at [551, 294] on div at bounding box center [508, 162] width 1016 height 819
drag, startPoint x: 561, startPoint y: 291, endPoint x: 568, endPoint y: 292, distance: 7.6
click at [567, 291] on div at bounding box center [508, 162] width 1016 height 819
drag, startPoint x: 573, startPoint y: 291, endPoint x: 573, endPoint y: 306, distance: 14.4
click at [573, 306] on div at bounding box center [508, 162] width 1016 height 819
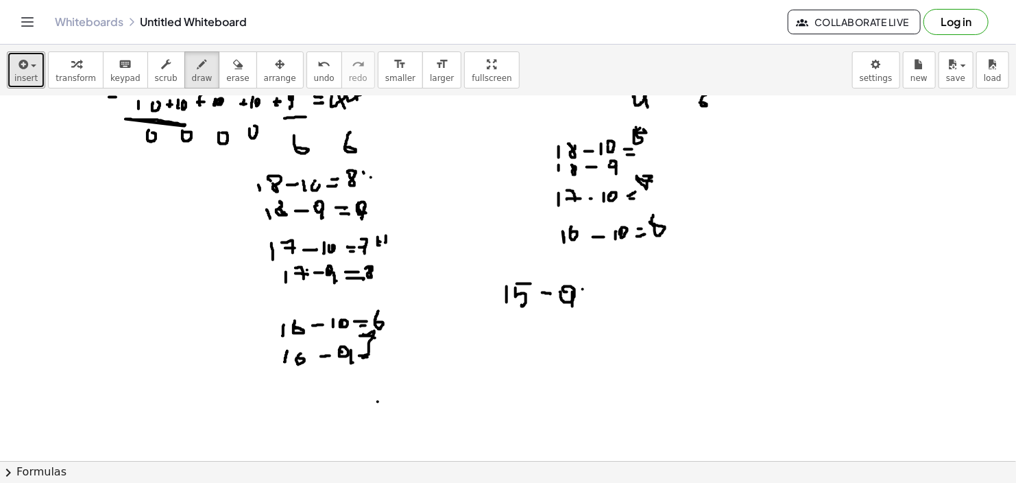
drag, startPoint x: 583, startPoint y: 289, endPoint x: 595, endPoint y: 289, distance: 11.7
click at [595, 289] on div at bounding box center [508, 162] width 1016 height 819
click at [592, 292] on div at bounding box center [508, 162] width 1016 height 819
drag, startPoint x: 594, startPoint y: 259, endPoint x: 600, endPoint y: 289, distance: 30.1
click at [601, 296] on div at bounding box center [508, 162] width 1016 height 819
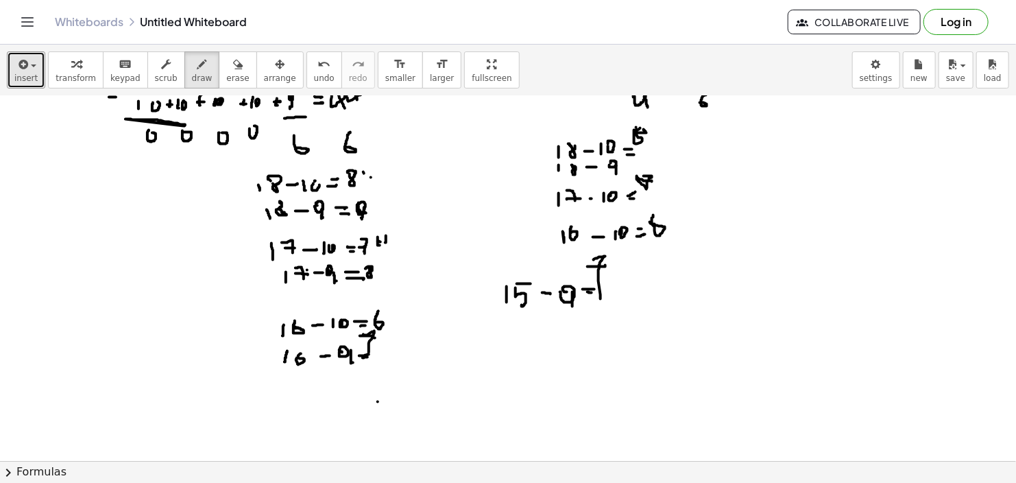
drag, startPoint x: 588, startPoint y: 266, endPoint x: 606, endPoint y: 265, distance: 18.6
click at [606, 265] on div at bounding box center [508, 162] width 1016 height 819
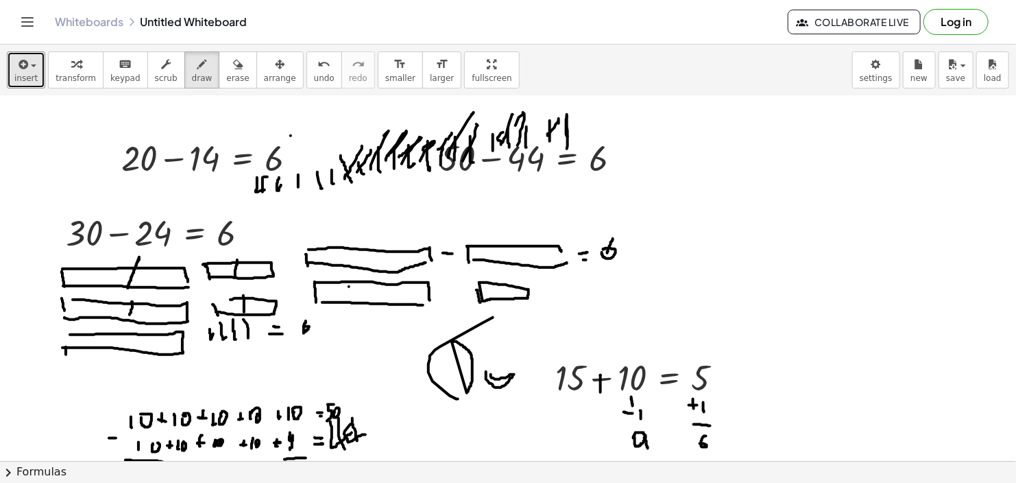
scroll to position [0, 0]
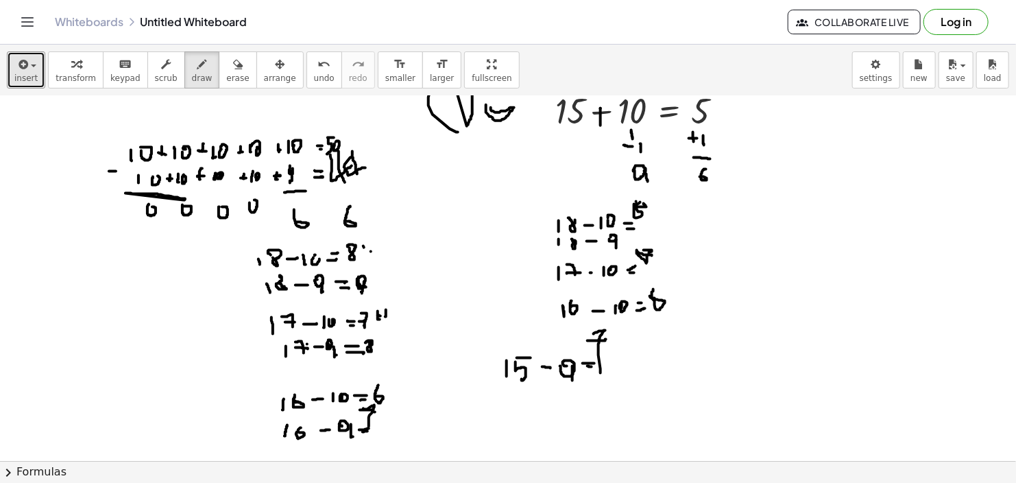
scroll to position [274, 0]
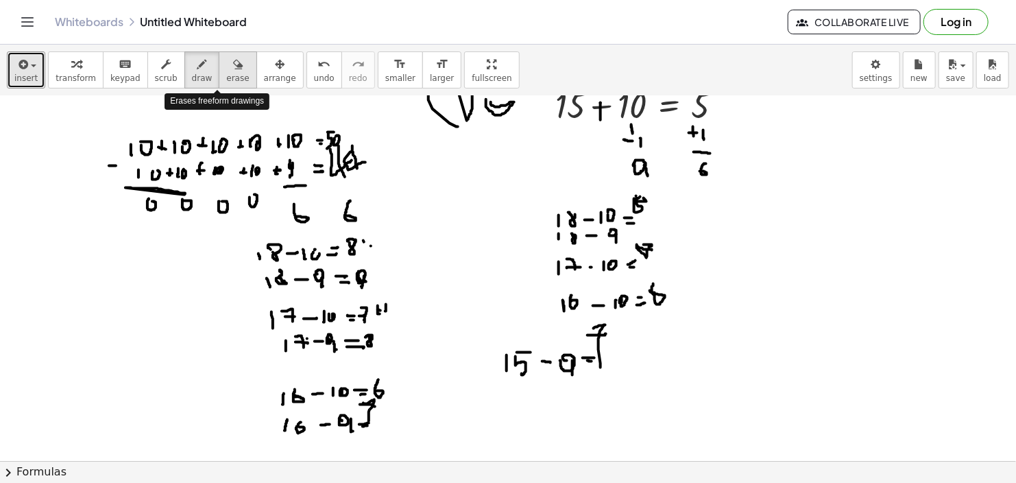
click at [233, 67] on icon "button" at bounding box center [238, 64] width 10 height 16
drag, startPoint x: 658, startPoint y: 339, endPoint x: 617, endPoint y: 358, distance: 45.4
click at [617, 358] on div at bounding box center [508, 231] width 1016 height 819
drag, startPoint x: 189, startPoint y: 75, endPoint x: 357, endPoint y: 193, distance: 205.8
click at [192, 75] on span "draw" at bounding box center [202, 78] width 21 height 10
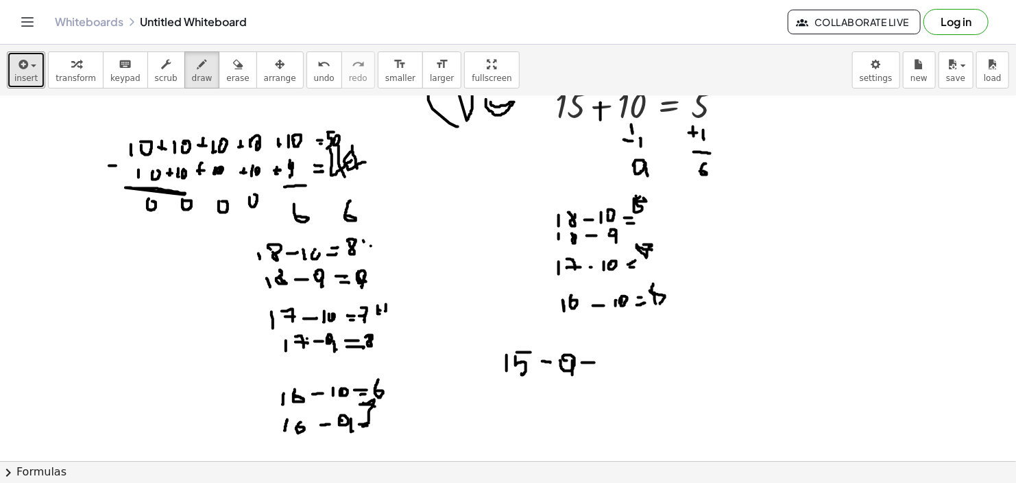
drag, startPoint x: 582, startPoint y: 362, endPoint x: 593, endPoint y: 361, distance: 10.4
click at [595, 362] on div at bounding box center [508, 231] width 1016 height 819
drag, startPoint x: 584, startPoint y: 355, endPoint x: 592, endPoint y: 354, distance: 7.7
click at [592, 354] on div at bounding box center [508, 231] width 1016 height 819
click at [586, 371] on div at bounding box center [508, 231] width 1016 height 819
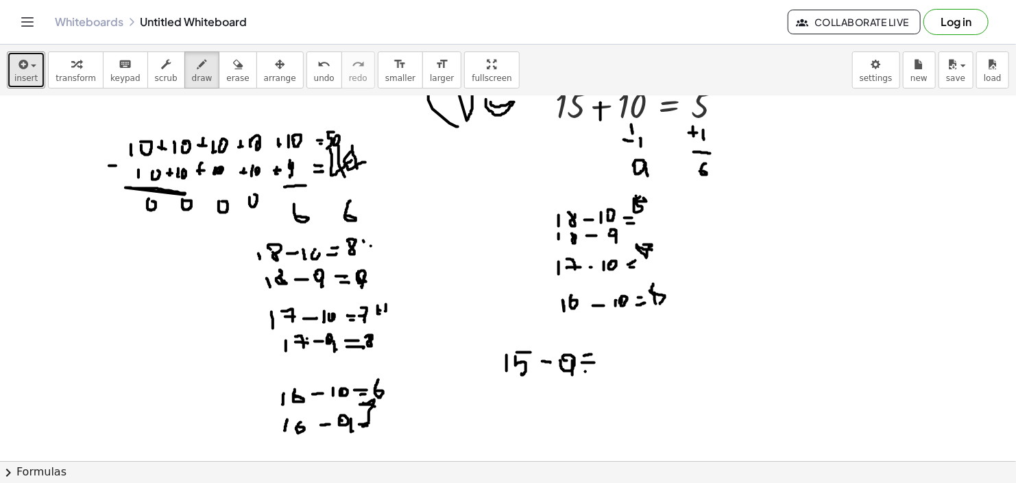
click at [586, 371] on div at bounding box center [508, 231] width 1016 height 819
drag, startPoint x: 732, startPoint y: 432, endPoint x: 751, endPoint y: 313, distance: 120.9
click at [751, 313] on div at bounding box center [508, 231] width 1016 height 819
click at [597, 341] on div at bounding box center [508, 231] width 1016 height 819
click at [28, 61] on span "button" at bounding box center [29, 66] width 3 height 10
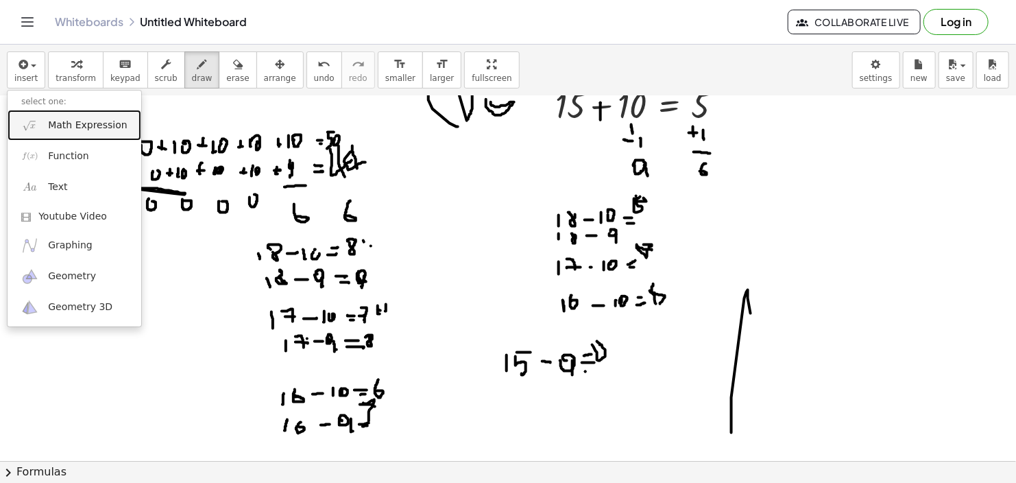
click at [65, 120] on span "Math Expression" at bounding box center [87, 126] width 79 height 14
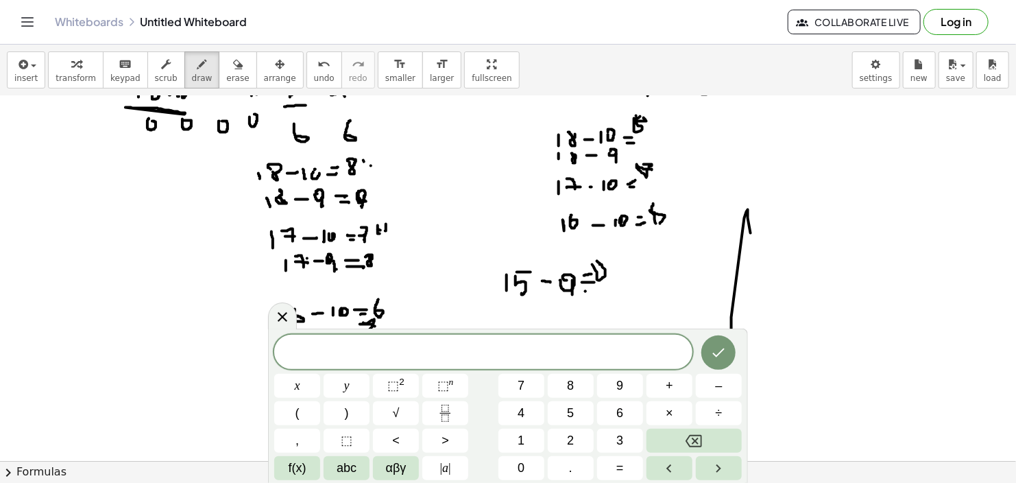
scroll to position [411, 0]
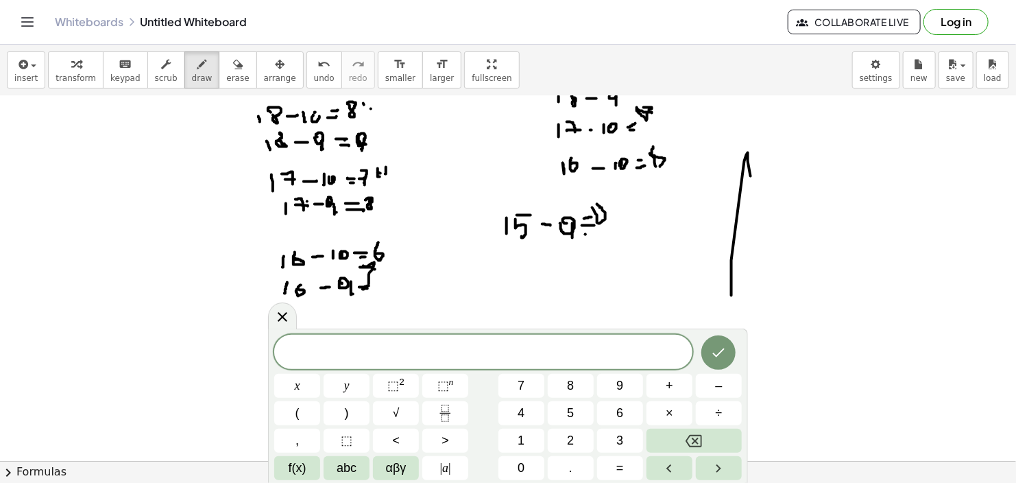
click at [519, 427] on div "​ x y ⬚ 2 ⬚ n 7 8 9 + – ( ) √ 4 5 6 × ÷ , ⬚ < > 1 2 3 f(x) abc αβγ | a | 0 . =" at bounding box center [508, 407] width 468 height 145
click at [525, 440] on span "1" at bounding box center [521, 440] width 7 height 19
click at [562, 404] on button "5" at bounding box center [571, 413] width 46 height 24
click at [710, 374] on button "–" at bounding box center [719, 386] width 46 height 24
click at [614, 387] on button "9" at bounding box center [620, 386] width 46 height 24
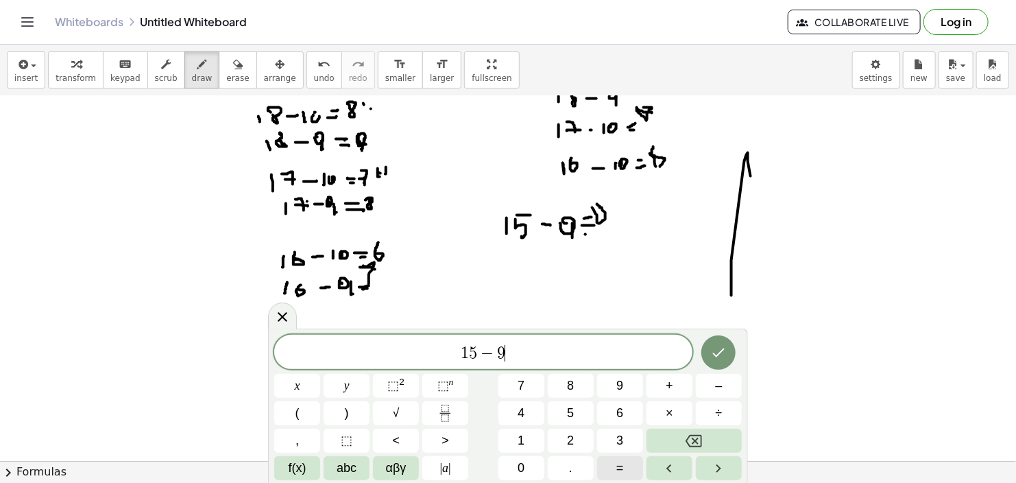
click at [622, 470] on span "=" at bounding box center [621, 468] width 8 height 19
click at [611, 404] on button "6" at bounding box center [620, 413] width 46 height 24
click at [713, 347] on icon "Done" at bounding box center [718, 352] width 16 height 16
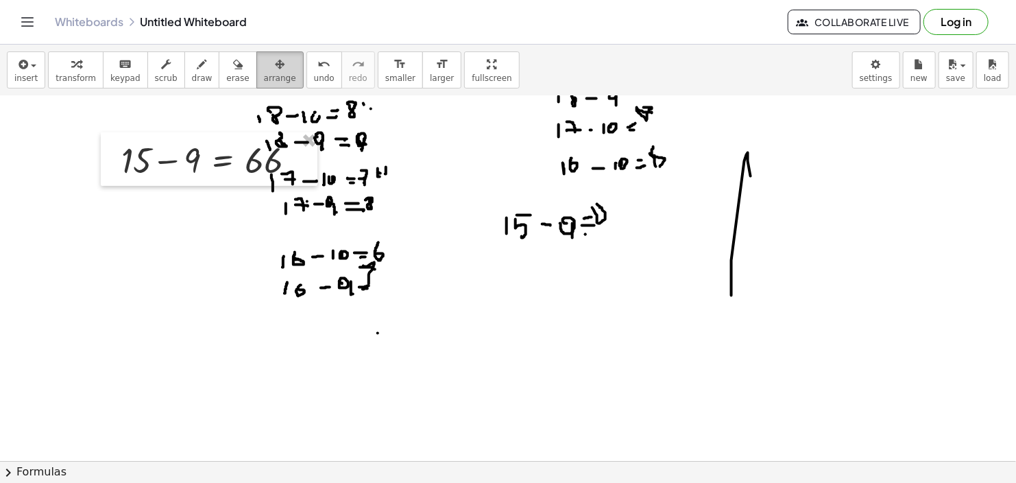
click at [275, 65] on icon "button" at bounding box center [280, 64] width 10 height 16
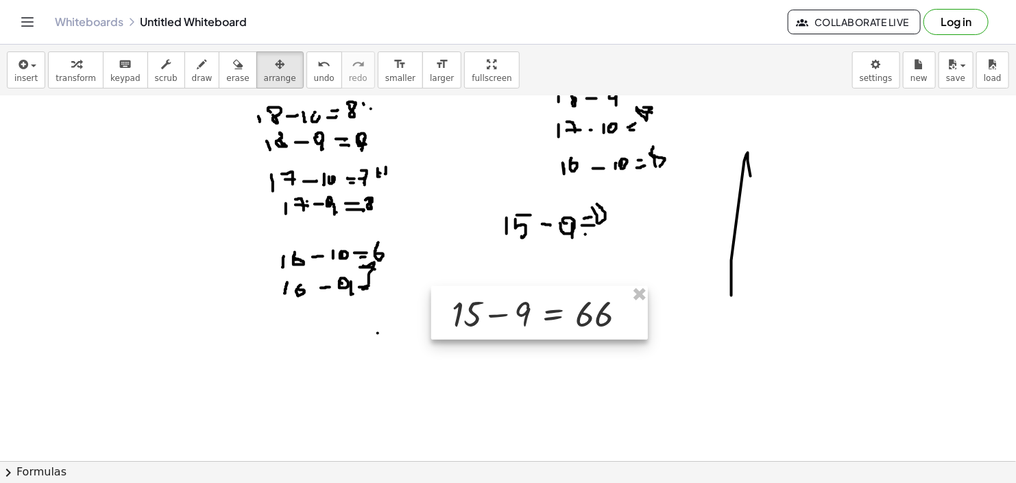
drag, startPoint x: 187, startPoint y: 154, endPoint x: 517, endPoint y: 307, distance: 364.2
click at [517, 307] on div at bounding box center [539, 312] width 217 height 53
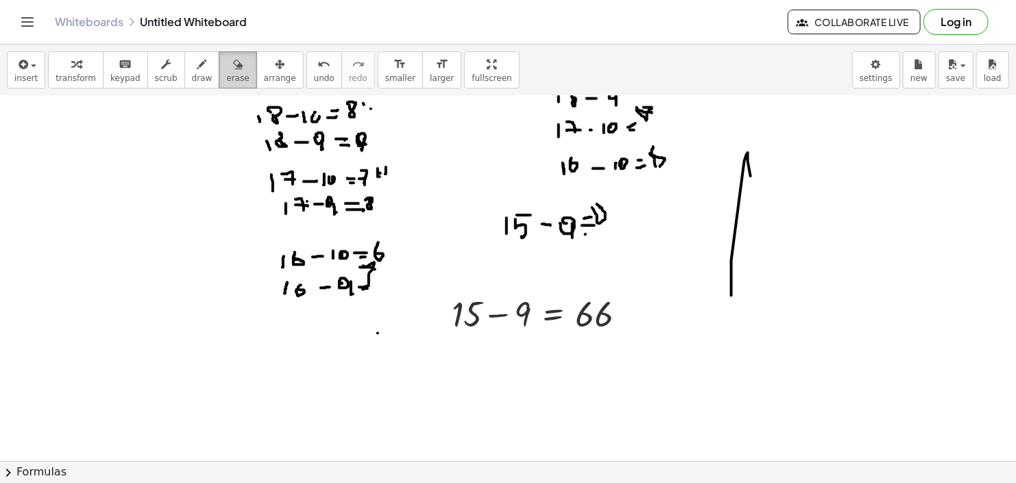
click at [233, 64] on icon "button" at bounding box center [238, 64] width 10 height 16
drag, startPoint x: 710, startPoint y: 355, endPoint x: 636, endPoint y: 328, distance: 78.7
click at [632, 327] on div at bounding box center [508, 94] width 1016 height 819
click at [198, 68] on icon "button" at bounding box center [203, 64] width 10 height 16
drag, startPoint x: 591, startPoint y: 291, endPoint x: 610, endPoint y: 323, distance: 36.6
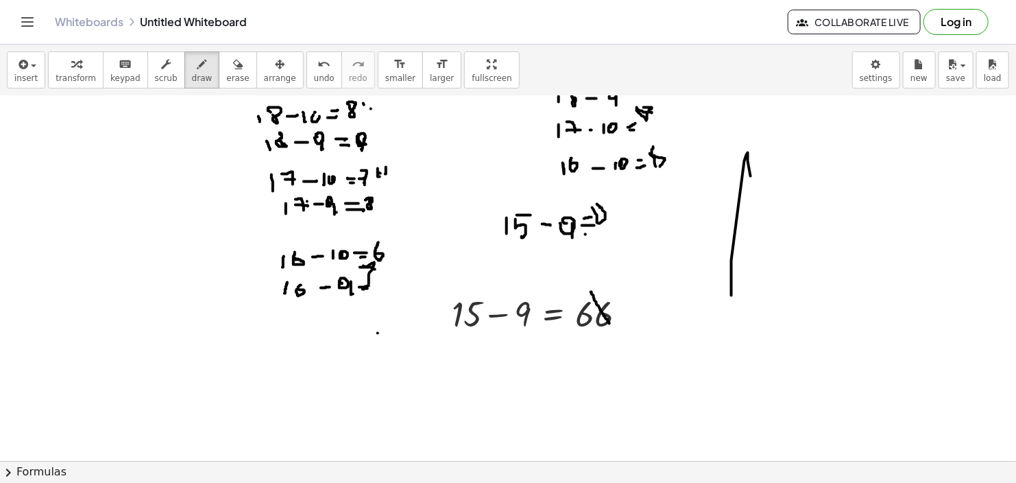
click at [610, 323] on div at bounding box center [508, 94] width 1016 height 819
click at [21, 69] on icon "button" at bounding box center [22, 64] width 12 height 16
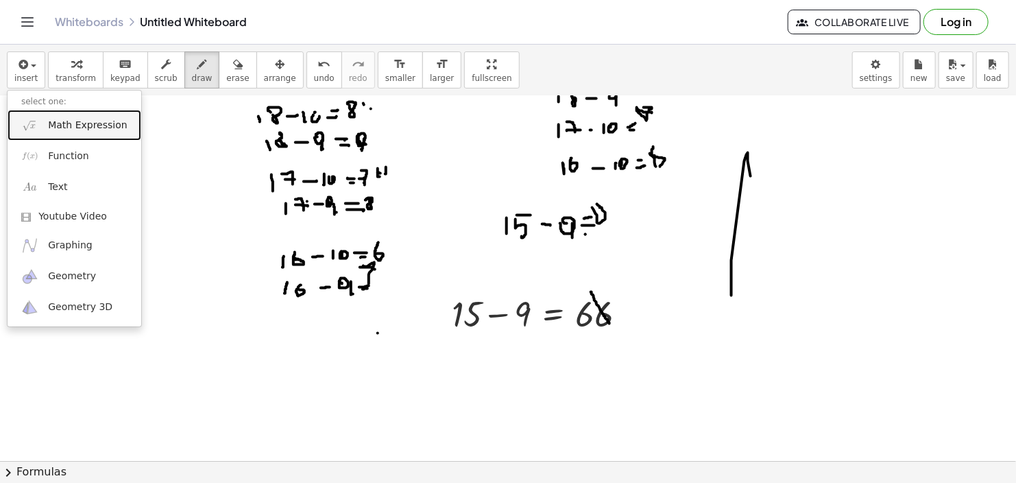
click at [54, 120] on span "Math Expression" at bounding box center [87, 126] width 79 height 14
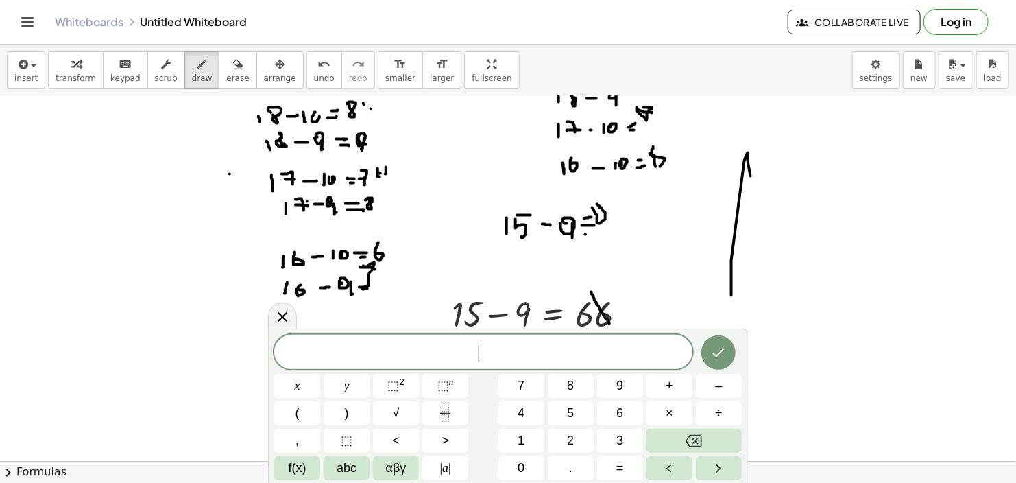
click at [230, 173] on div at bounding box center [508, 94] width 1016 height 819
click at [523, 432] on span "1" at bounding box center [521, 440] width 7 height 19
click at [523, 418] on span "4" at bounding box center [521, 413] width 7 height 19
click at [709, 382] on button "–" at bounding box center [719, 386] width 46 height 24
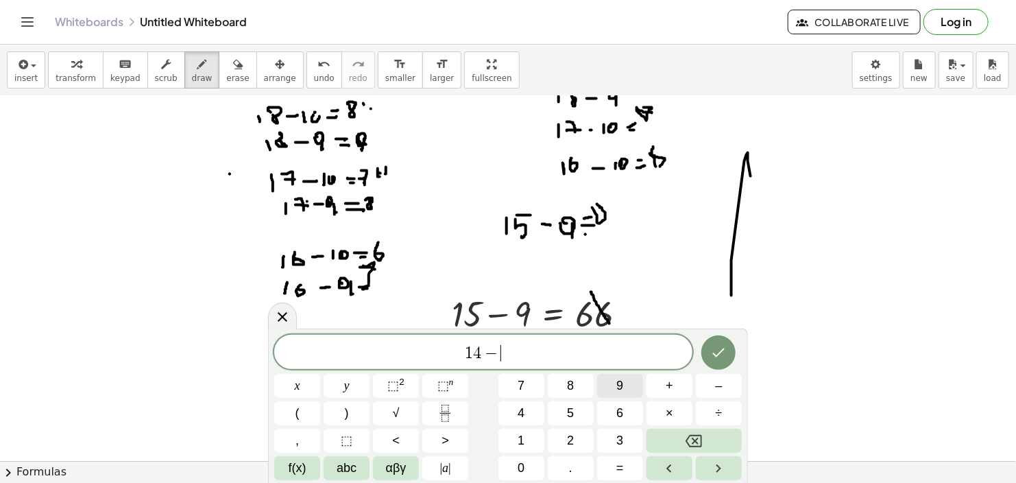
click at [618, 381] on span "9" at bounding box center [620, 385] width 7 height 19
click at [617, 462] on span "=" at bounding box center [621, 468] width 8 height 19
click at [525, 342] on div "1 4 − 9 = ​" at bounding box center [483, 352] width 418 height 34
click at [566, 410] on button "5" at bounding box center [571, 413] width 46 height 24
click at [725, 342] on button "Done" at bounding box center [719, 352] width 34 height 34
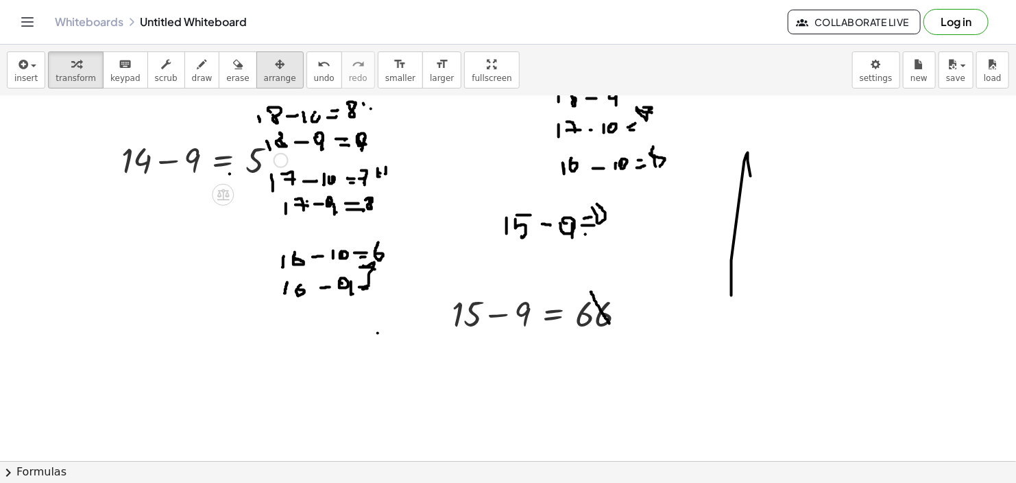
click at [275, 65] on icon "button" at bounding box center [280, 64] width 10 height 16
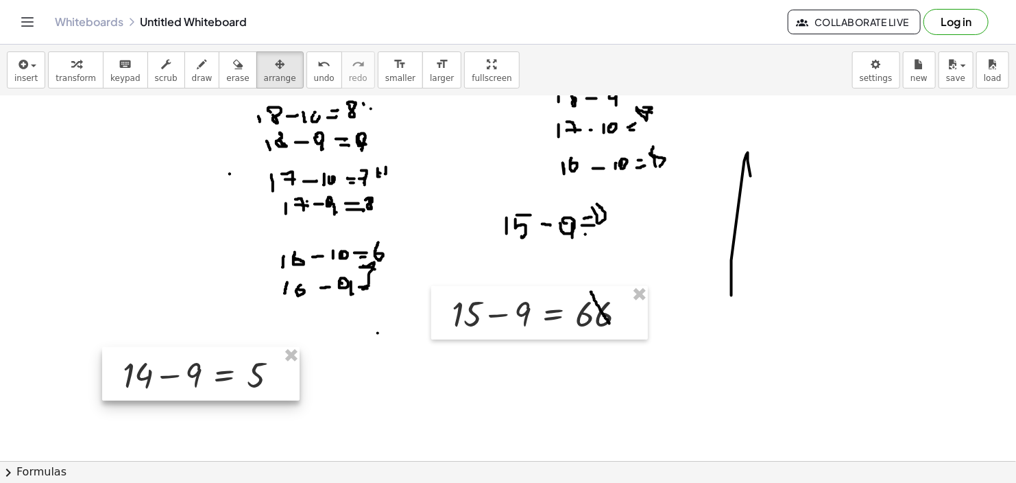
drag, startPoint x: 196, startPoint y: 176, endPoint x: 198, endPoint y: 390, distance: 214.6
click at [198, 390] on div at bounding box center [201, 373] width 198 height 53
click at [22, 71] on icon "button" at bounding box center [22, 64] width 12 height 16
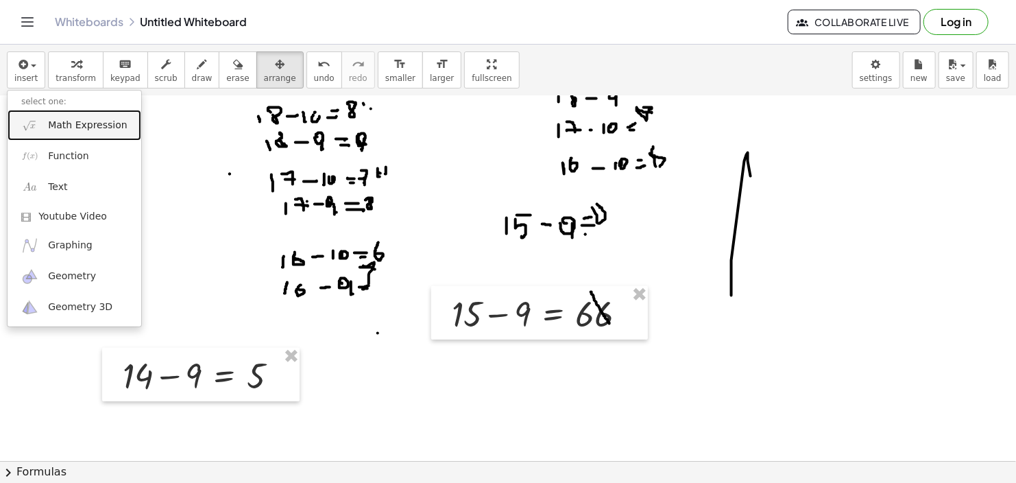
click at [69, 119] on span "Math Expression" at bounding box center [87, 126] width 79 height 14
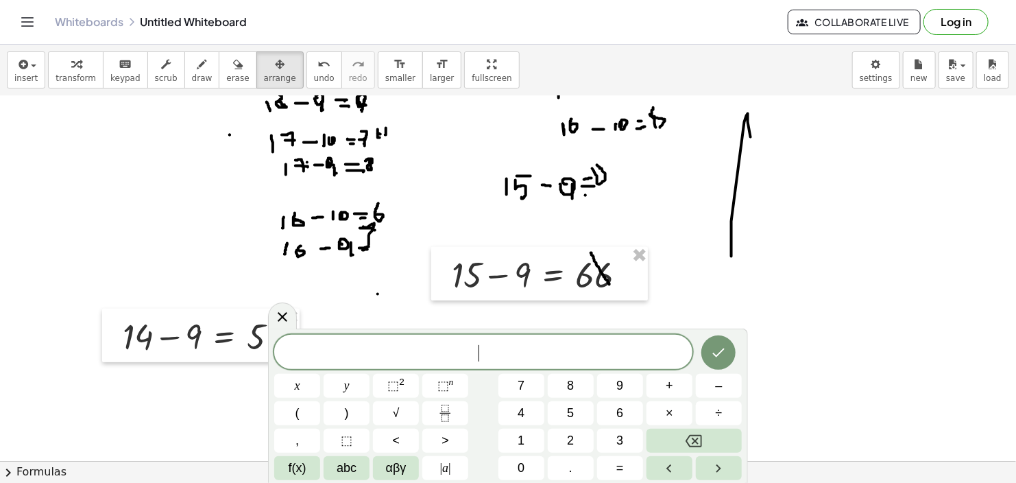
scroll to position [454, 0]
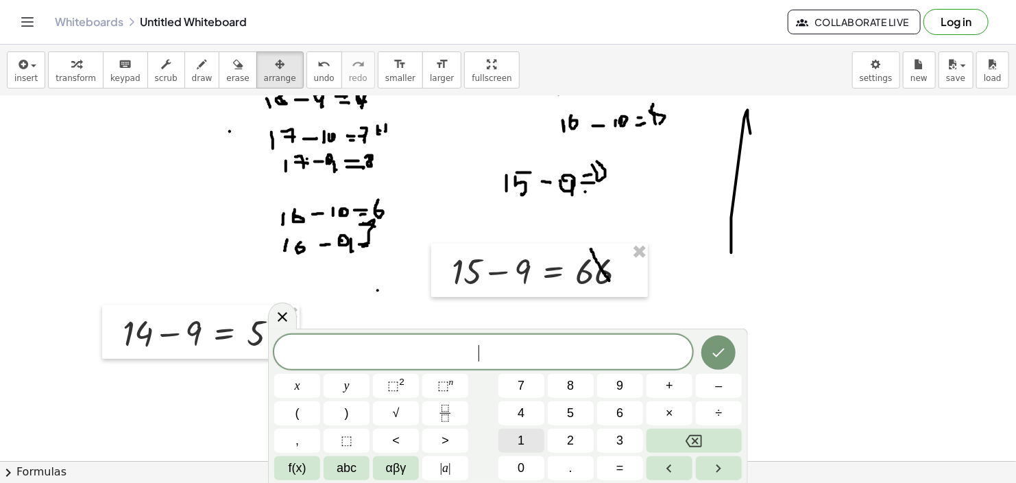
click at [538, 431] on button "1" at bounding box center [522, 441] width 46 height 24
click at [717, 381] on span "–" at bounding box center [718, 385] width 7 height 19
click at [621, 379] on span "9" at bounding box center [620, 385] width 7 height 19
click at [614, 467] on button "=" at bounding box center [620, 468] width 46 height 24
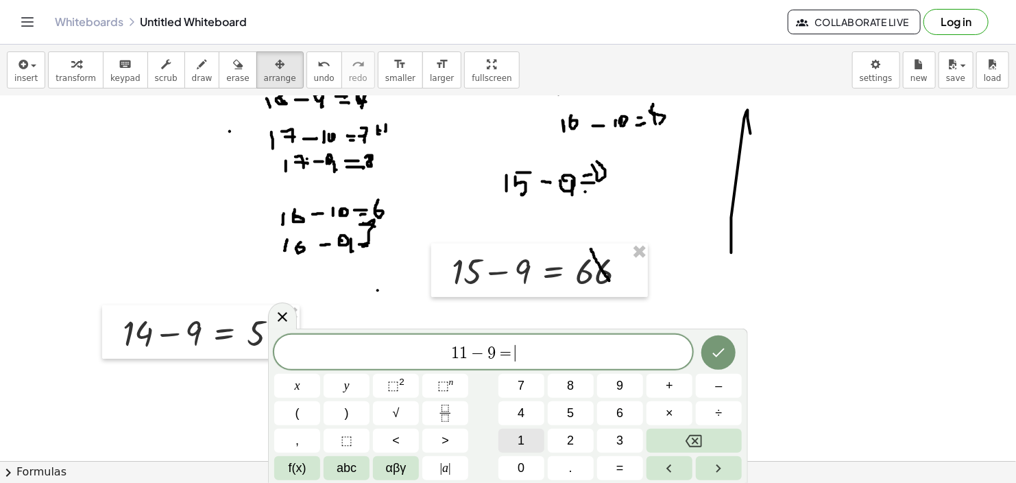
click at [518, 435] on span "1" at bounding box center [521, 440] width 7 height 19
click at [516, 467] on button "0" at bounding box center [522, 468] width 46 height 24
click at [697, 338] on div at bounding box center [719, 353] width 46 height 36
click at [533, 355] on span "1 1 − 9 = 1 0" at bounding box center [483, 353] width 418 height 19
click at [696, 435] on icon "Backspace" at bounding box center [694, 441] width 16 height 12
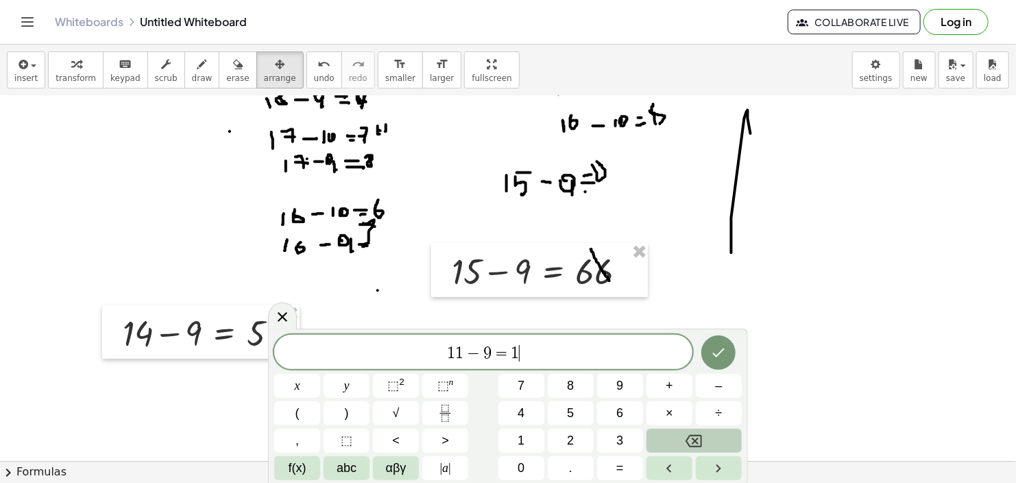
click at [696, 435] on icon "Backspace" at bounding box center [694, 441] width 16 height 12
click at [571, 437] on span "2" at bounding box center [570, 440] width 7 height 19
click at [722, 344] on icon "Done" at bounding box center [718, 352] width 16 height 16
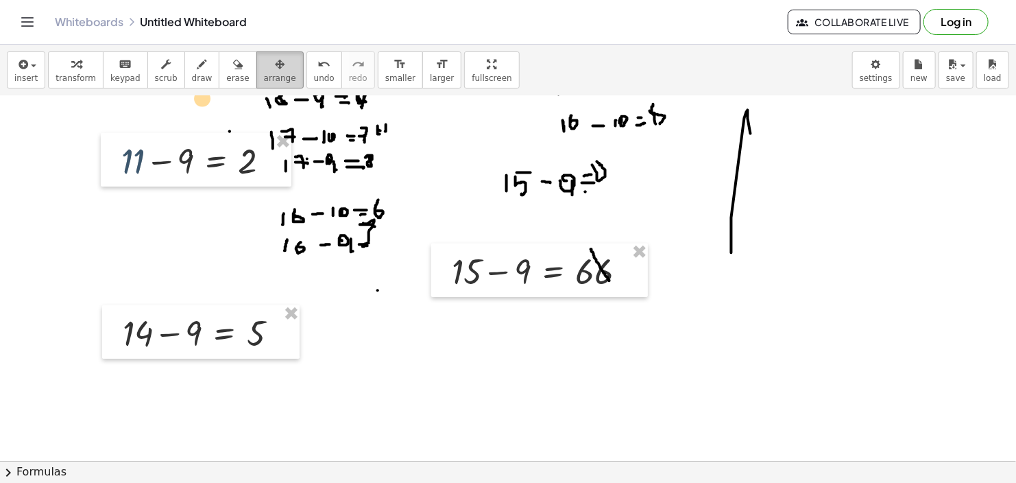
click at [264, 64] on div "button" at bounding box center [280, 64] width 32 height 16
click at [164, 158] on div at bounding box center [196, 159] width 191 height 53
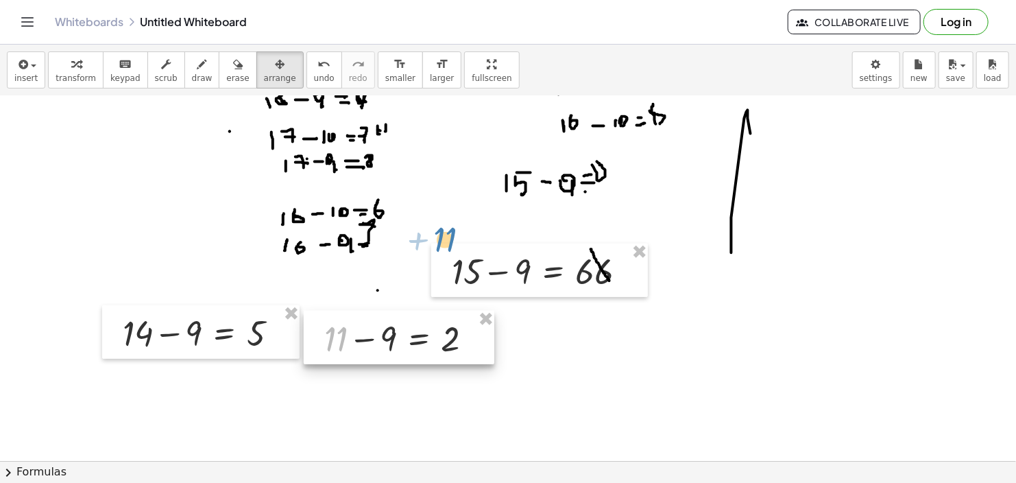
drag, startPoint x: 160, startPoint y: 171, endPoint x: 363, endPoint y: 349, distance: 269.7
click at [363, 349] on div at bounding box center [399, 337] width 191 height 53
click at [421, 237] on div at bounding box center [508, 190] width 1016 height 1096
drag, startPoint x: 405, startPoint y: 225, endPoint x: 348, endPoint y: 260, distance: 66.8
click at [348, 260] on div at bounding box center [508, 190] width 1016 height 1096
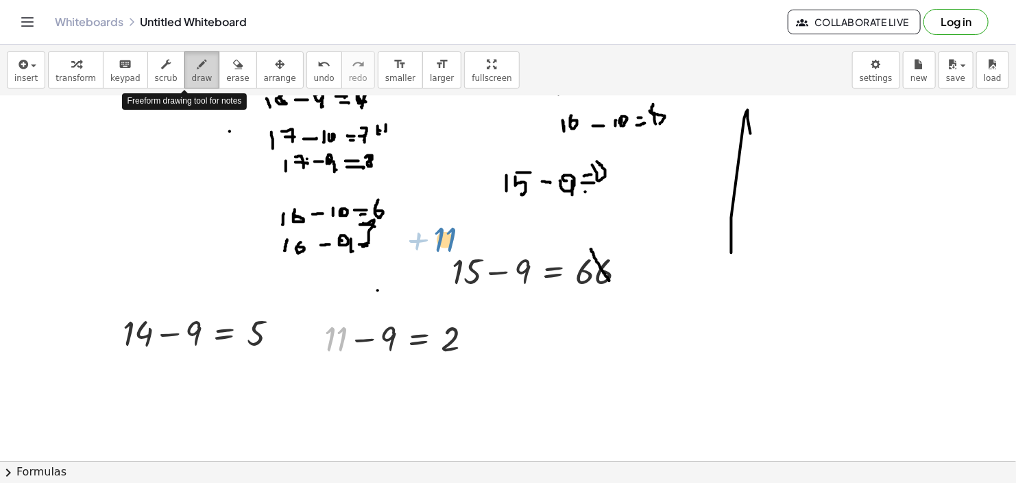
click at [198, 67] on icon "button" at bounding box center [203, 64] width 10 height 16
drag, startPoint x: 582, startPoint y: 330, endPoint x: 583, endPoint y: 346, distance: 16.5
click at [583, 346] on div at bounding box center [508, 190] width 1016 height 1096
drag, startPoint x: 591, startPoint y: 328, endPoint x: 608, endPoint y: 337, distance: 19.3
click at [595, 330] on div at bounding box center [508, 190] width 1016 height 1096
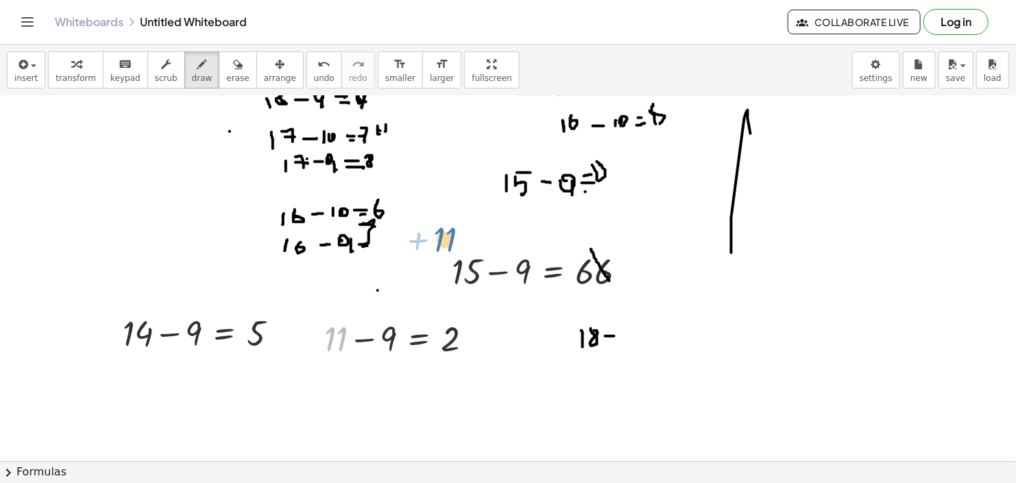
drag, startPoint x: 606, startPoint y: 335, endPoint x: 624, endPoint y: 328, distance: 19.7
click at [617, 335] on div at bounding box center [508, 190] width 1016 height 1096
drag, startPoint x: 624, startPoint y: 328, endPoint x: 633, endPoint y: 342, distance: 16.4
click at [627, 345] on div at bounding box center [508, 190] width 1016 height 1096
drag, startPoint x: 633, startPoint y: 330, endPoint x: 636, endPoint y: 323, distance: 7.7
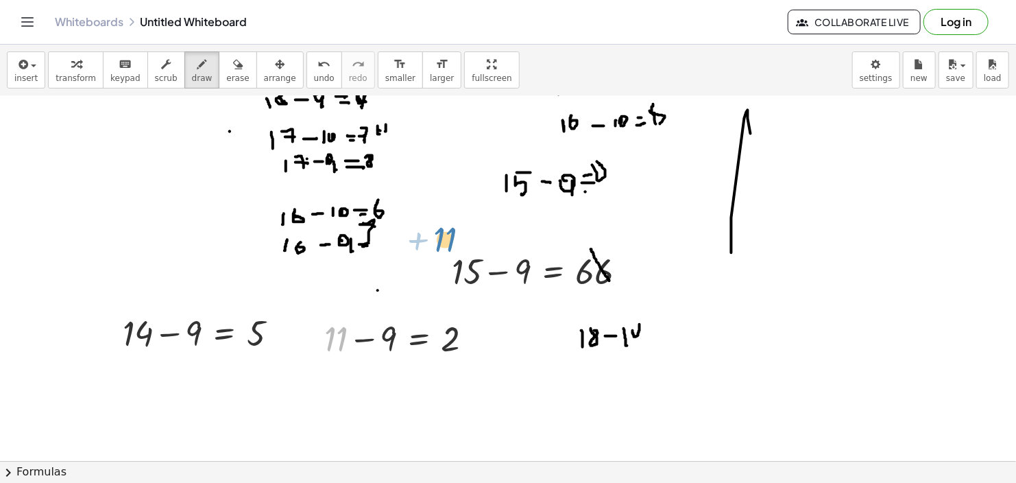
click at [636, 323] on div at bounding box center [508, 190] width 1016 height 1096
drag, startPoint x: 641, startPoint y: 316, endPoint x: 652, endPoint y: 316, distance: 11.7
click at [652, 316] on div at bounding box center [508, 190] width 1016 height 1096
drag, startPoint x: 638, startPoint y: 323, endPoint x: 651, endPoint y: 323, distance: 13.0
click at [651, 323] on div at bounding box center [508, 190] width 1016 height 1096
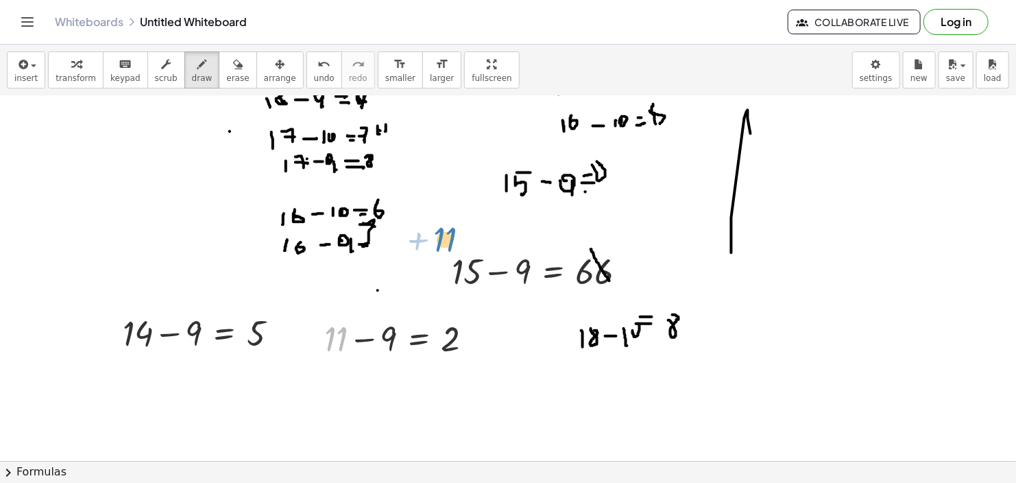
drag, startPoint x: 669, startPoint y: 320, endPoint x: 655, endPoint y: 342, distance: 25.9
click at [673, 315] on div at bounding box center [508, 190] width 1016 height 1096
drag, startPoint x: 573, startPoint y: 363, endPoint x: 576, endPoint y: 372, distance: 10.0
click at [576, 372] on div at bounding box center [508, 190] width 1016 height 1096
drag, startPoint x: 583, startPoint y: 357, endPoint x: 593, endPoint y: 372, distance: 17.7
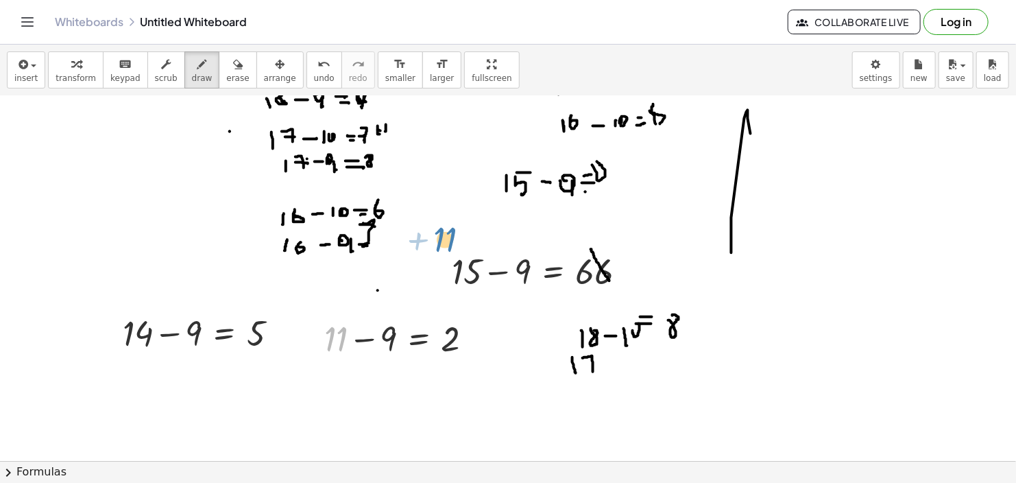
click at [593, 372] on div at bounding box center [508, 190] width 1016 height 1096
drag, startPoint x: 586, startPoint y: 365, endPoint x: 595, endPoint y: 363, distance: 8.5
click at [595, 363] on div at bounding box center [508, 190] width 1016 height 1096
drag, startPoint x: 609, startPoint y: 359, endPoint x: 627, endPoint y: 357, distance: 17.9
click at [619, 359] on div at bounding box center [508, 190] width 1016 height 1096
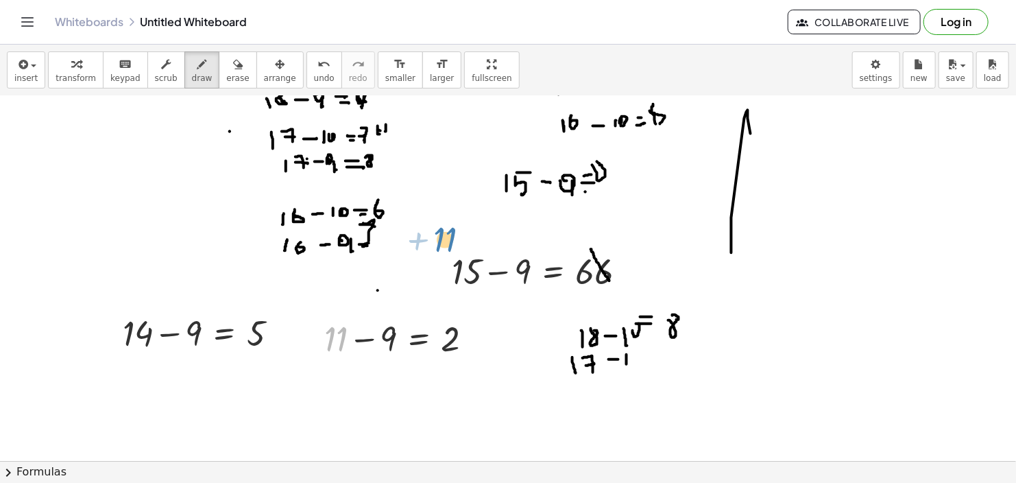
drag, startPoint x: 627, startPoint y: 354, endPoint x: 636, endPoint y: 359, distance: 10.7
click at [629, 366] on div at bounding box center [508, 190] width 1016 height 1096
drag, startPoint x: 634, startPoint y: 363, endPoint x: 641, endPoint y: 360, distance: 7.7
click at [638, 357] on div at bounding box center [508, 190] width 1016 height 1096
drag, startPoint x: 658, startPoint y: 361, endPoint x: 666, endPoint y: 358, distance: 8.7
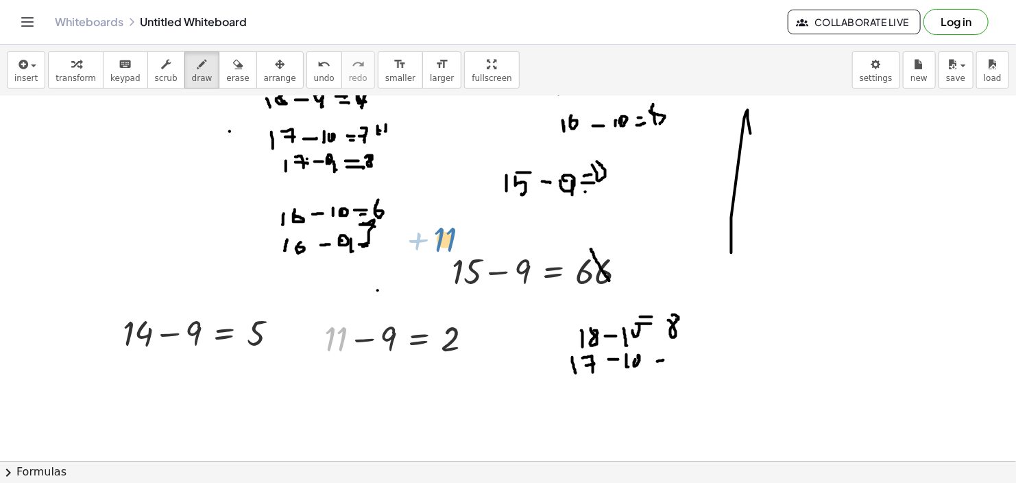
click at [666, 358] on div at bounding box center [508, 190] width 1016 height 1096
drag, startPoint x: 660, startPoint y: 365, endPoint x: 667, endPoint y: 362, distance: 7.4
click at [663, 365] on div at bounding box center [508, 190] width 1016 height 1096
drag, startPoint x: 669, startPoint y: 350, endPoint x: 676, endPoint y: 363, distance: 14.5
click at [676, 365] on div at bounding box center [508, 190] width 1016 height 1096
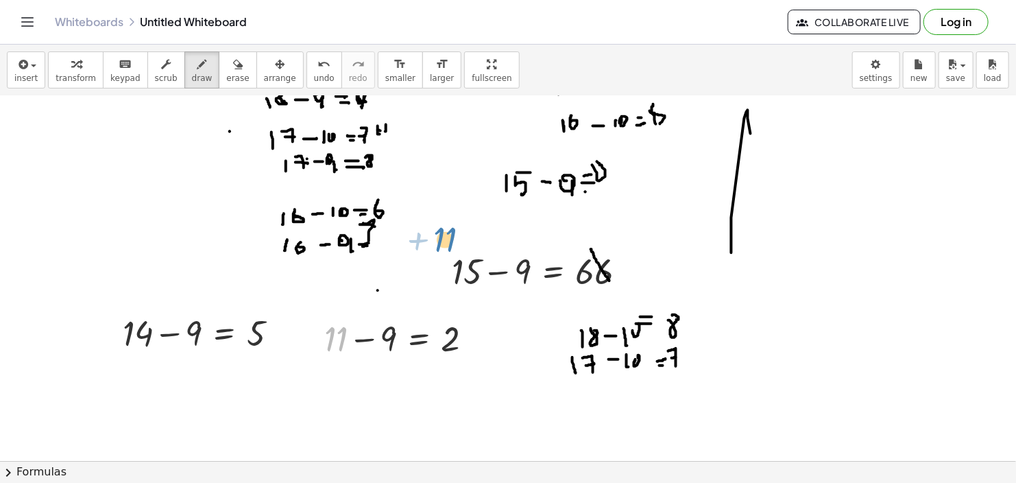
click at [679, 356] on div at bounding box center [508, 190] width 1016 height 1096
drag, startPoint x: 575, startPoint y: 382, endPoint x: 590, endPoint y: 388, distance: 16.9
click at [580, 392] on div at bounding box center [508, 190] width 1016 height 1096
drag, startPoint x: 596, startPoint y: 382, endPoint x: 611, endPoint y: 385, distance: 15.3
click at [596, 388] on div at bounding box center [508, 190] width 1016 height 1096
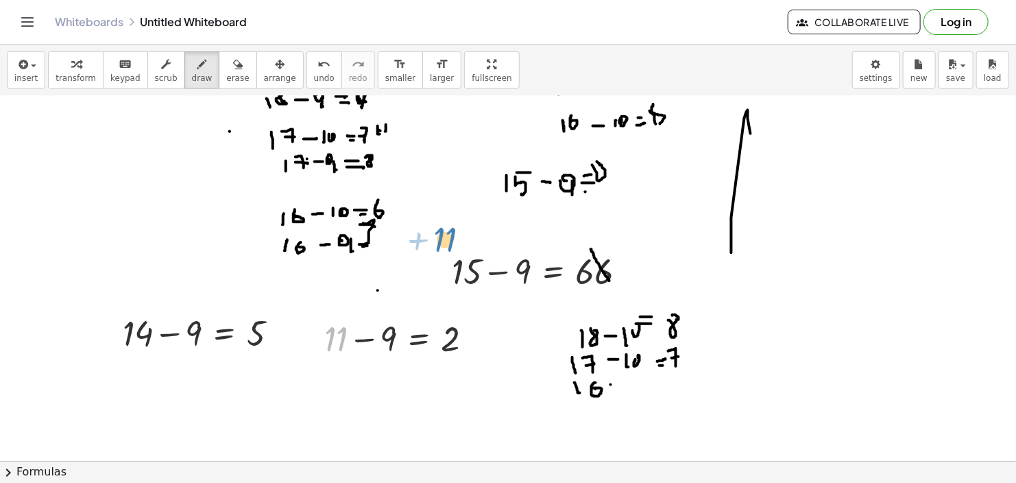
drag, startPoint x: 611, startPoint y: 384, endPoint x: 621, endPoint y: 382, distance: 10.5
click at [621, 382] on div at bounding box center [508, 190] width 1016 height 1096
drag, startPoint x: 630, startPoint y: 376, endPoint x: 629, endPoint y: 385, distance: 8.3
click at [629, 385] on div at bounding box center [508, 190] width 1016 height 1096
click at [638, 379] on div at bounding box center [508, 190] width 1016 height 1096
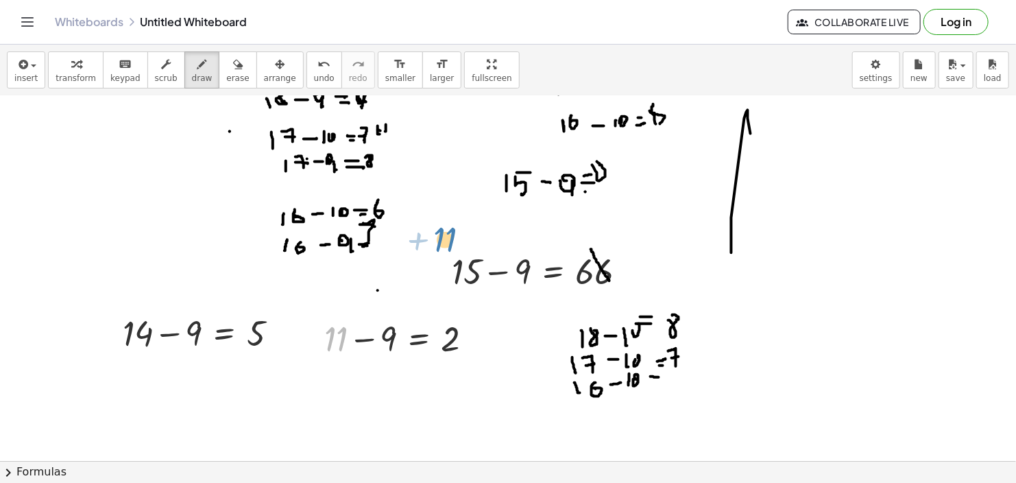
click at [659, 376] on div at bounding box center [508, 190] width 1016 height 1096
drag, startPoint x: 651, startPoint y: 382, endPoint x: 660, endPoint y: 383, distance: 9.0
click at [660, 383] on div at bounding box center [508, 190] width 1016 height 1096
drag, startPoint x: 663, startPoint y: 368, endPoint x: 654, endPoint y: 385, distance: 19.9
click at [658, 382] on div at bounding box center [508, 190] width 1016 height 1096
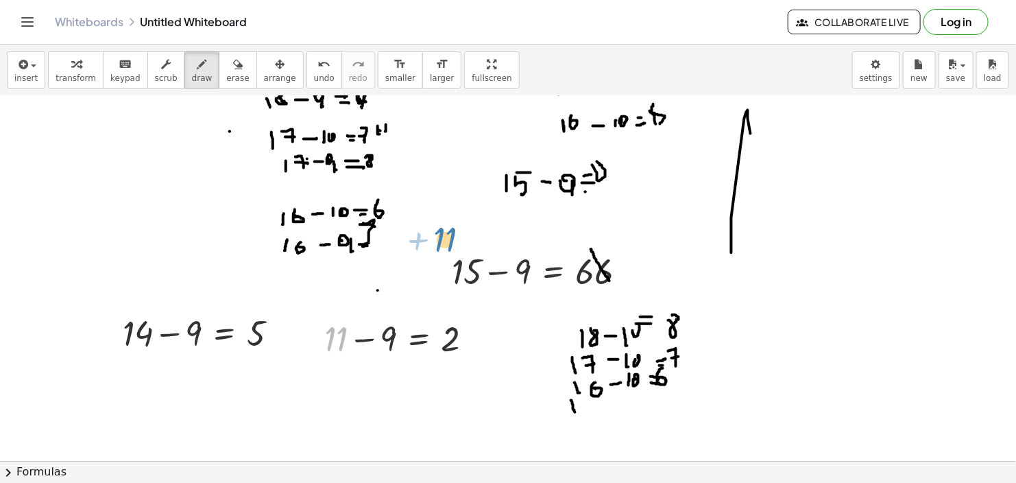
drag, startPoint x: 571, startPoint y: 400, endPoint x: 575, endPoint y: 411, distance: 12.4
click at [575, 411] on div at bounding box center [508, 190] width 1016 height 1096
drag, startPoint x: 588, startPoint y: 402, endPoint x: 592, endPoint y: 411, distance: 9.6
click at [592, 411] on div at bounding box center [508, 190] width 1016 height 1096
drag, startPoint x: 614, startPoint y: 405, endPoint x: 630, endPoint y: 398, distance: 17.8
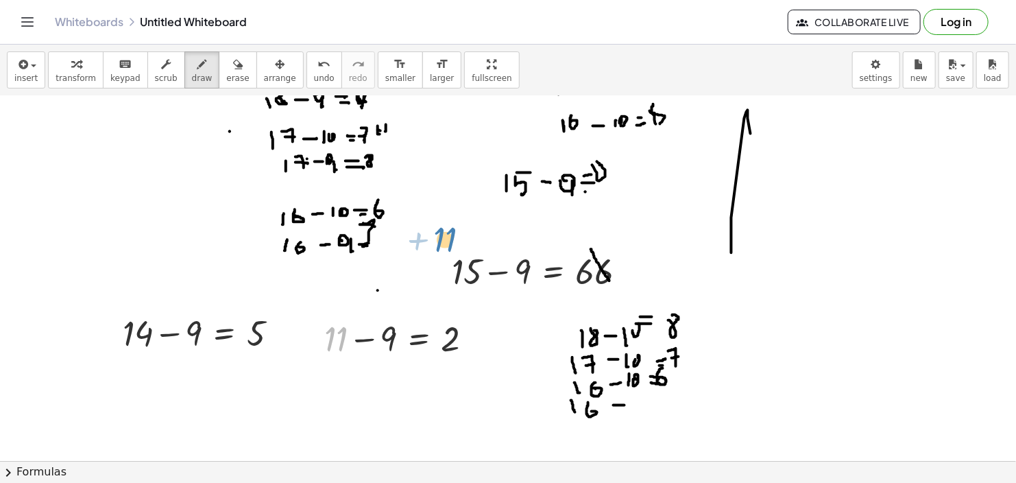
click at [625, 403] on div at bounding box center [508, 190] width 1016 height 1096
drag, startPoint x: 632, startPoint y: 397, endPoint x: 641, endPoint y: 396, distance: 9.7
click at [638, 395] on div at bounding box center [508, 190] width 1016 height 1096
drag, startPoint x: 641, startPoint y: 394, endPoint x: 643, endPoint y: 408, distance: 13.9
click at [640, 411] on div at bounding box center [508, 190] width 1016 height 1096
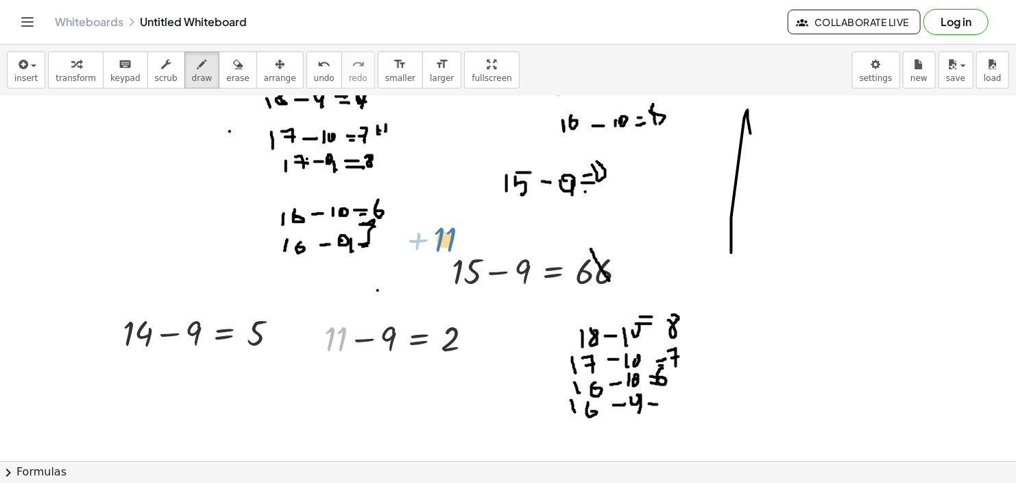
click at [658, 404] on div at bounding box center [508, 190] width 1016 height 1096
drag, startPoint x: 652, startPoint y: 409, endPoint x: 648, endPoint y: 418, distance: 9.2
click at [660, 411] on div at bounding box center [508, 190] width 1016 height 1096
drag, startPoint x: 660, startPoint y: 379, endPoint x: 671, endPoint y: 394, distance: 18.7
click at [671, 394] on div at bounding box center [508, 190] width 1016 height 1096
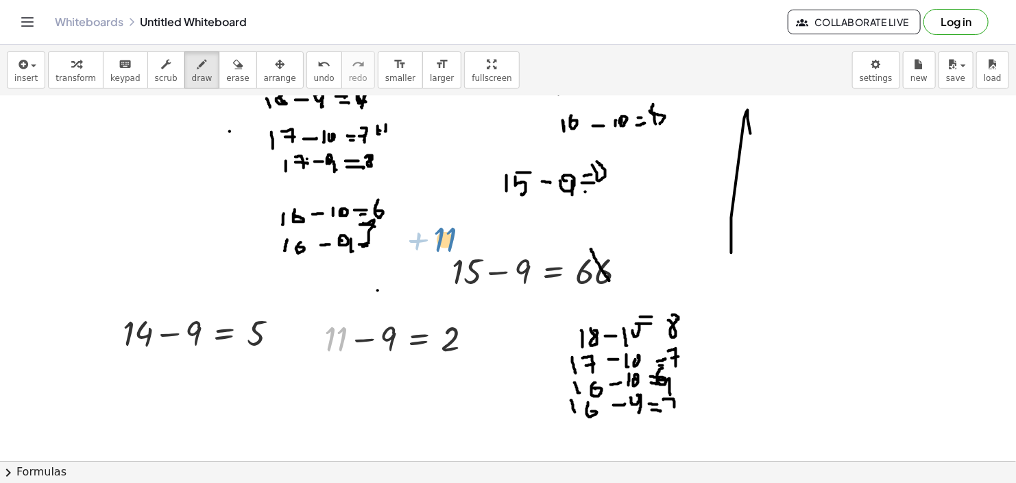
click at [675, 415] on div at bounding box center [508, 190] width 1016 height 1096
click at [680, 409] on div at bounding box center [508, 190] width 1016 height 1096
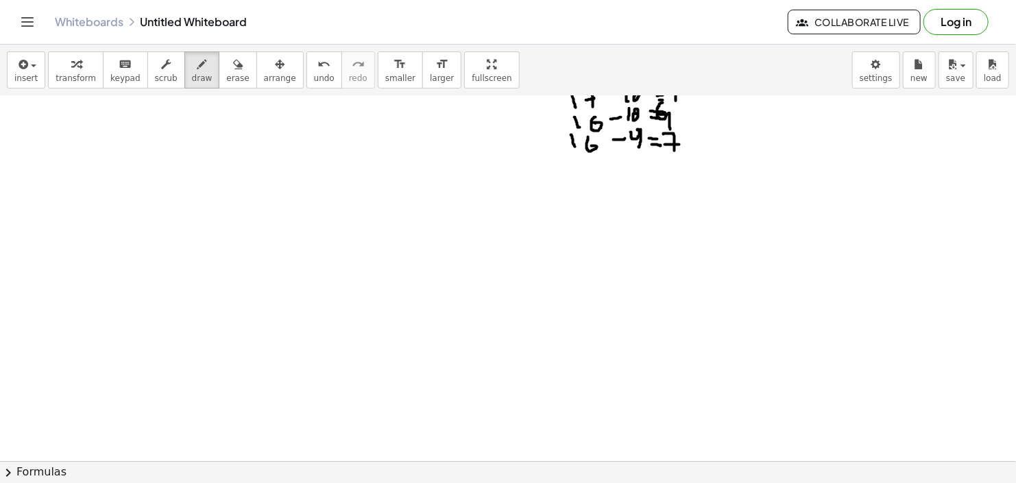
scroll to position [730, 0]
drag, startPoint x: 48, startPoint y: 131, endPoint x: 49, endPoint y: 144, distance: 13.0
click at [49, 144] on div at bounding box center [508, 96] width 1016 height 1461
drag, startPoint x: 60, startPoint y: 130, endPoint x: 60, endPoint y: 141, distance: 11.0
click at [60, 141] on div at bounding box center [508, 96] width 1016 height 1461
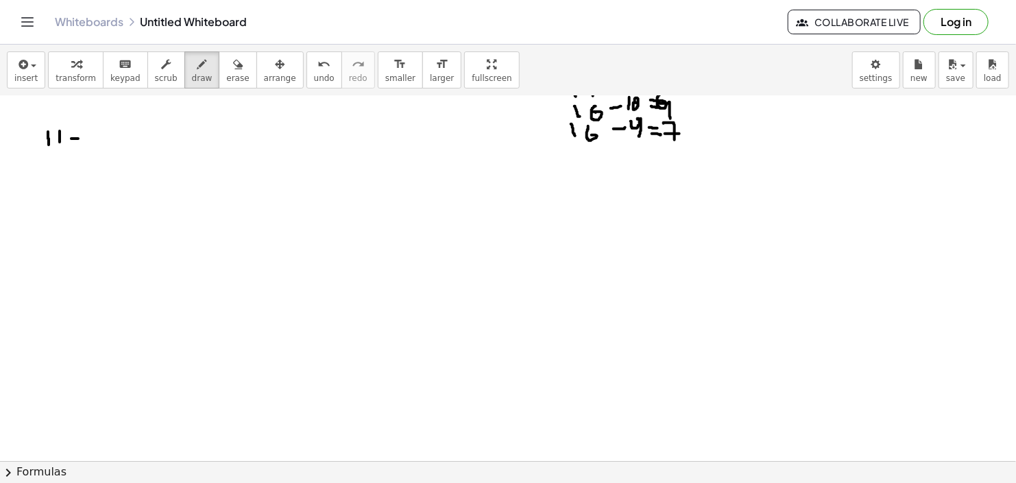
drag, startPoint x: 71, startPoint y: 138, endPoint x: 84, endPoint y: 138, distance: 13.0
click at [84, 138] on div at bounding box center [508, 96] width 1016 height 1461
drag, startPoint x: 78, startPoint y: 132, endPoint x: 78, endPoint y: 141, distance: 8.2
click at [78, 141] on div at bounding box center [508, 96] width 1016 height 1461
drag, startPoint x: 91, startPoint y: 132, endPoint x: 92, endPoint y: 141, distance: 9.0
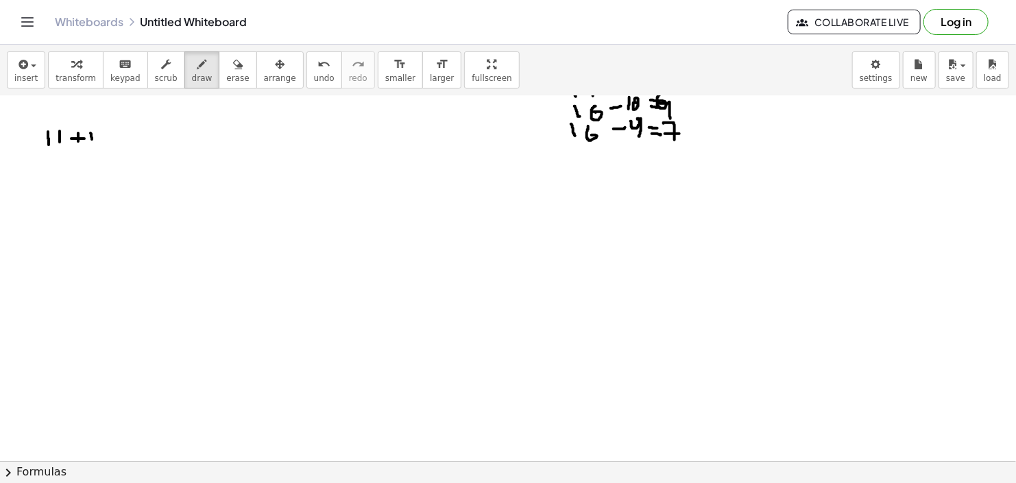
click at [92, 141] on div at bounding box center [508, 96] width 1016 height 1461
drag, startPoint x: 97, startPoint y: 132, endPoint x: 97, endPoint y: 141, distance: 8.2
click at [97, 141] on div at bounding box center [508, 96] width 1016 height 1461
drag, startPoint x: 106, startPoint y: 134, endPoint x: 121, endPoint y: 135, distance: 15.8
click at [121, 135] on div at bounding box center [508, 96] width 1016 height 1461
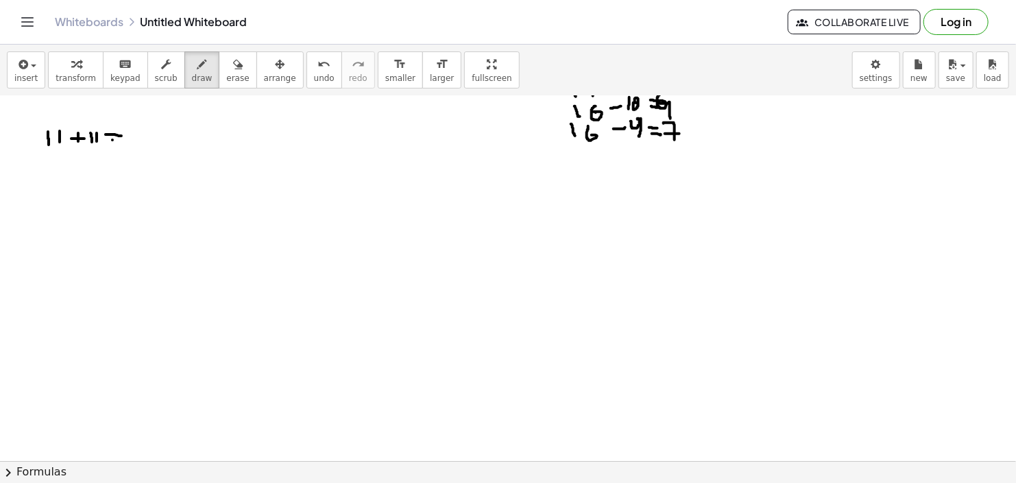
drag, startPoint x: 112, startPoint y: 139, endPoint x: 120, endPoint y: 138, distance: 7.7
click at [120, 138] on div at bounding box center [508, 96] width 1016 height 1461
click at [120, 119] on div at bounding box center [508, 96] width 1016 height 1461
drag, startPoint x: 143, startPoint y: 121, endPoint x: 164, endPoint y: 129, distance: 21.9
click at [164, 129] on div at bounding box center [508, 96] width 1016 height 1461
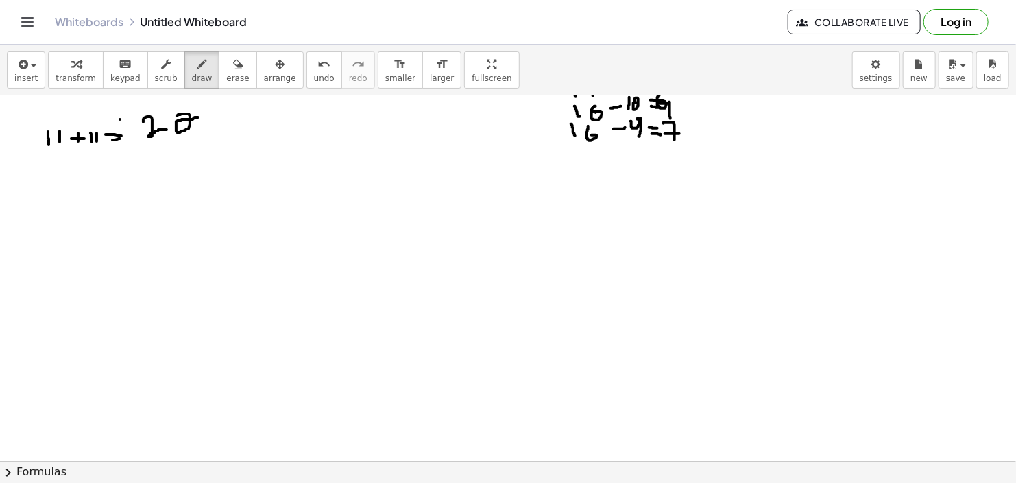
drag, startPoint x: 177, startPoint y: 115, endPoint x: 198, endPoint y: 117, distance: 21.3
click at [198, 117] on div at bounding box center [508, 96] width 1016 height 1461
click at [23, 71] on icon "button" at bounding box center [22, 64] width 12 height 16
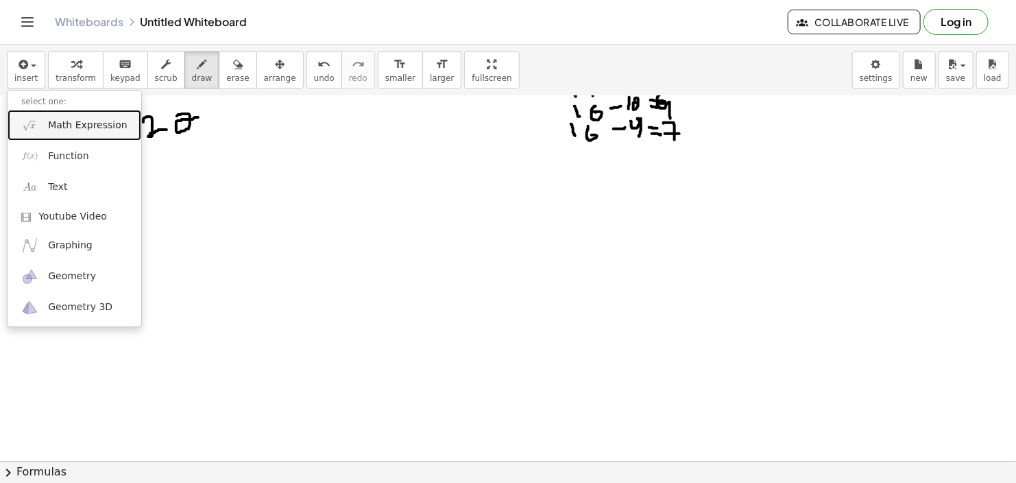
click at [68, 119] on span "Math Expression" at bounding box center [87, 126] width 79 height 14
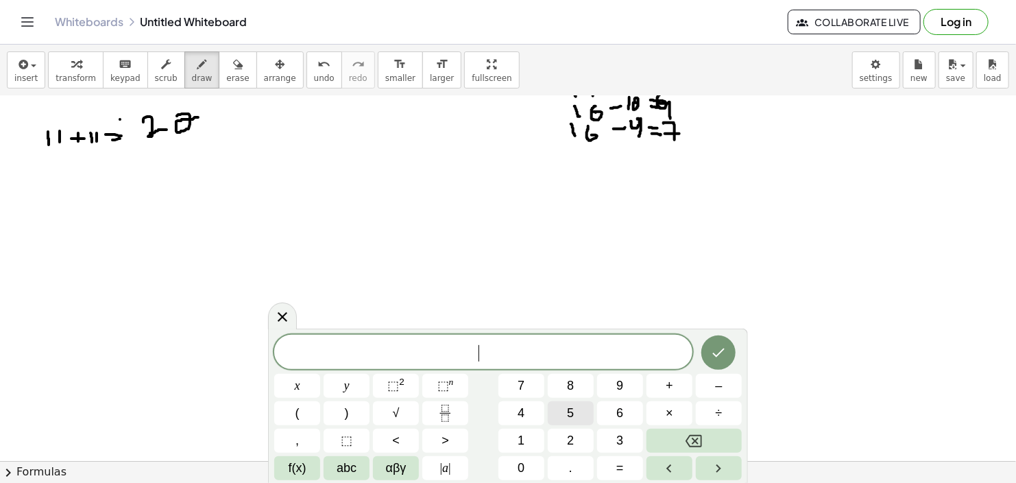
click at [564, 404] on button "5" at bounding box center [571, 413] width 46 height 24
click at [671, 374] on button "+" at bounding box center [670, 386] width 46 height 24
click at [570, 412] on span "5" at bounding box center [570, 413] width 7 height 19
click at [622, 461] on span "=" at bounding box center [621, 468] width 8 height 19
click at [516, 443] on button "1" at bounding box center [522, 441] width 46 height 24
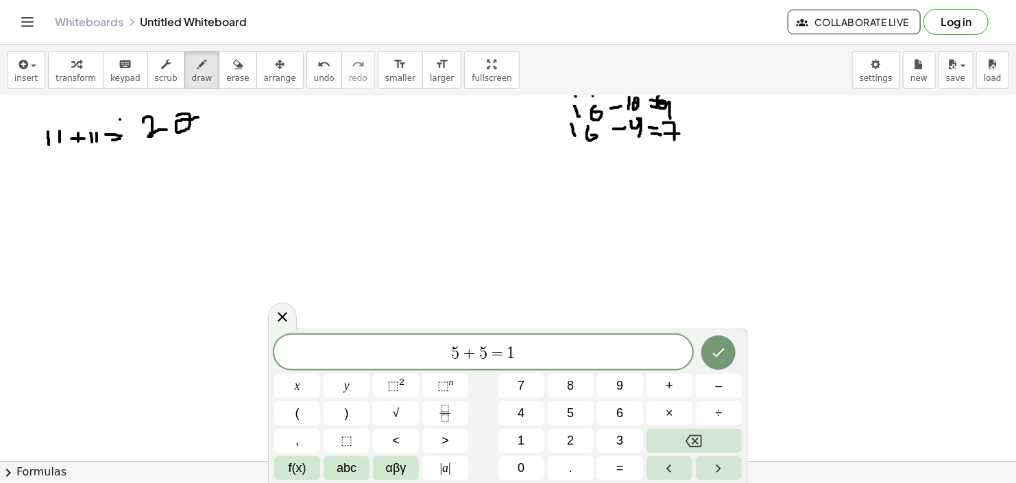
click at [519, 455] on div "5 + 5 = 1 x y ⬚ 2 ⬚ n 7 8 9 + – ( ) √ 4 5 6 × ÷ , ⬚ < > 1 2 3 f(x) abc αβγ | a …" at bounding box center [508, 407] width 468 height 145
click at [515, 460] on button "0" at bounding box center [522, 468] width 46 height 24
click at [710, 352] on button "Done" at bounding box center [719, 352] width 34 height 34
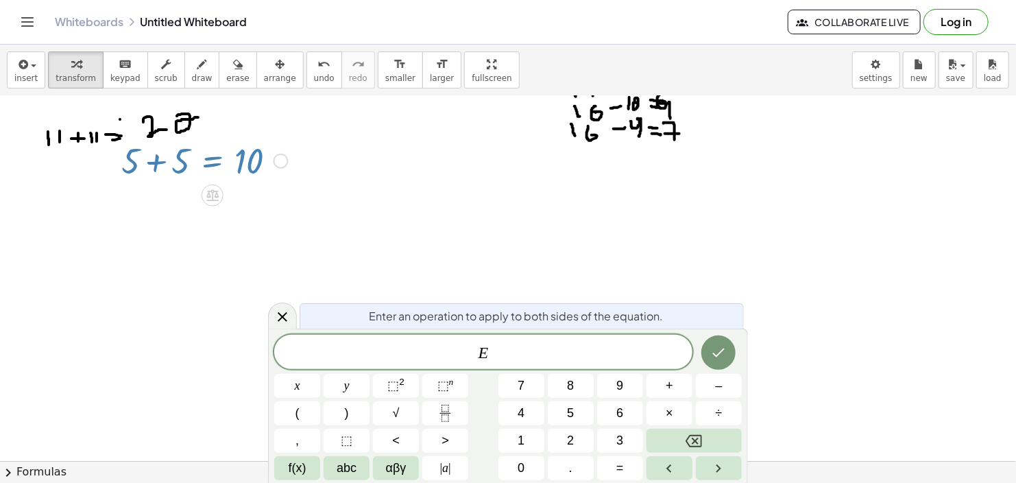
drag, startPoint x: 210, startPoint y: 169, endPoint x: 196, endPoint y: 163, distance: 14.8
click at [196, 163] on div at bounding box center [205, 159] width 180 height 47
click at [282, 311] on icon at bounding box center [282, 317] width 16 height 16
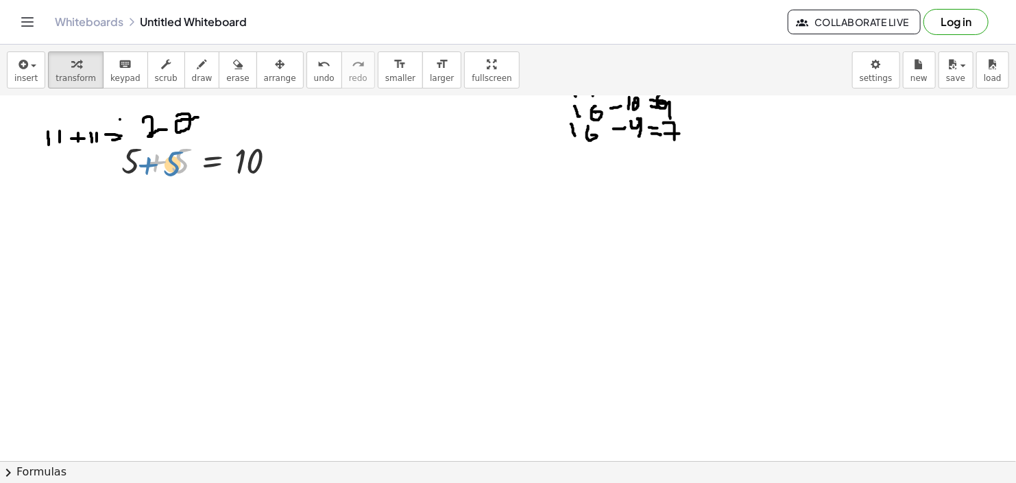
drag, startPoint x: 175, startPoint y: 163, endPoint x: 167, endPoint y: 165, distance: 8.7
click at [167, 165] on div at bounding box center [205, 159] width 180 height 47
click at [124, 184] on div "+ 5 + 5 = 10" at bounding box center [200, 159] width 198 height 53
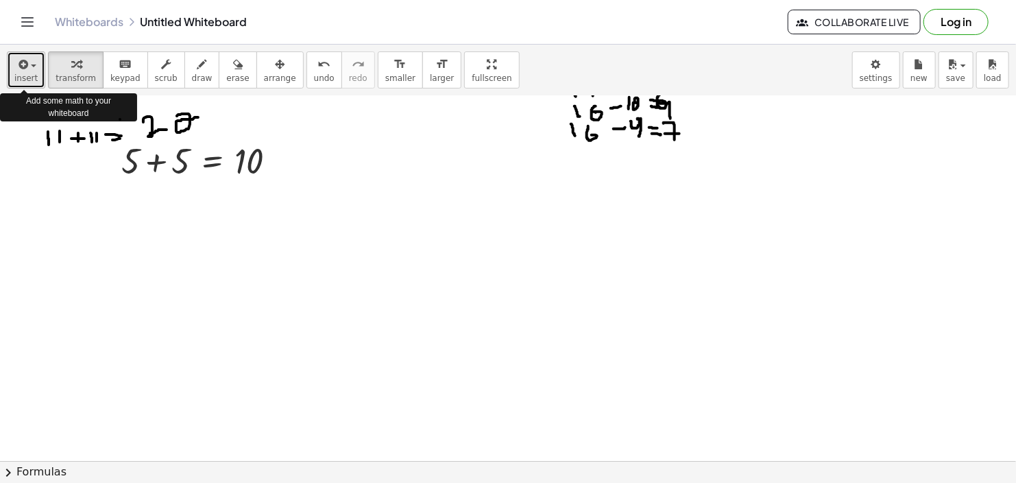
click at [21, 77] on span "insert" at bounding box center [25, 78] width 23 height 10
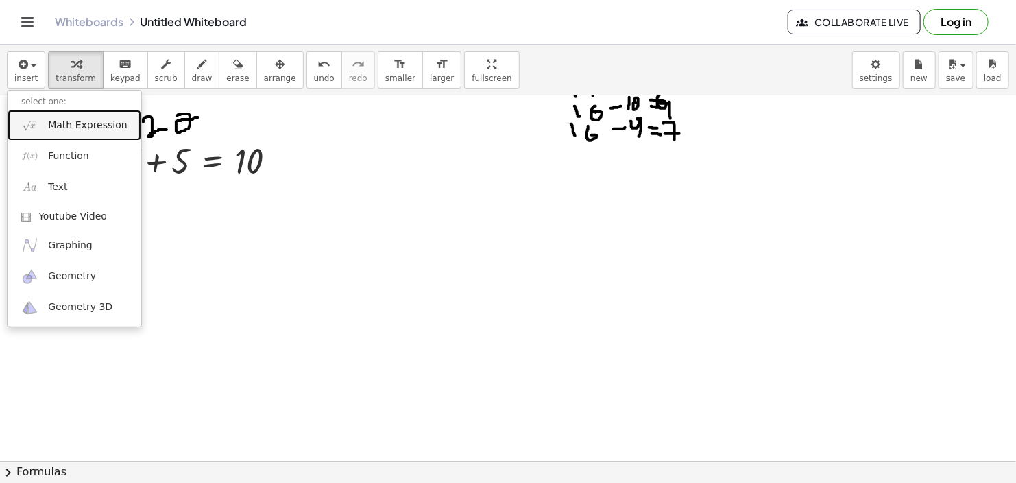
click at [79, 122] on span "Math Expression" at bounding box center [87, 126] width 79 height 14
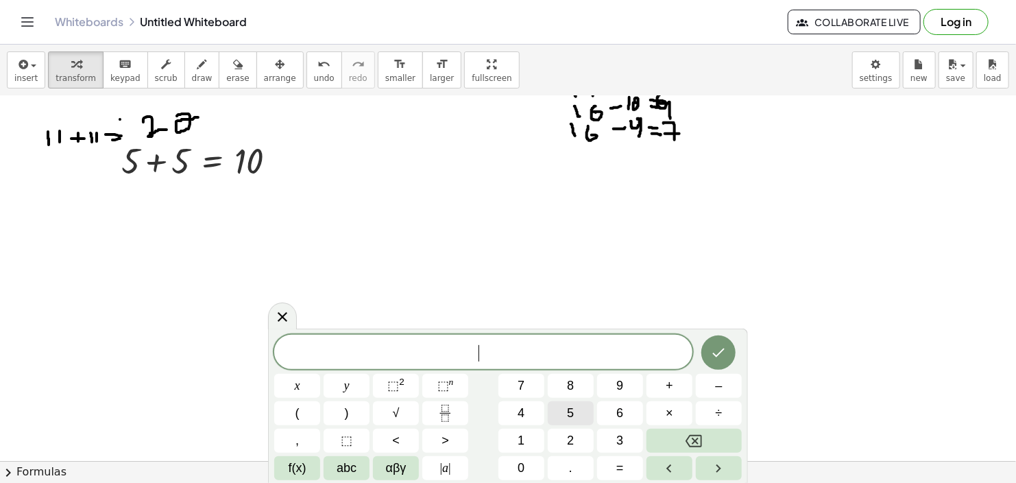
click at [566, 409] on button "5" at bounding box center [571, 413] width 46 height 24
click at [665, 383] on button "+" at bounding box center [670, 386] width 46 height 24
click at [568, 409] on span "5" at bounding box center [570, 413] width 7 height 19
click at [660, 382] on button "+" at bounding box center [670, 386] width 46 height 24
click at [569, 413] on span "5" at bounding box center [570, 413] width 7 height 19
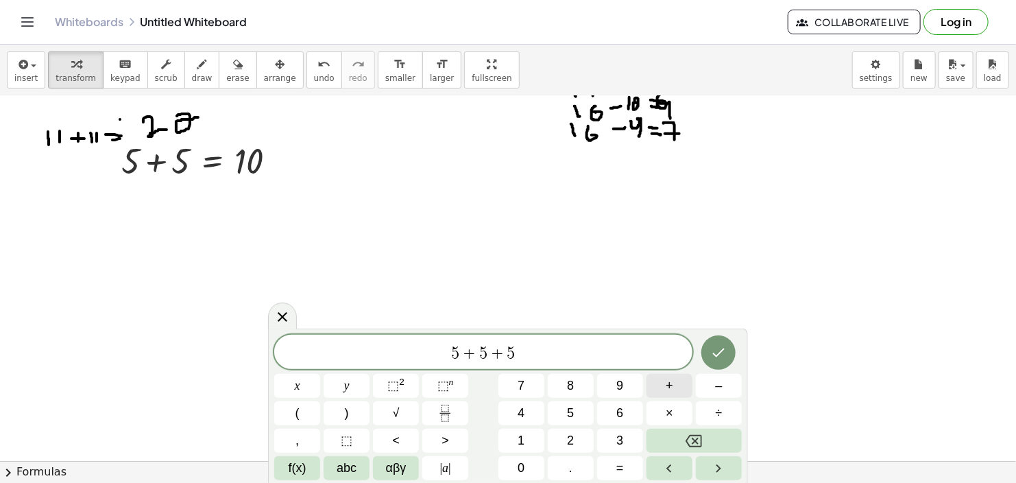
click at [663, 381] on button "+" at bounding box center [670, 386] width 46 height 24
click at [575, 408] on button "5" at bounding box center [571, 413] width 46 height 24
click at [614, 467] on button "=" at bounding box center [620, 468] width 46 height 24
click at [564, 437] on button "2" at bounding box center [571, 441] width 46 height 24
click at [523, 462] on span "0" at bounding box center [521, 468] width 7 height 19
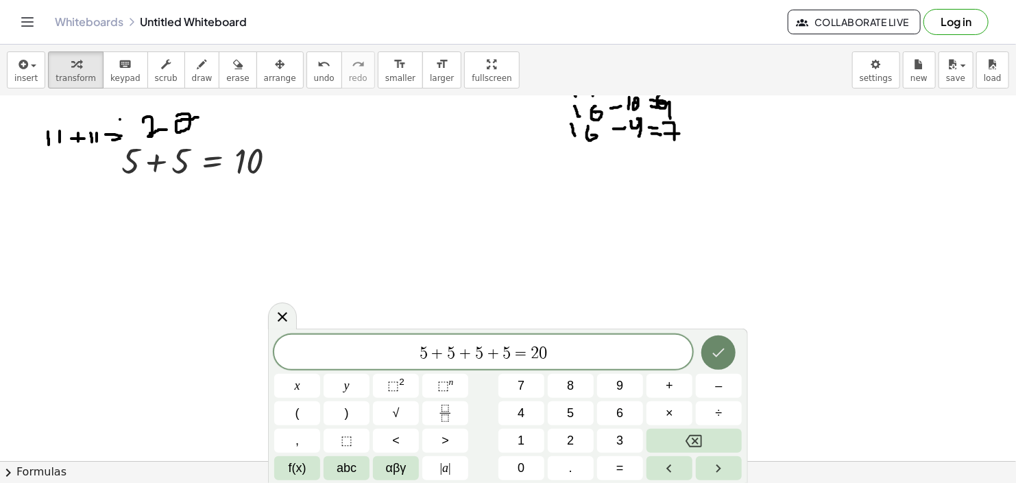
click at [715, 346] on icon "Done" at bounding box center [718, 352] width 16 height 16
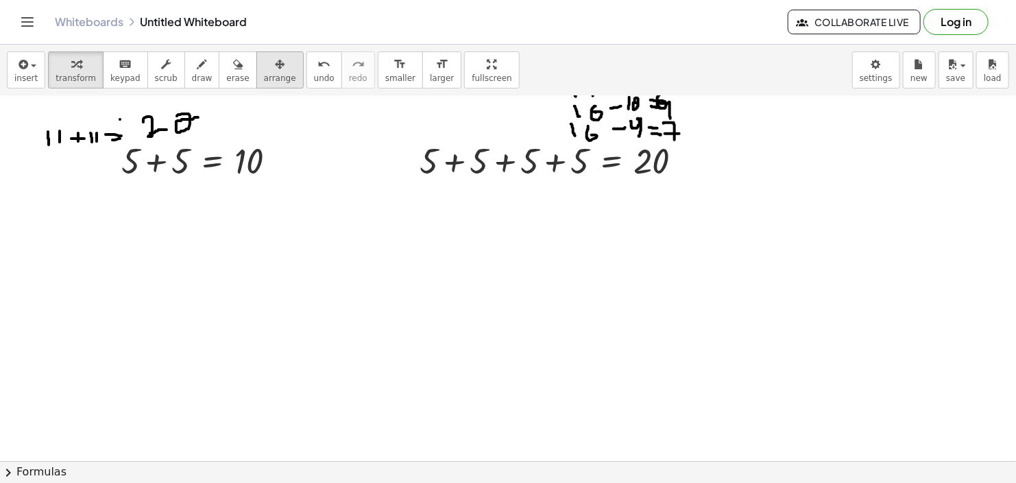
click at [275, 69] on icon "button" at bounding box center [280, 64] width 10 height 16
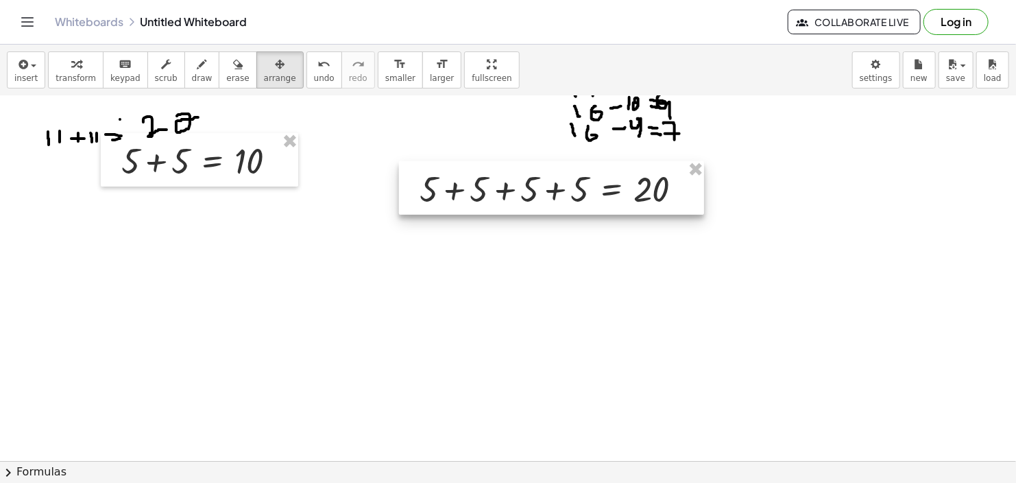
drag, startPoint x: 524, startPoint y: 154, endPoint x: 522, endPoint y: 176, distance: 22.7
click at [523, 176] on div at bounding box center [551, 187] width 305 height 53
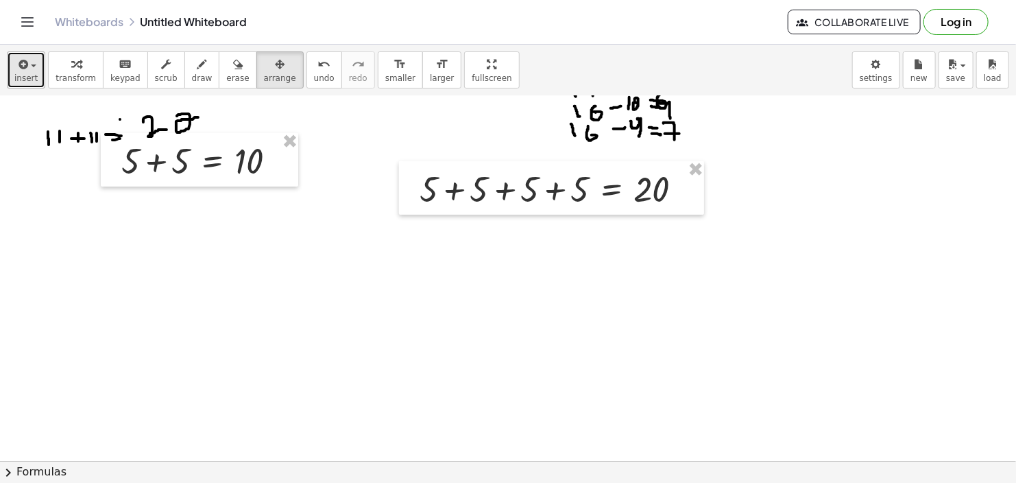
click at [21, 69] on icon "button" at bounding box center [22, 64] width 12 height 16
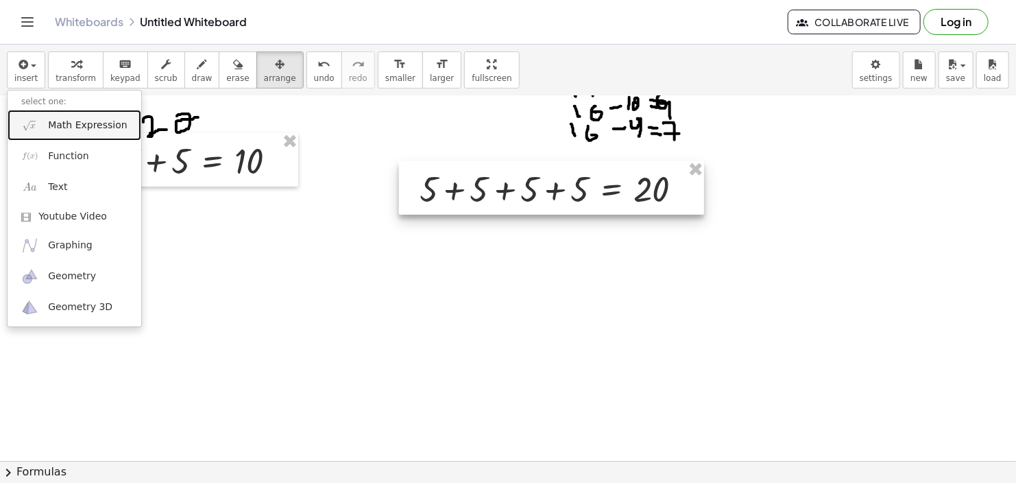
click at [56, 119] on span "Math Expression" at bounding box center [87, 126] width 79 height 14
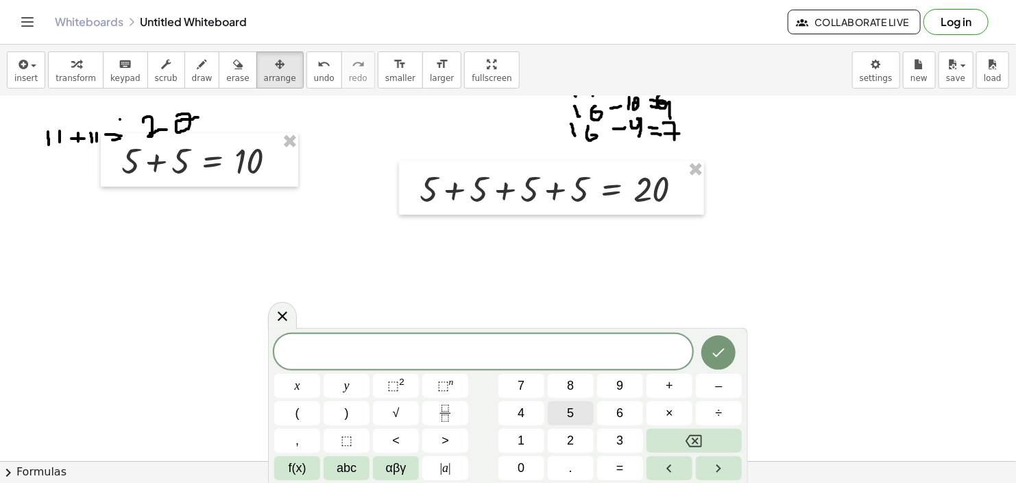
click at [575, 413] on button "5" at bounding box center [571, 413] width 46 height 24
click at [663, 409] on button "×" at bounding box center [670, 413] width 46 height 24
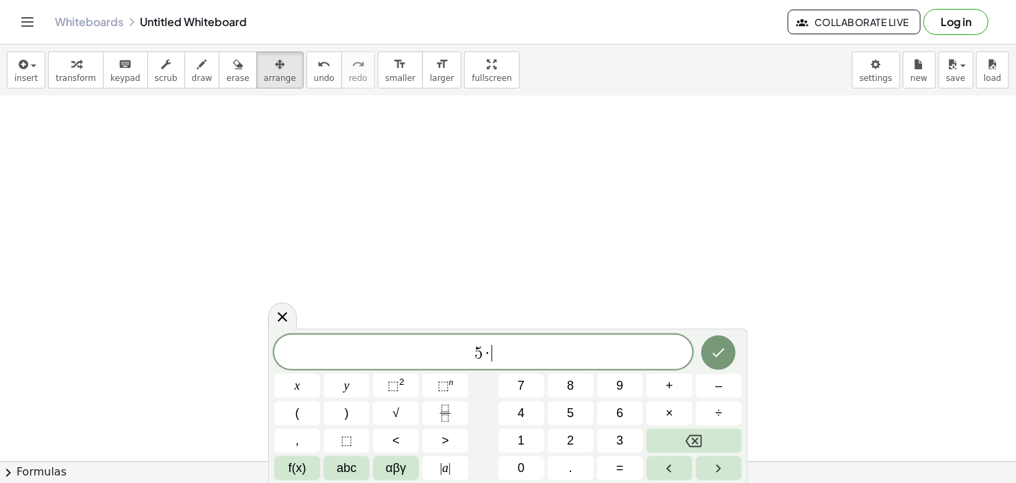
scroll to position [342, 0]
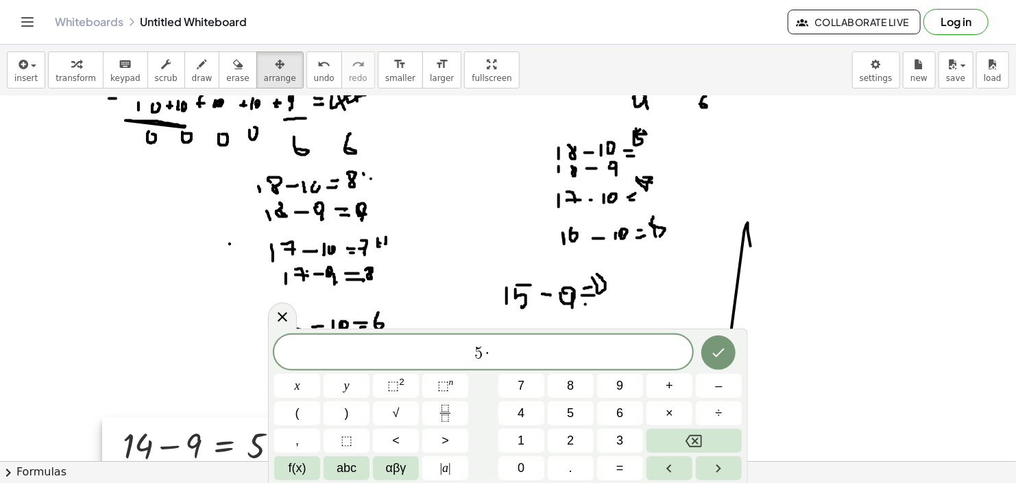
click at [866, 346] on div at bounding box center [508, 484] width 1016 height 1461
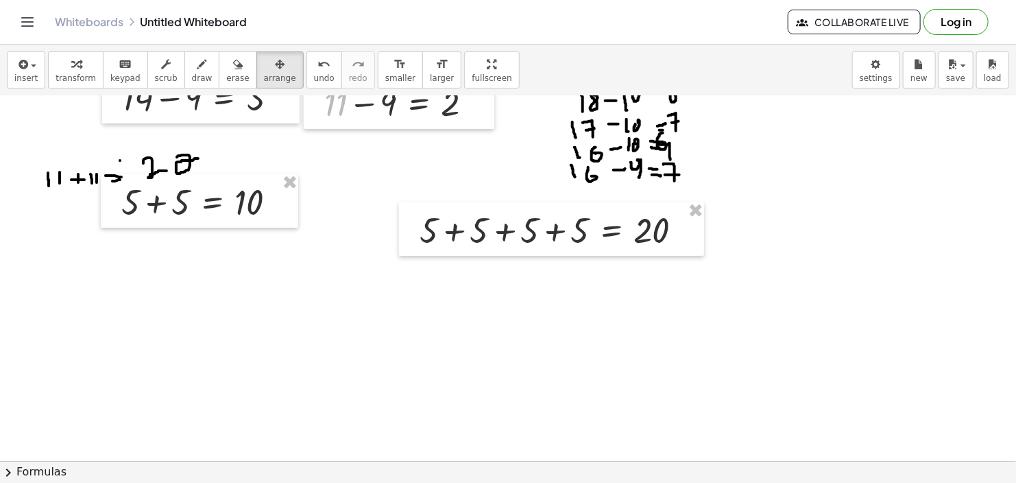
scroll to position [684, 0]
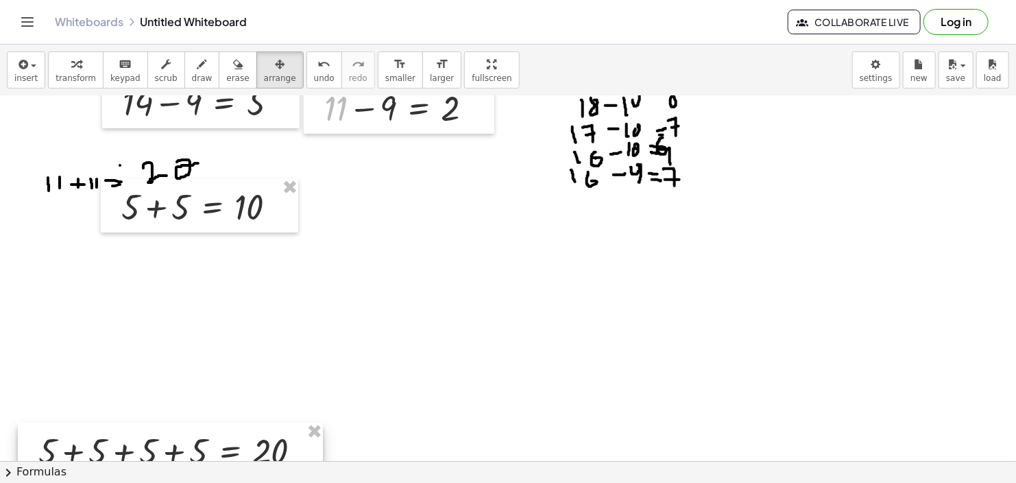
drag, startPoint x: 599, startPoint y: 243, endPoint x: 218, endPoint y: 461, distance: 439.2
click at [218, 461] on div "insert select one: Math Expression Function Text Youtube Video Graphing Geometr…" at bounding box center [508, 264] width 1016 height 438
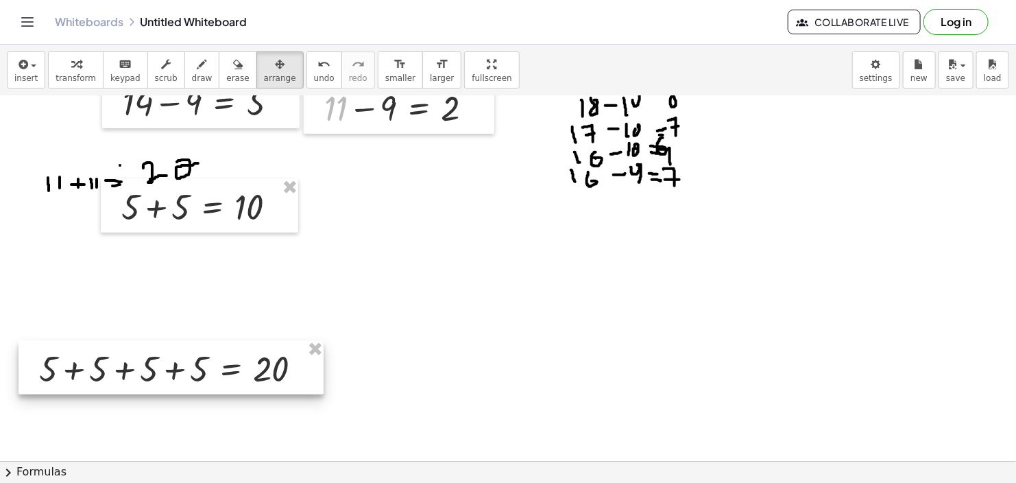
drag, startPoint x: 218, startPoint y: 435, endPoint x: 219, endPoint y: 351, distance: 84.4
click at [219, 351] on div at bounding box center [171, 367] width 305 height 53
click at [426, 280] on div at bounding box center [508, 142] width 1016 height 1461
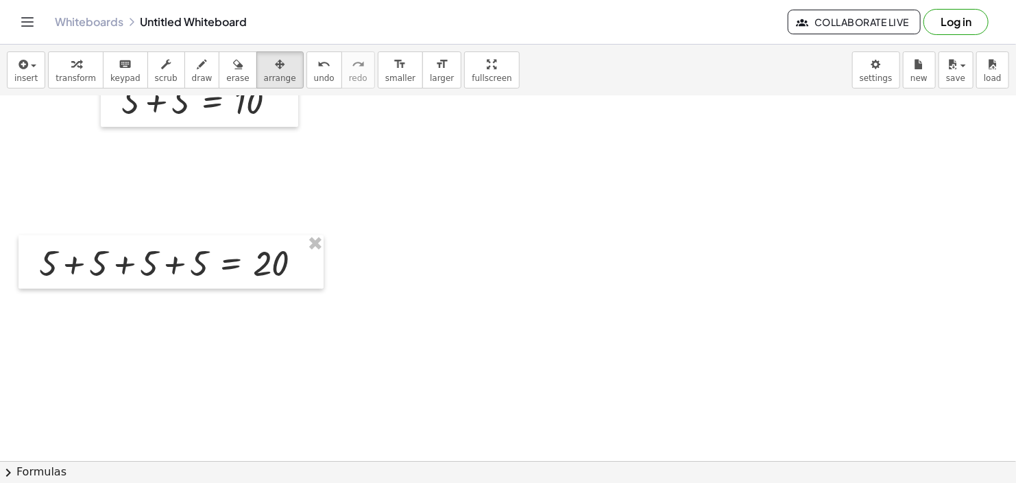
scroll to position [822, 0]
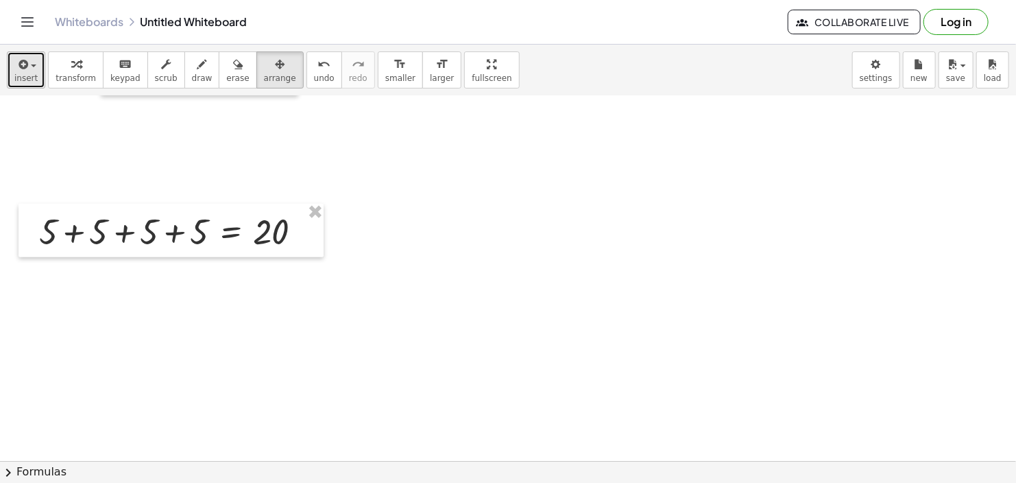
click at [21, 76] on span "insert" at bounding box center [25, 78] width 23 height 10
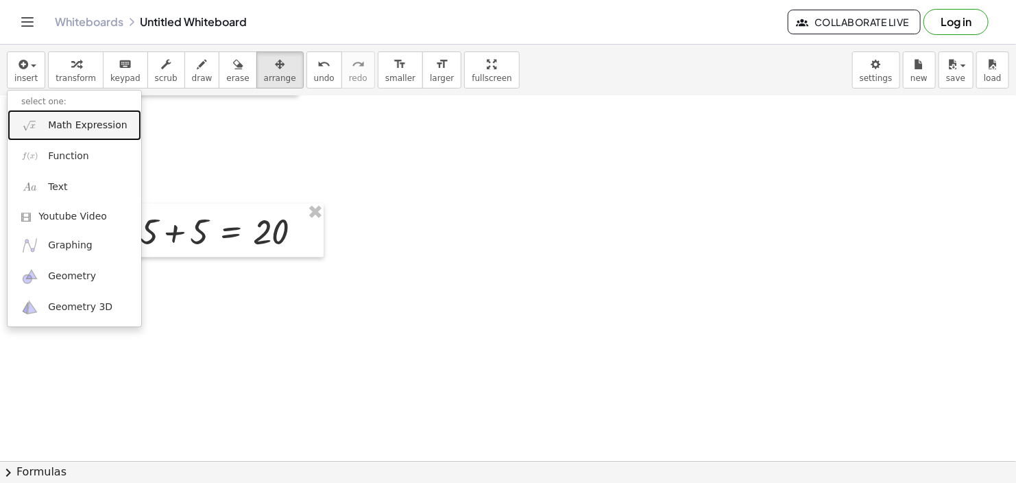
click at [62, 125] on span "Math Expression" at bounding box center [87, 126] width 79 height 14
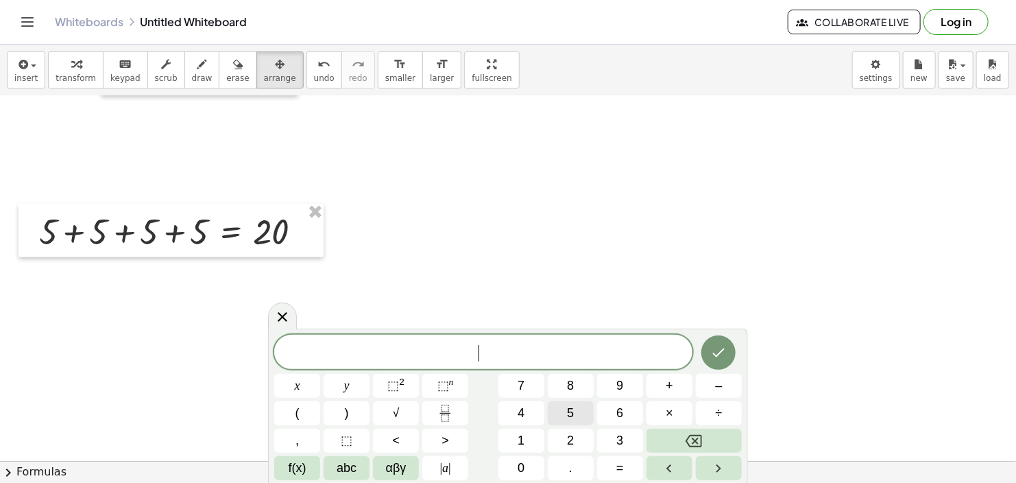
click at [567, 416] on span "5" at bounding box center [570, 413] width 7 height 19
click at [669, 410] on span "×" at bounding box center [670, 413] width 8 height 19
click at [525, 414] on button "4" at bounding box center [522, 413] width 46 height 24
click at [621, 461] on span "=" at bounding box center [621, 468] width 8 height 19
click at [563, 437] on button "2" at bounding box center [571, 441] width 46 height 24
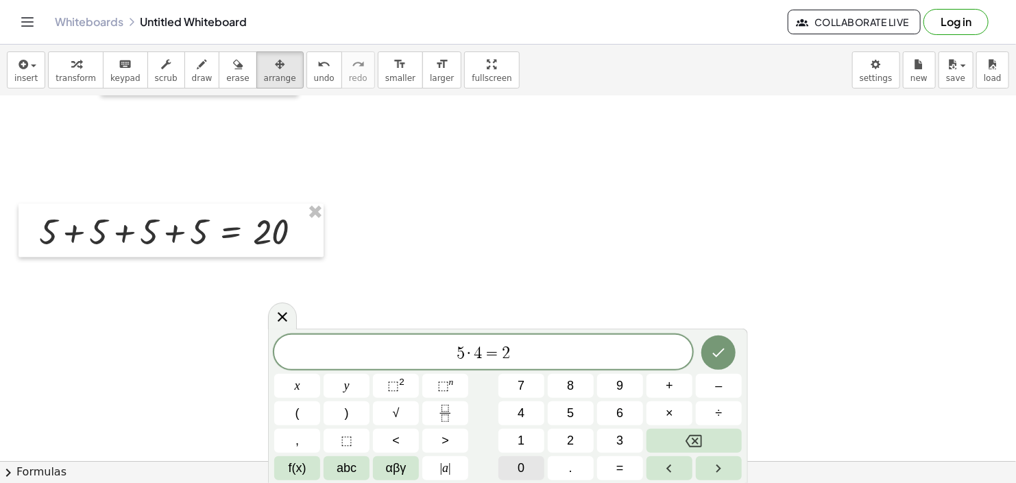
click at [525, 465] on span "0" at bounding box center [521, 468] width 7 height 19
click at [728, 357] on button "Done" at bounding box center [719, 352] width 34 height 34
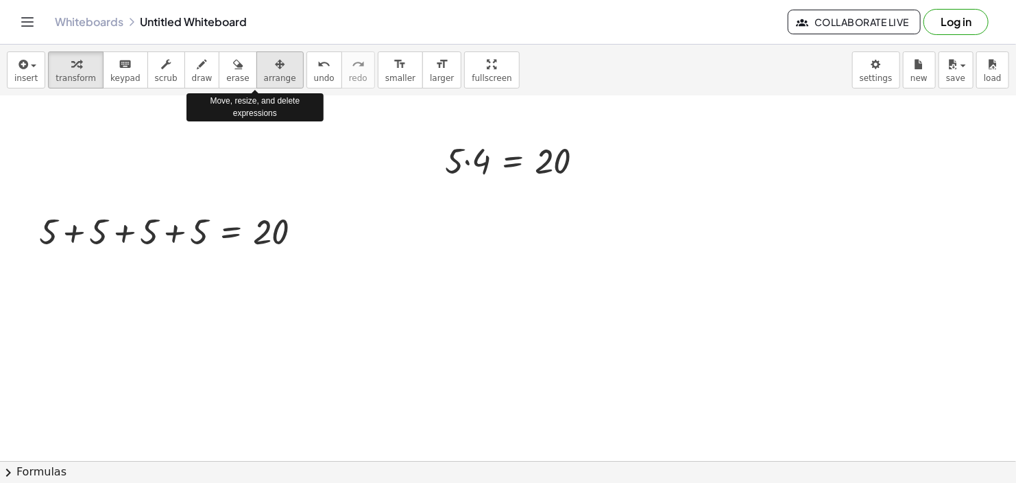
click at [275, 67] on icon "button" at bounding box center [280, 64] width 10 height 16
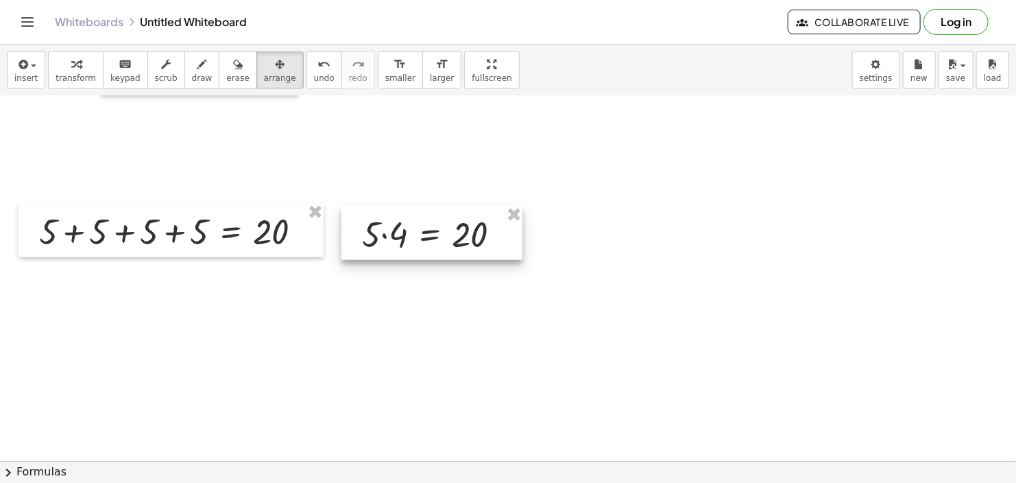
drag, startPoint x: 509, startPoint y: 155, endPoint x: 426, endPoint y: 228, distance: 110.8
click at [426, 228] on div at bounding box center [432, 232] width 181 height 53
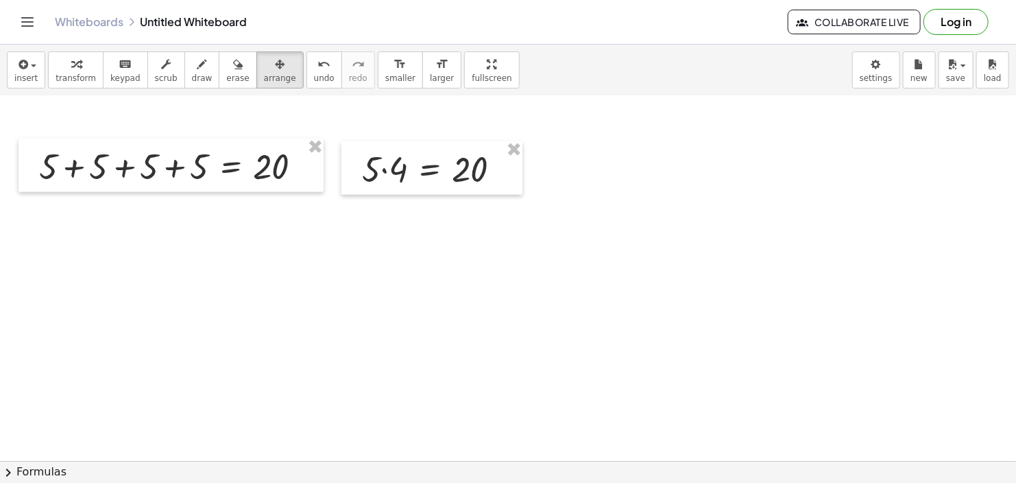
scroll to position [890, 0]
click at [198, 61] on icon "button" at bounding box center [203, 64] width 10 height 16
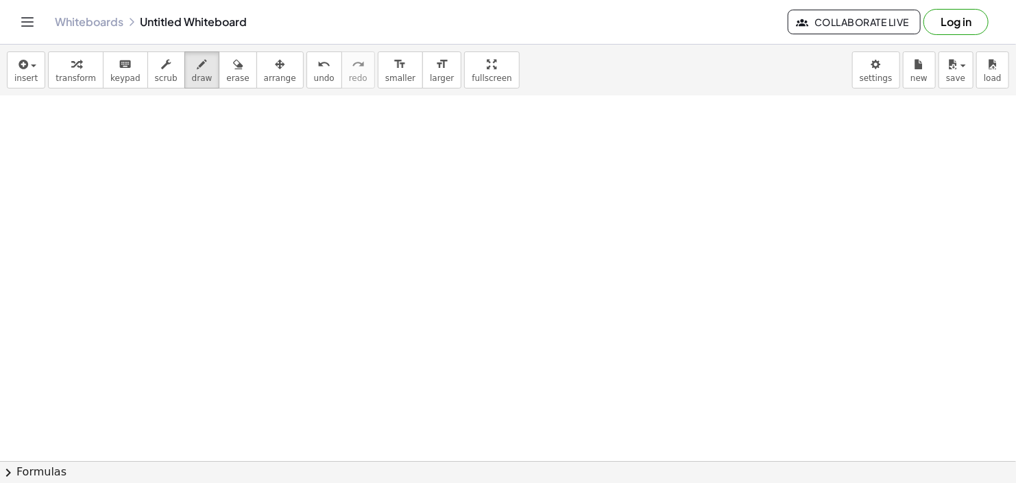
scroll to position [1027, 0]
drag, startPoint x: 289, startPoint y: 158, endPoint x: 293, endPoint y: 178, distance: 21.0
drag, startPoint x: 290, startPoint y: 156, endPoint x: 433, endPoint y: 179, distance: 144.4
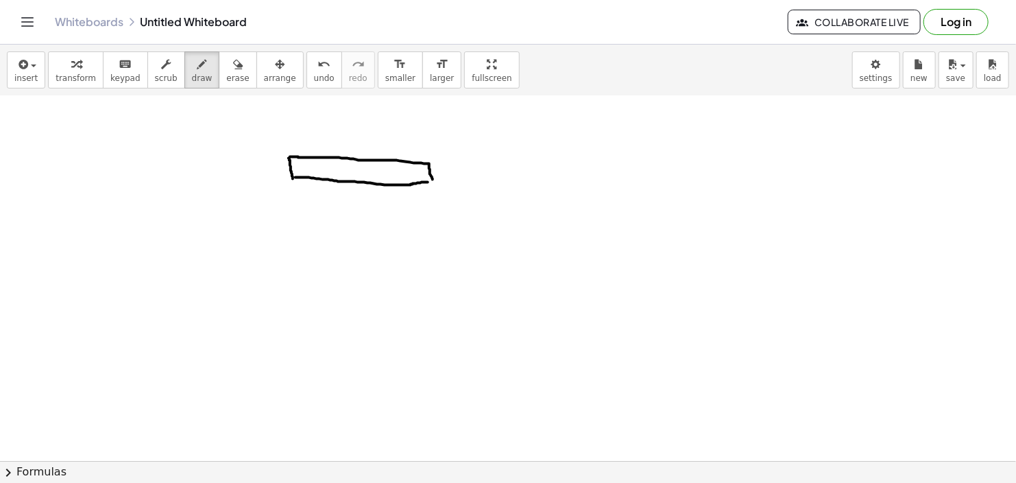
drag, startPoint x: 296, startPoint y: 177, endPoint x: 428, endPoint y: 182, distance: 132.4
drag, startPoint x: 299, startPoint y: 193, endPoint x: 304, endPoint y: 213, distance: 20.6
drag, startPoint x: 301, startPoint y: 191, endPoint x: 310, endPoint y: 219, distance: 28.8
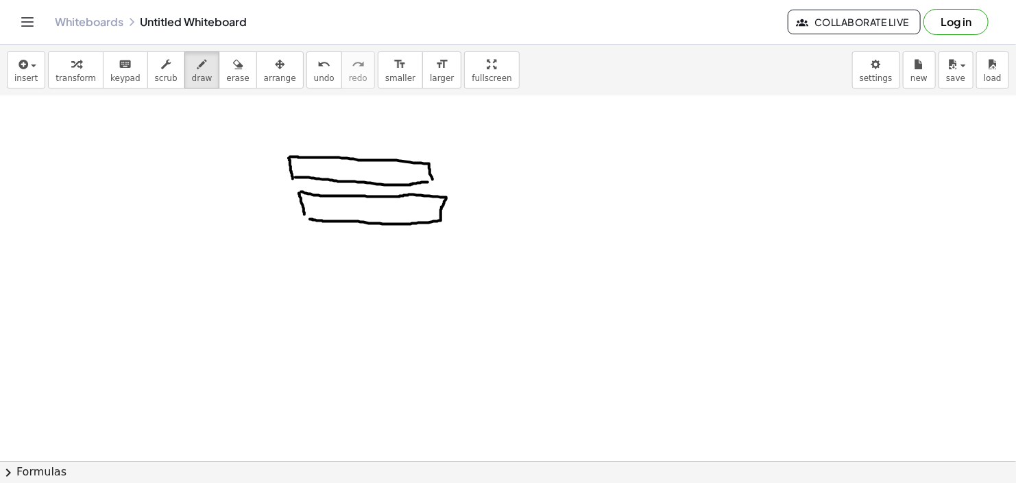
drag, startPoint x: 312, startPoint y: 247, endPoint x: 315, endPoint y: 260, distance: 13.3
drag, startPoint x: 311, startPoint y: 239, endPoint x: 301, endPoint y: 285, distance: 46.4
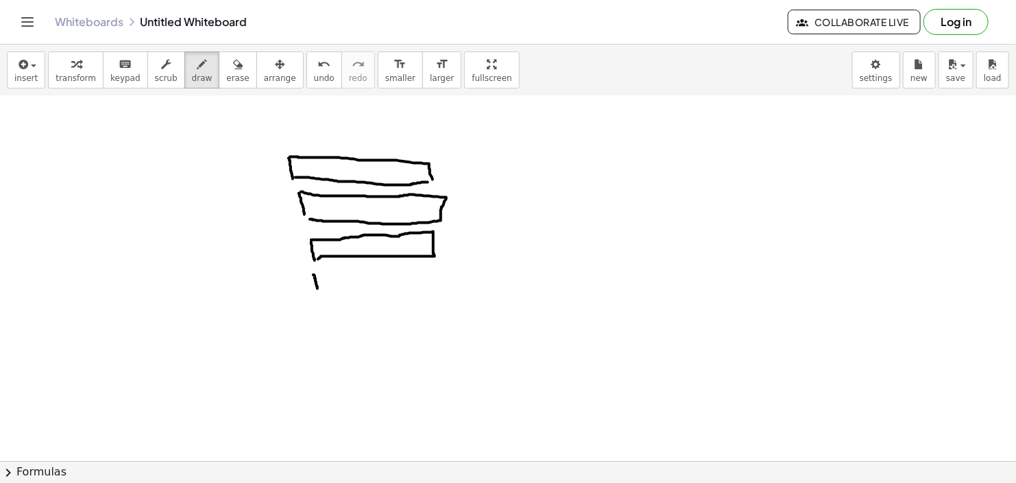
drag, startPoint x: 317, startPoint y: 272, endPoint x: 318, endPoint y: 292, distance: 19.9
drag, startPoint x: 322, startPoint y: 302, endPoint x: 326, endPoint y: 316, distance: 14.5
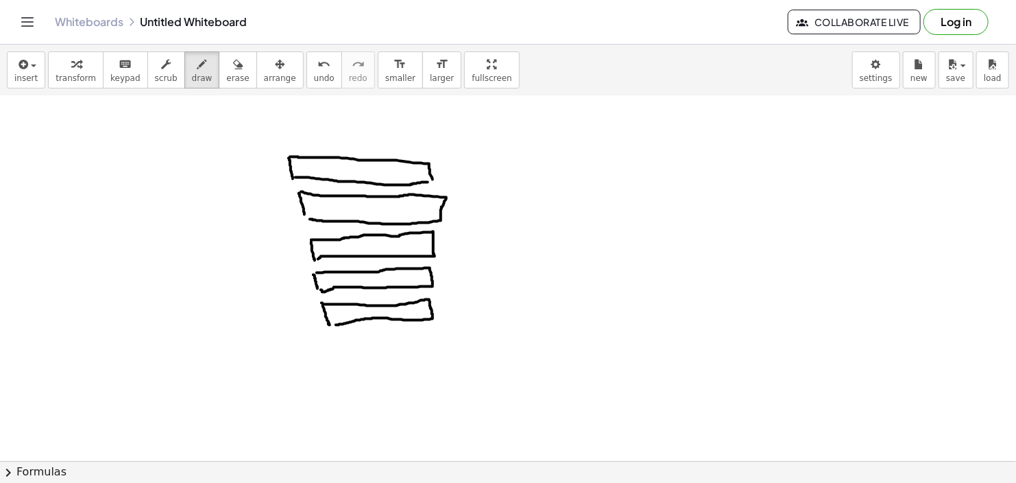
drag, startPoint x: 333, startPoint y: 304, endPoint x: 331, endPoint y: 325, distance: 21.3
drag, startPoint x: 361, startPoint y: 167, endPoint x: 363, endPoint y: 176, distance: 8.3
drag, startPoint x: 369, startPoint y: 206, endPoint x: 375, endPoint y: 216, distance: 11.4
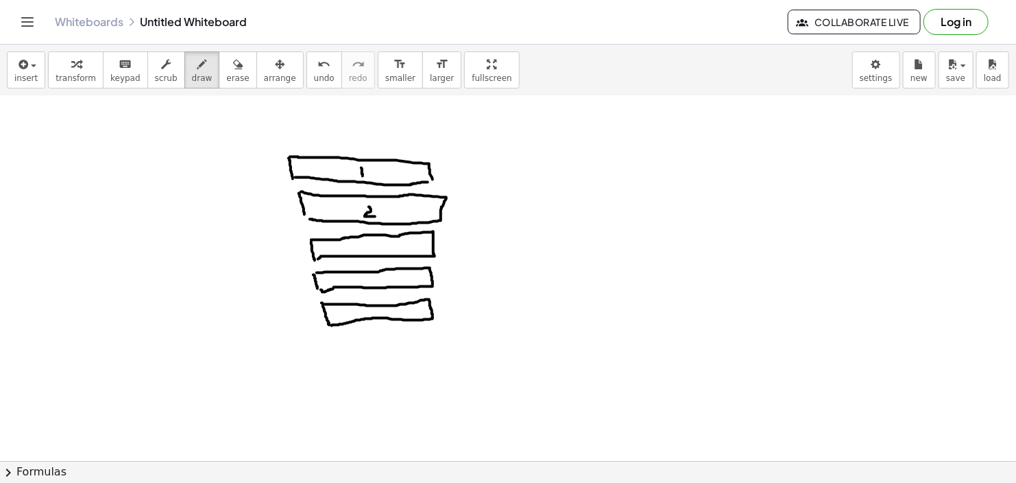
drag, startPoint x: 372, startPoint y: 239, endPoint x: 372, endPoint y: 252, distance: 13.0
drag, startPoint x: 375, startPoint y: 275, endPoint x: 379, endPoint y: 283, distance: 9.2
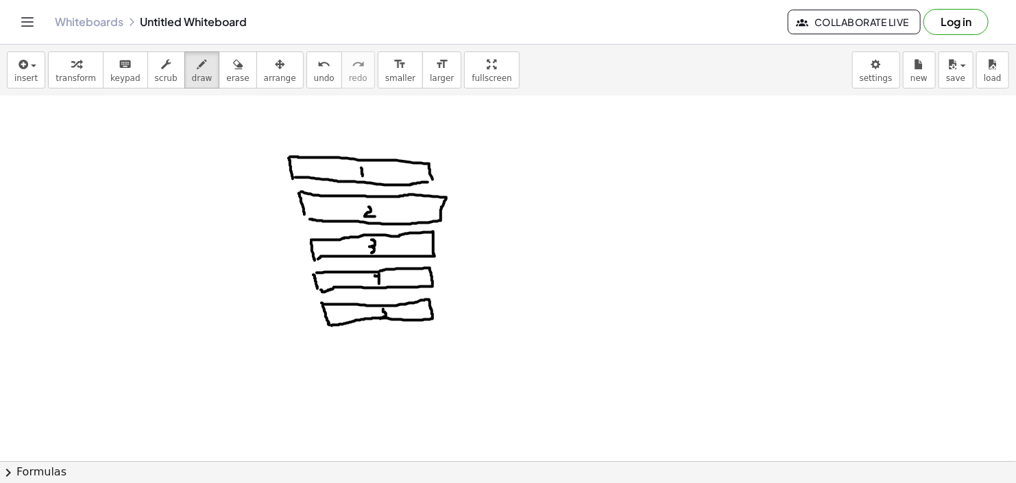
drag, startPoint x: 569, startPoint y: 138, endPoint x: 569, endPoint y: 154, distance: 15.8
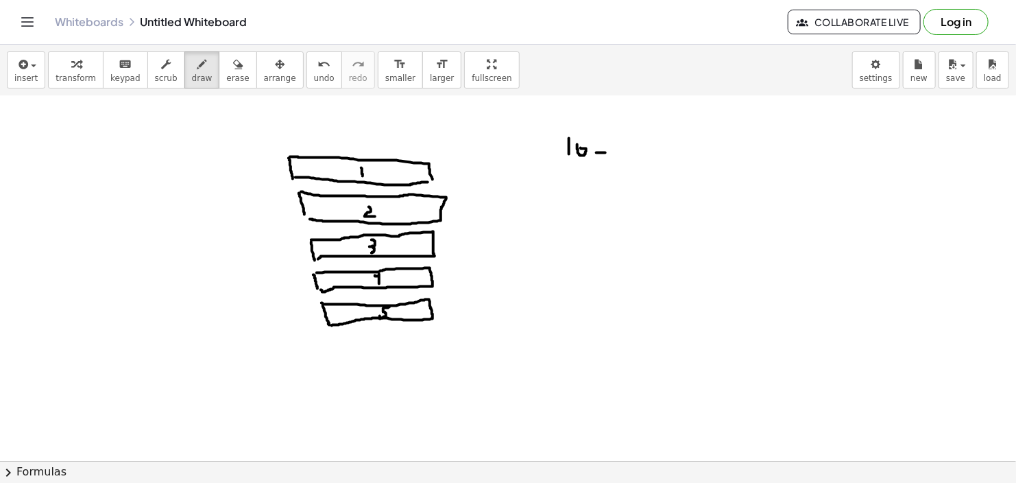
drag, startPoint x: 597, startPoint y: 152, endPoint x: 606, endPoint y: 152, distance: 8.9
click at [19, 69] on icon "button" at bounding box center [22, 64] width 12 height 16
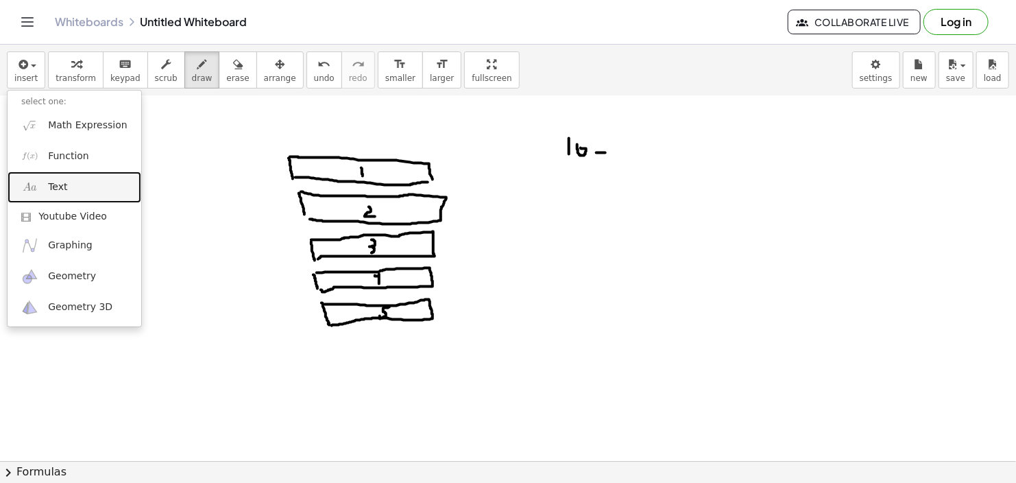
click at [66, 182] on link "Text" at bounding box center [75, 186] width 134 height 31
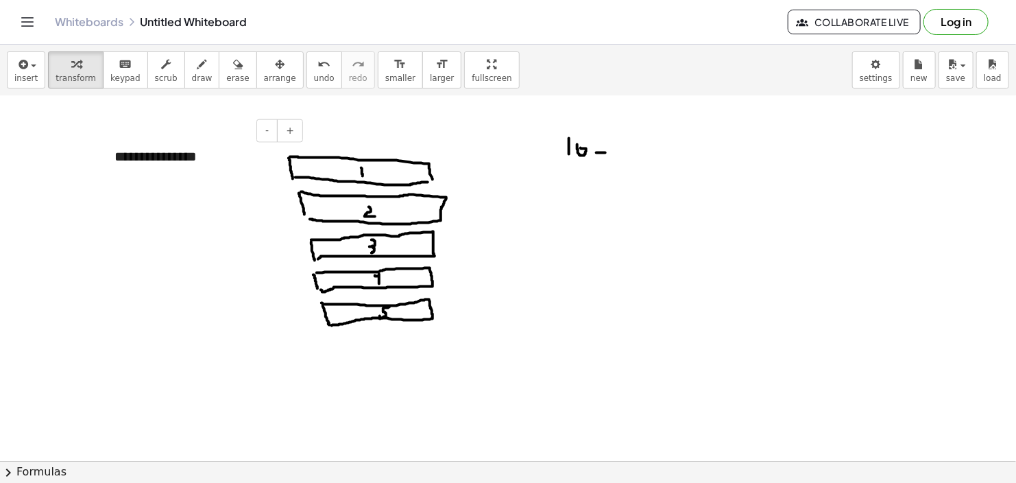
click at [191, 160] on div "**********" at bounding box center [204, 156] width 206 height 47
click at [189, 150] on div "**********" at bounding box center [204, 156] width 206 height 47
drag, startPoint x: 189, startPoint y: 154, endPoint x: 98, endPoint y: 151, distance: 90.6
click at [195, 158] on div "**********" at bounding box center [204, 156] width 206 height 47
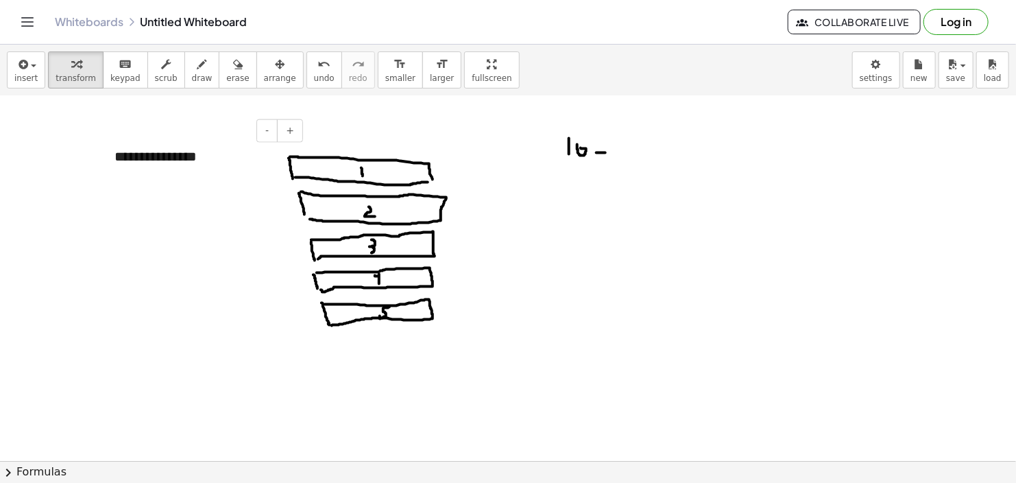
click at [193, 159] on div "**********" at bounding box center [204, 156] width 206 height 47
click at [192, 69] on div "button" at bounding box center [202, 64] width 21 height 16
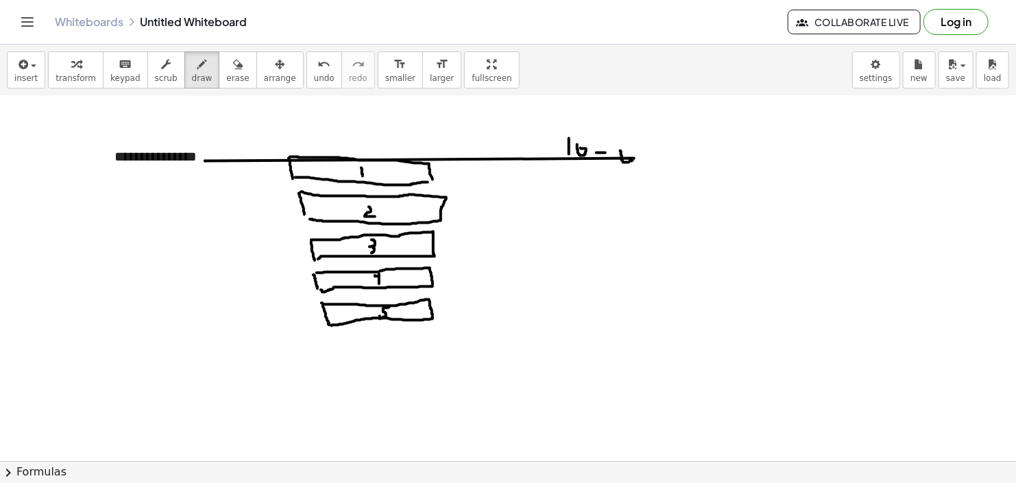
click at [233, 66] on icon "button" at bounding box center [238, 64] width 10 height 16
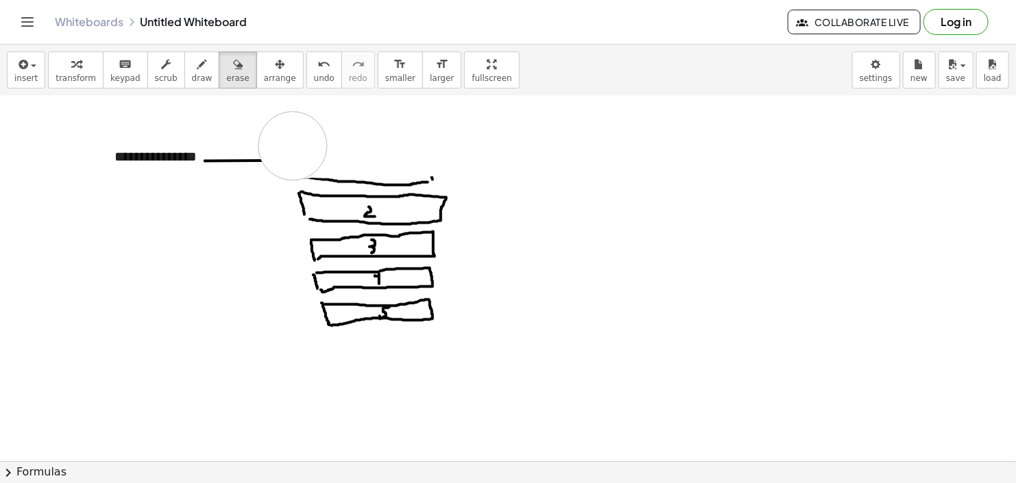
drag, startPoint x: 293, startPoint y: 145, endPoint x: 318, endPoint y: 146, distance: 24.7
drag, startPoint x: 263, startPoint y: 157, endPoint x: 235, endPoint y: 157, distance: 27.4
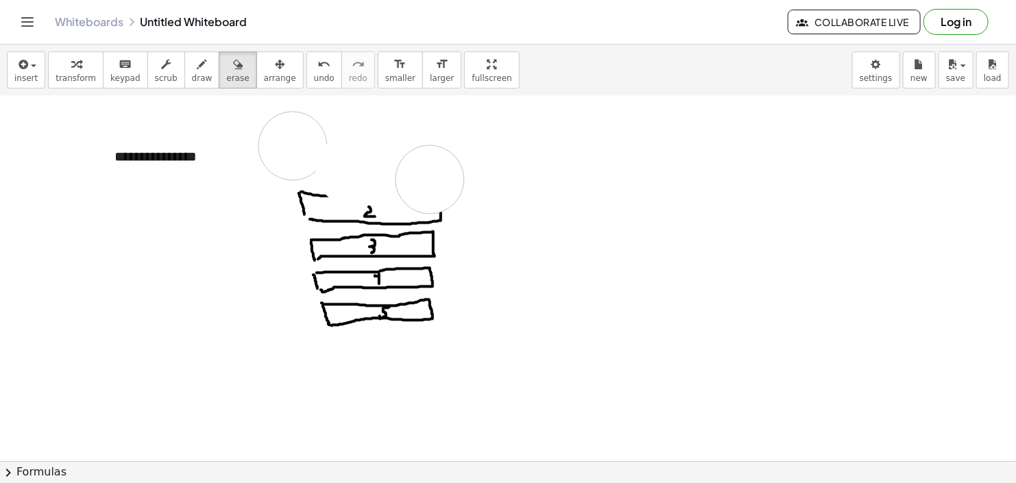
drag, startPoint x: 350, startPoint y: 169, endPoint x: 430, endPoint y: 179, distance: 80.2
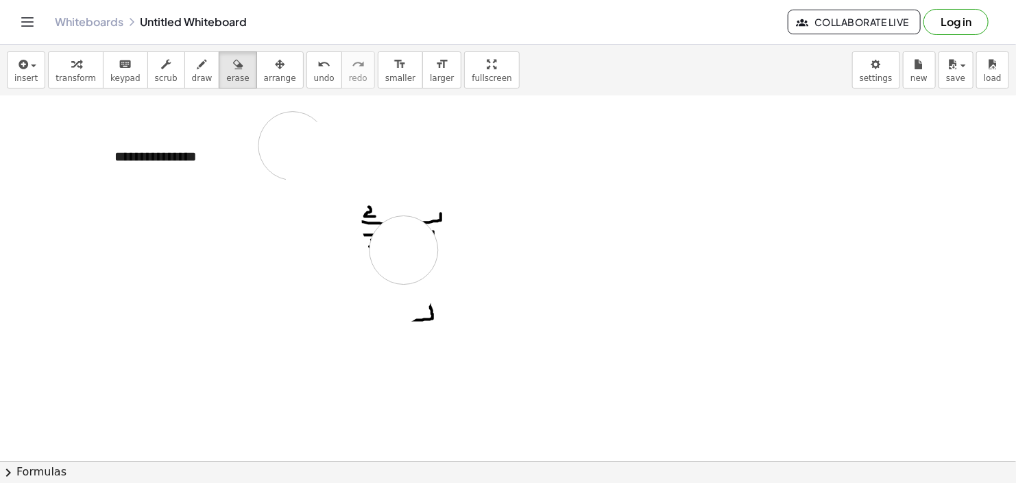
drag, startPoint x: 315, startPoint y: 156, endPoint x: 365, endPoint y: 165, distance: 50.3
click at [306, 69] on div "**********" at bounding box center [508, 264] width 1016 height 438
drag, startPoint x: 383, startPoint y: 191, endPoint x: 428, endPoint y: 279, distance: 98.8
drag, startPoint x: 428, startPoint y: 279, endPoint x: 260, endPoint y: 205, distance: 183.6
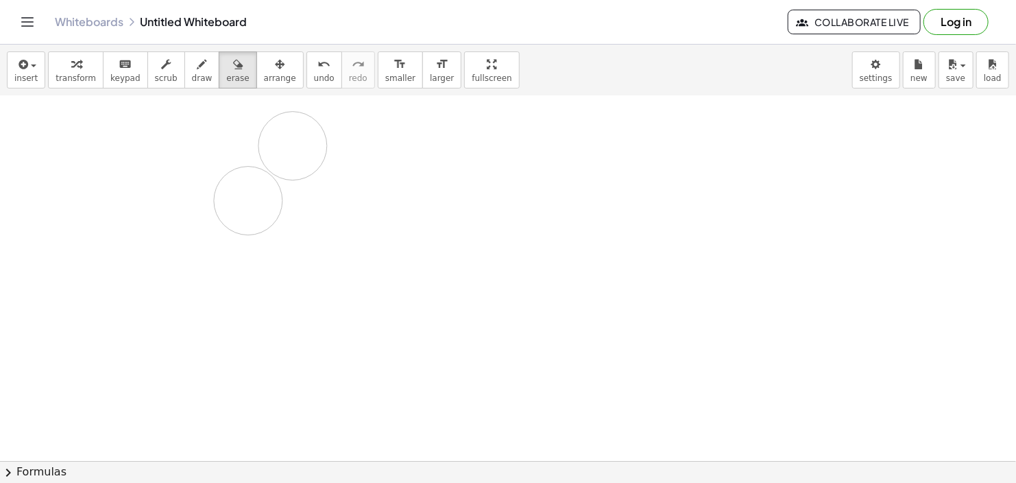
click at [198, 64] on icon "button" at bounding box center [203, 64] width 10 height 16
click at [264, 63] on div "button" at bounding box center [280, 64] width 32 height 16
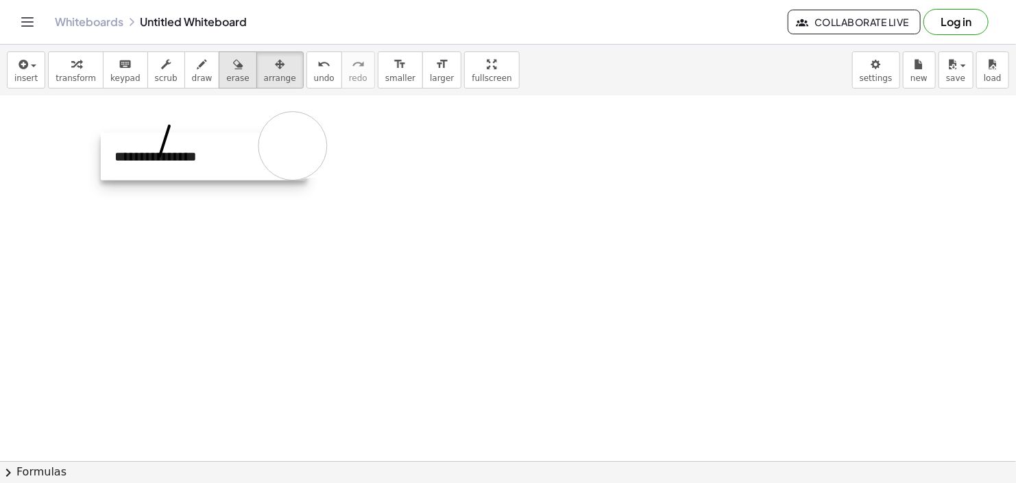
click at [226, 71] on div "button" at bounding box center [237, 64] width 23 height 16
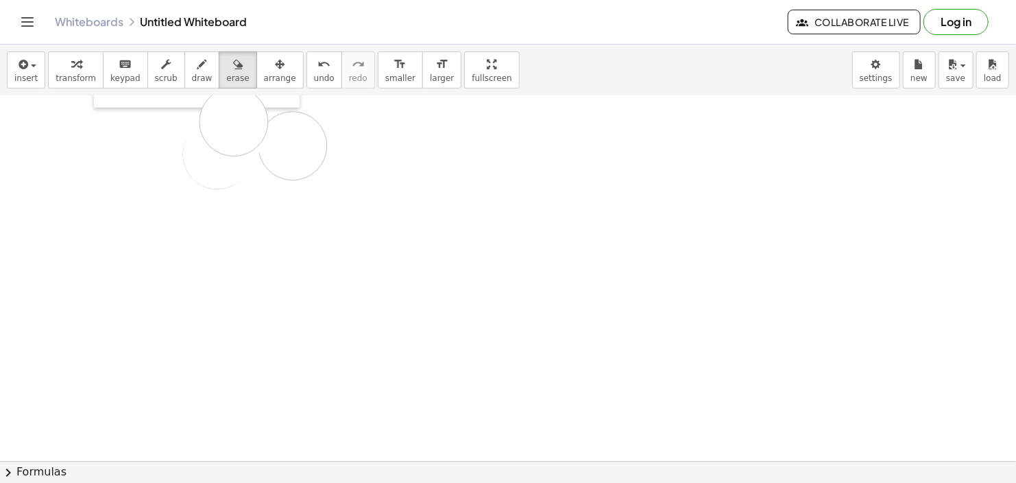
drag, startPoint x: 219, startPoint y: 154, endPoint x: 217, endPoint y: 168, distance: 14.5
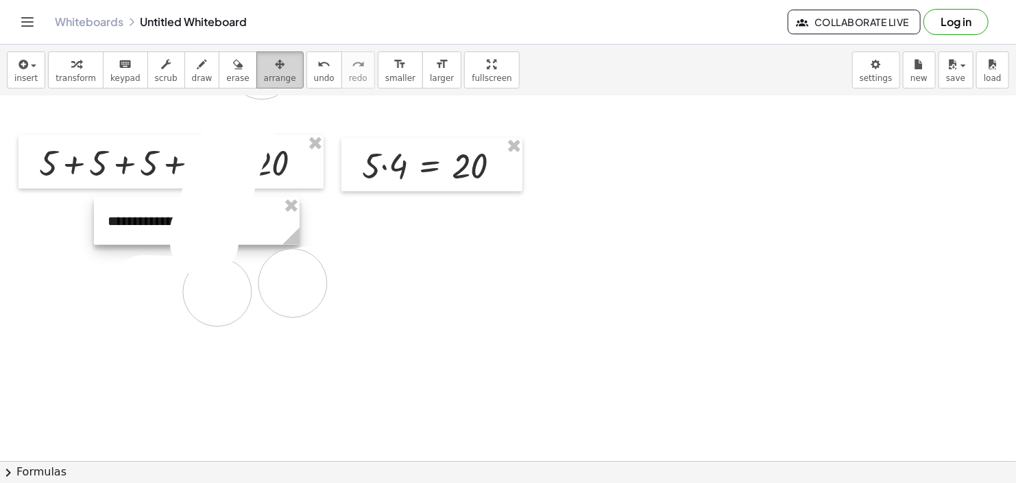
click at [264, 64] on div "button" at bounding box center [280, 64] width 32 height 16
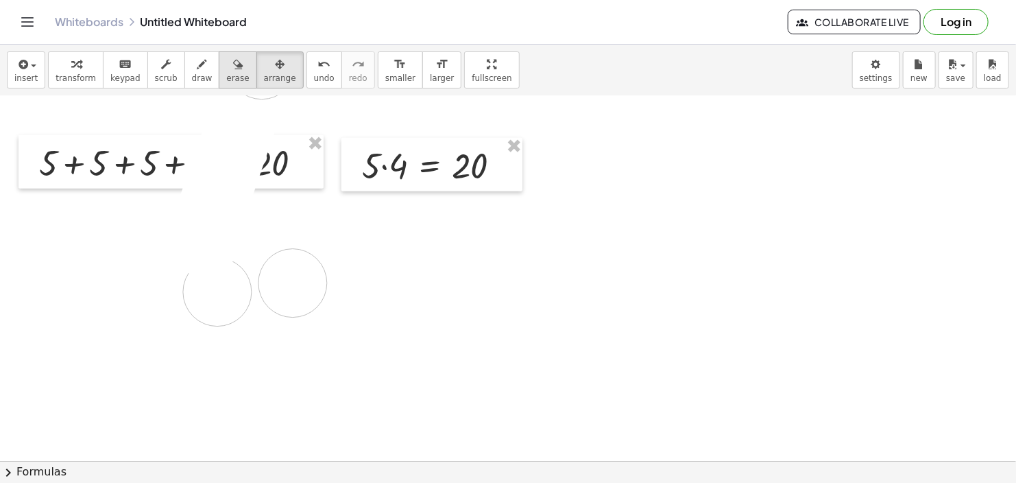
click at [219, 54] on button "erase" at bounding box center [238, 69] width 38 height 37
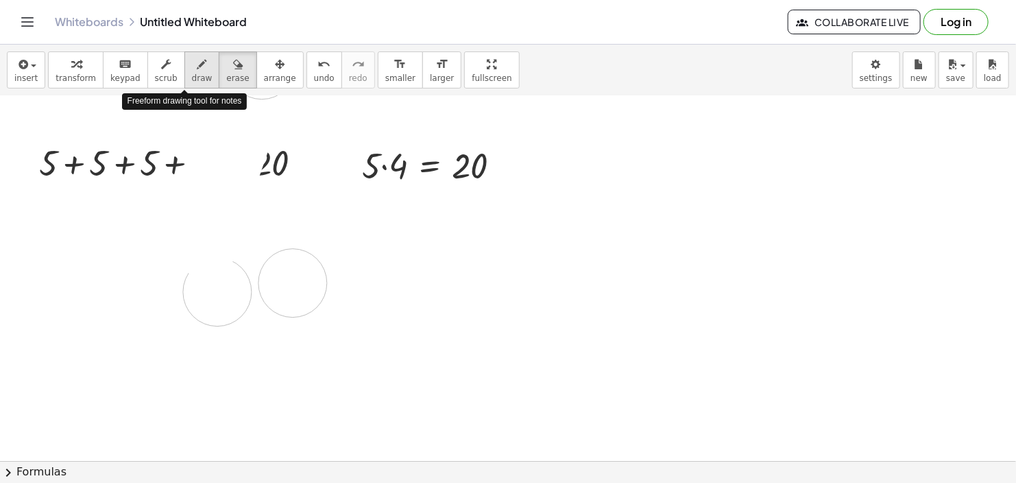
click at [198, 70] on icon "button" at bounding box center [203, 64] width 10 height 16
drag, startPoint x: 421, startPoint y: 222, endPoint x: 423, endPoint y: 236, distance: 14.5
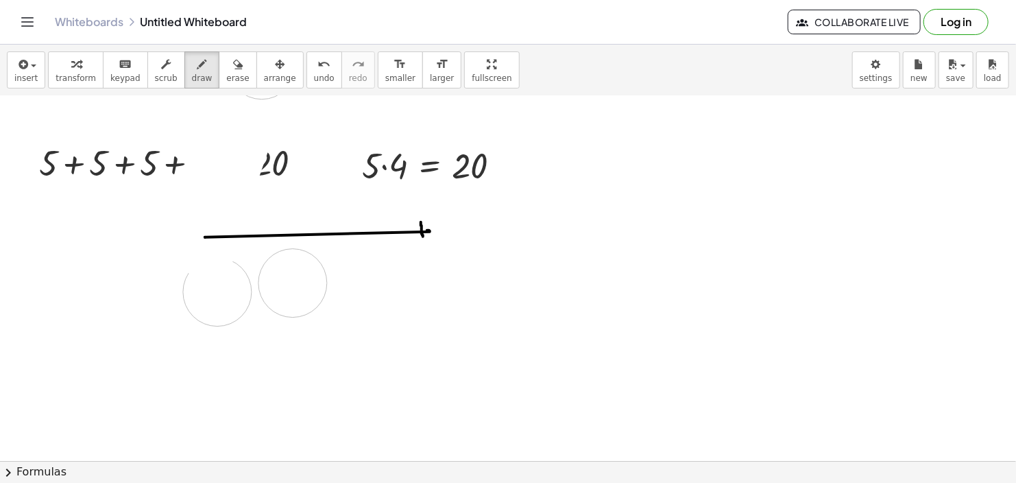
click at [226, 82] on span "erase" at bounding box center [237, 78] width 23 height 10
drag, startPoint x: 252, startPoint y: 223, endPoint x: 436, endPoint y: 289, distance: 195.2
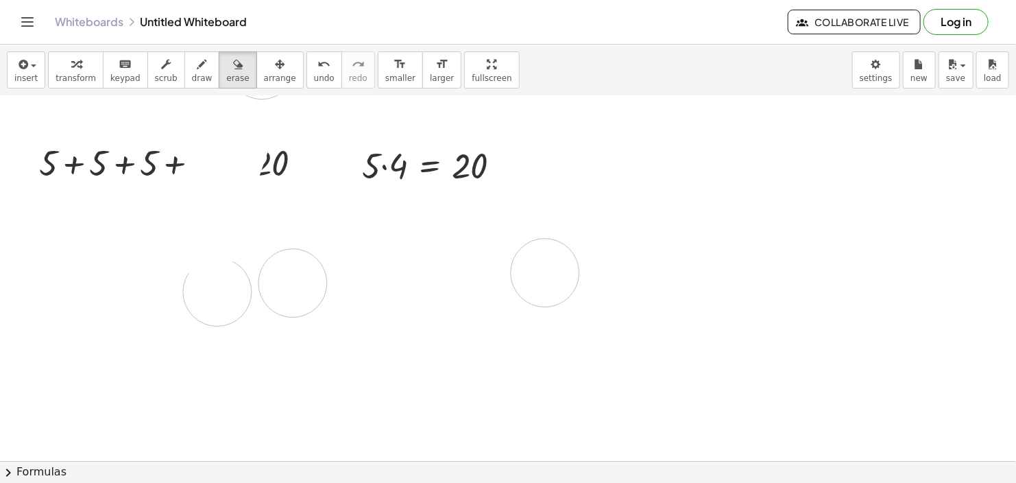
drag, startPoint x: 481, startPoint y: 285, endPoint x: 541, endPoint y: 275, distance: 60.4
click at [226, 75] on span "erase" at bounding box center [237, 78] width 23 height 10
click at [198, 71] on icon "button" at bounding box center [203, 64] width 10 height 16
drag, startPoint x: 298, startPoint y: 324, endPoint x: 304, endPoint y: 397, distance: 73.0
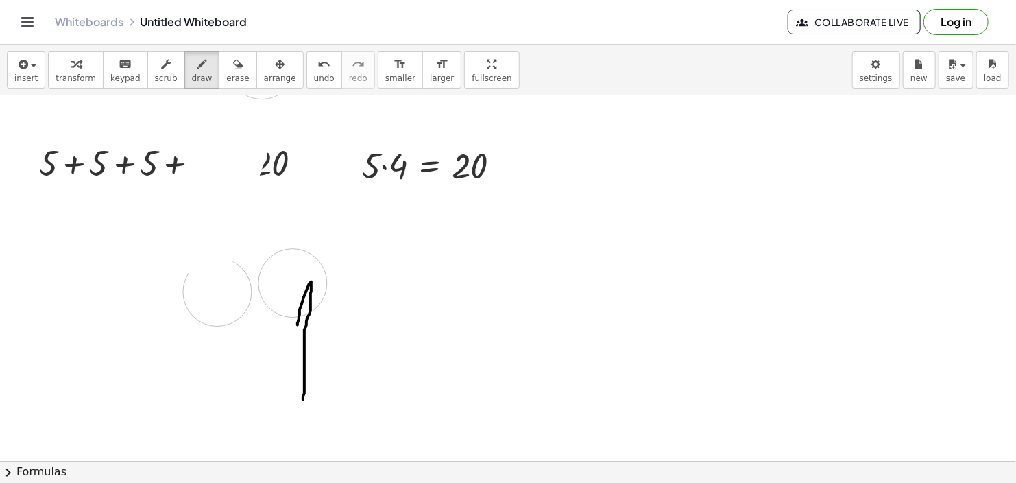
drag, startPoint x: 336, startPoint y: 324, endPoint x: 326, endPoint y: 355, distance: 31.9
drag, startPoint x: 440, startPoint y: 422, endPoint x: 449, endPoint y: 337, distance: 84.8
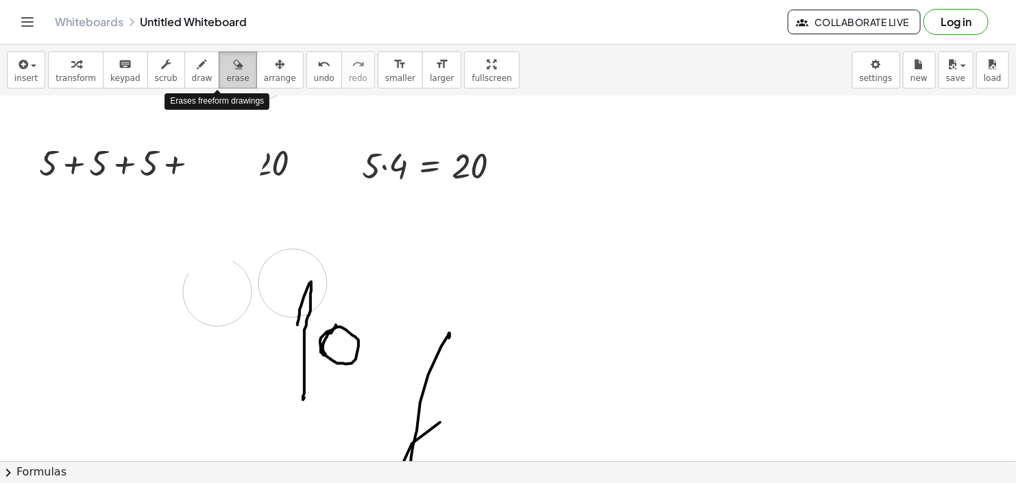
click at [226, 73] on span "erase" at bounding box center [237, 78] width 23 height 10
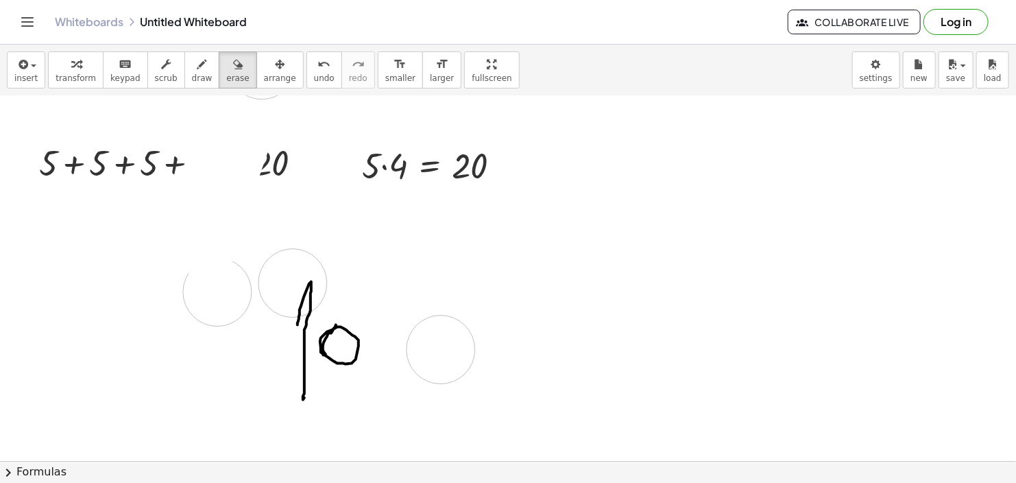
drag, startPoint x: 417, startPoint y: 313, endPoint x: 441, endPoint y: 355, distance: 47.6
click at [198, 64] on icon "button" at bounding box center [203, 64] width 10 height 16
click at [226, 67] on div "button" at bounding box center [237, 64] width 23 height 16
drag, startPoint x: 528, startPoint y: 138, endPoint x: 505, endPoint y: 169, distance: 38.8
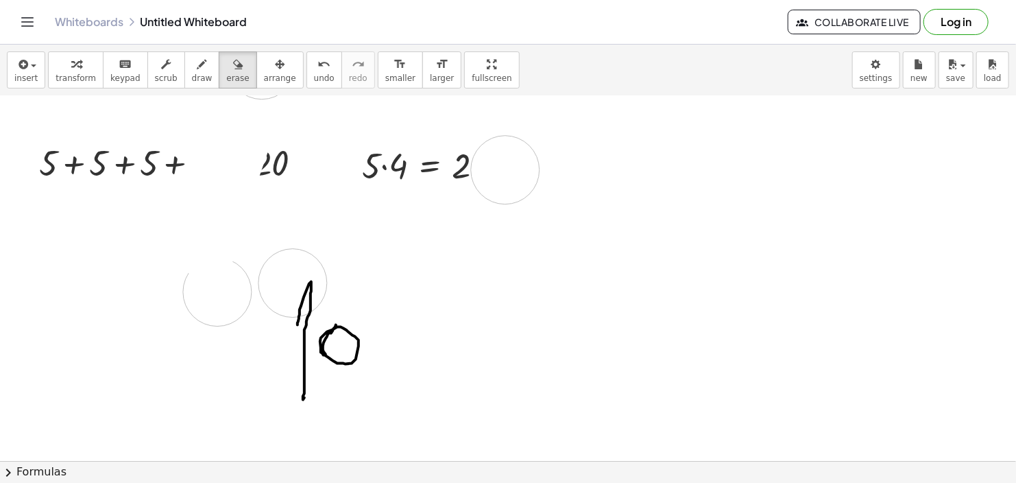
drag, startPoint x: 529, startPoint y: 168, endPoint x: 542, endPoint y: 198, distance: 33.1
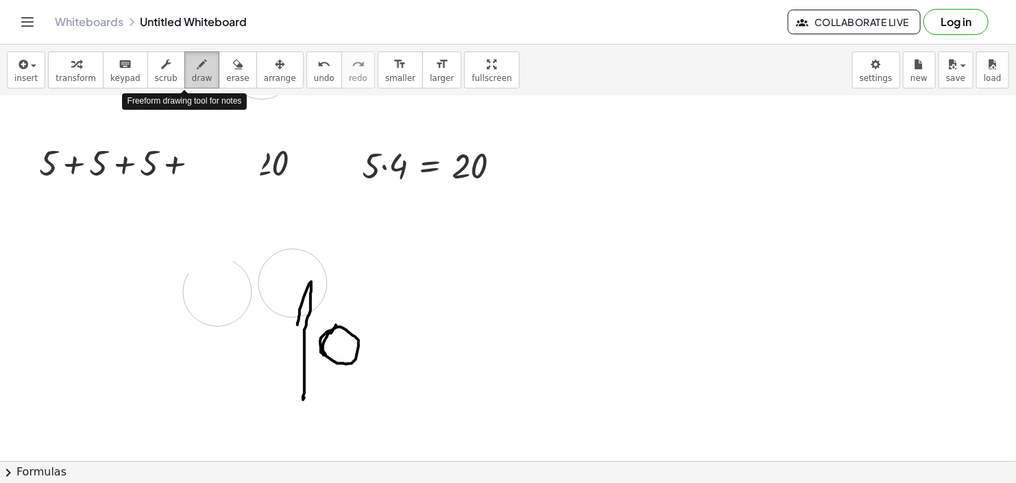
click at [198, 67] on icon "button" at bounding box center [203, 64] width 10 height 16
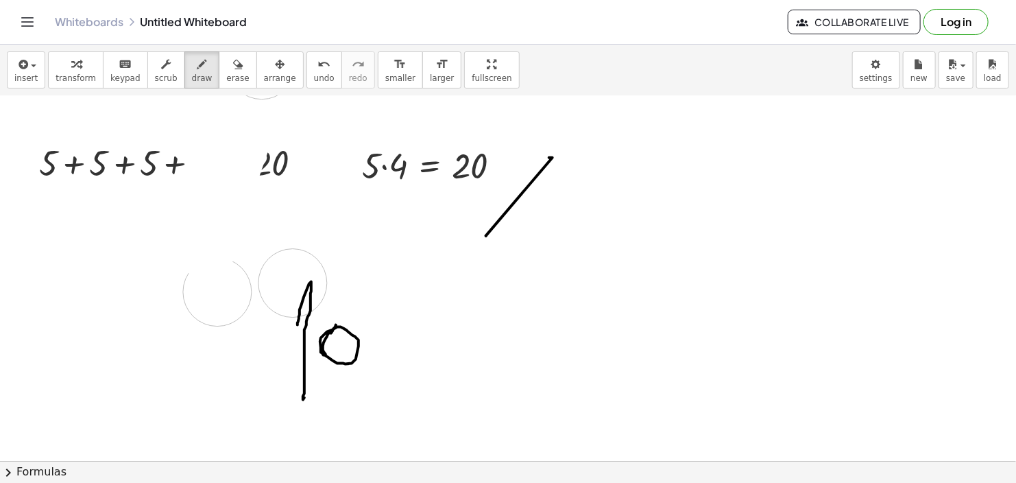
drag, startPoint x: 507, startPoint y: 259, endPoint x: 548, endPoint y: 165, distance: 101.9
drag, startPoint x: 558, startPoint y: 187, endPoint x: 529, endPoint y: 301, distance: 117.3
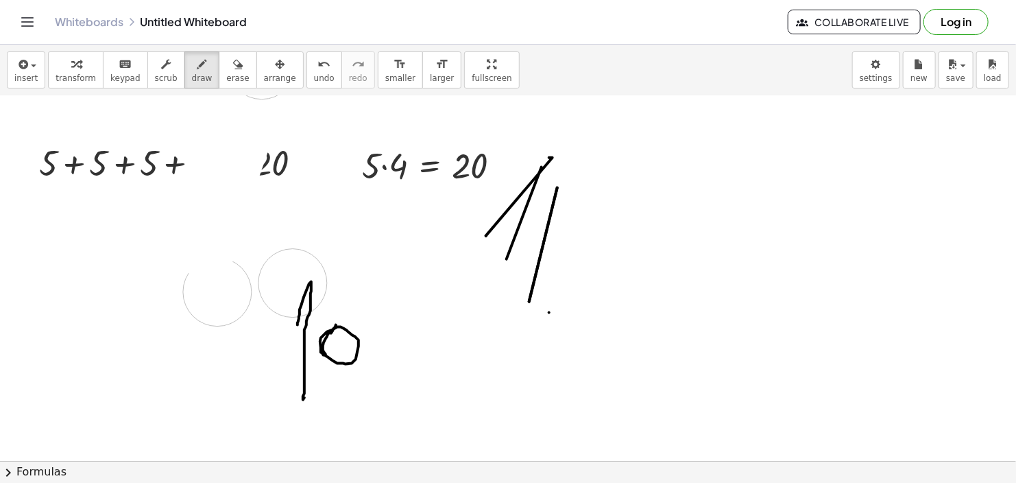
drag, startPoint x: 571, startPoint y: 318, endPoint x: 585, endPoint y: 325, distance: 16.3
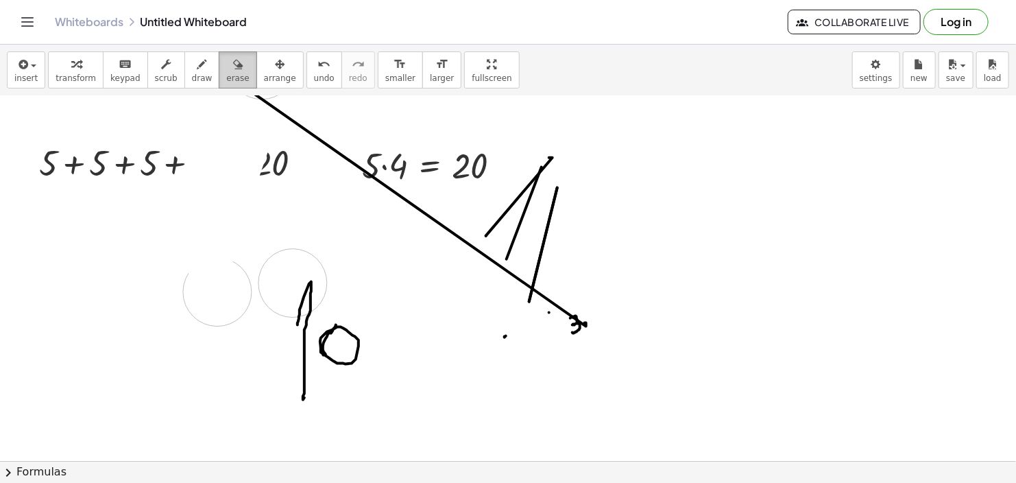
click at [233, 64] on icon "button" at bounding box center [238, 64] width 10 height 16
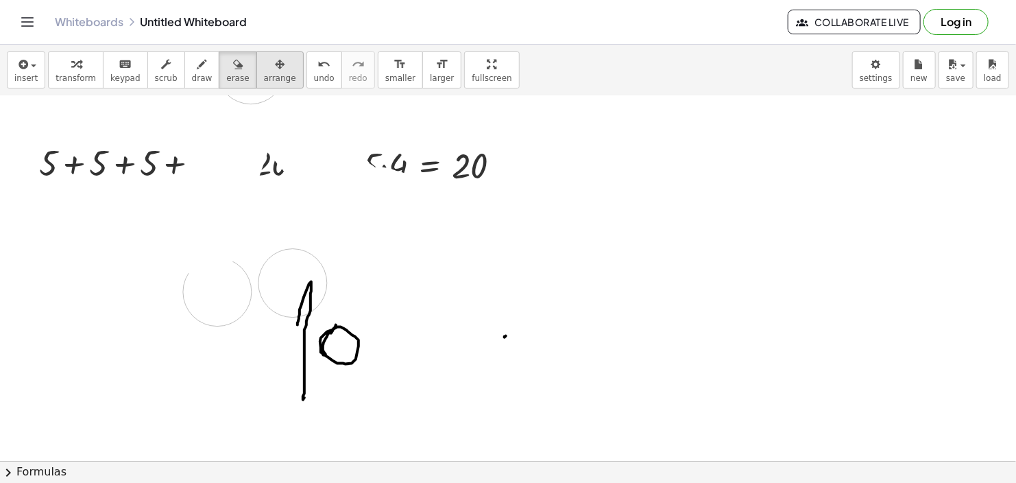
drag, startPoint x: 573, startPoint y: 167, endPoint x: 251, endPoint y: 69, distance: 336.2
click at [251, 69] on div "insert select one: Math Expression Function Text Youtube Video Graphing Geometr…" at bounding box center [508, 264] width 1016 height 438
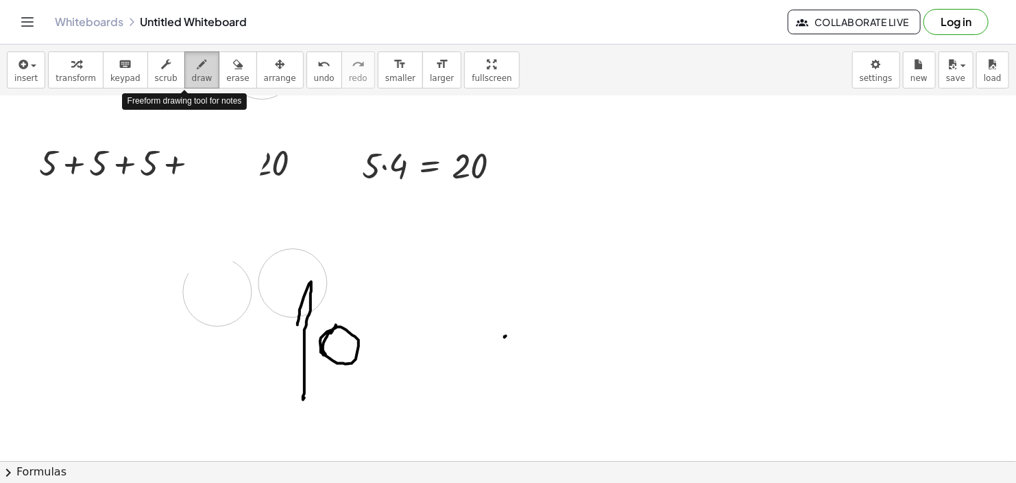
click at [195, 67] on button "draw" at bounding box center [202, 69] width 36 height 37
drag, startPoint x: 443, startPoint y: 276, endPoint x: 442, endPoint y: 302, distance: 25.4
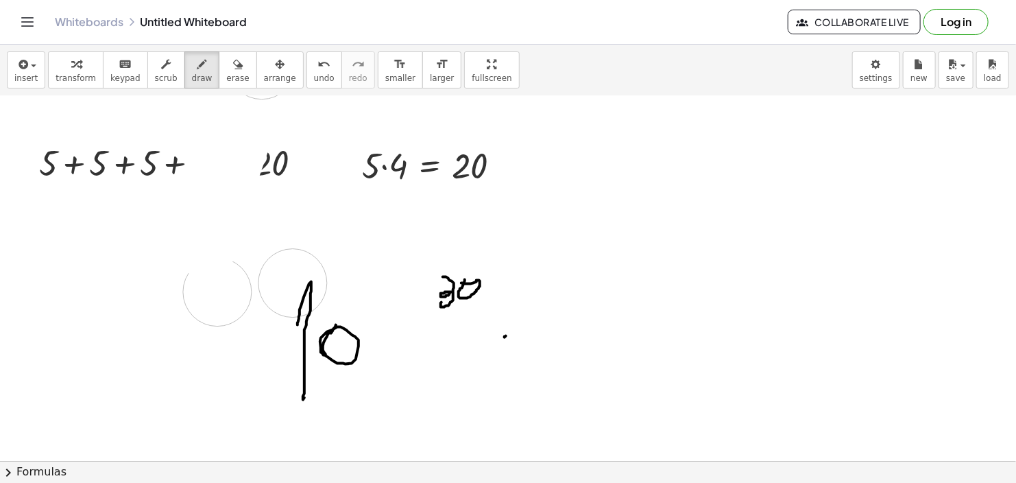
drag, startPoint x: 513, startPoint y: 278, endPoint x: 528, endPoint y: 303, distance: 29.5
drag, startPoint x: 431, startPoint y: 178, endPoint x: 441, endPoint y: 203, distance: 26.5
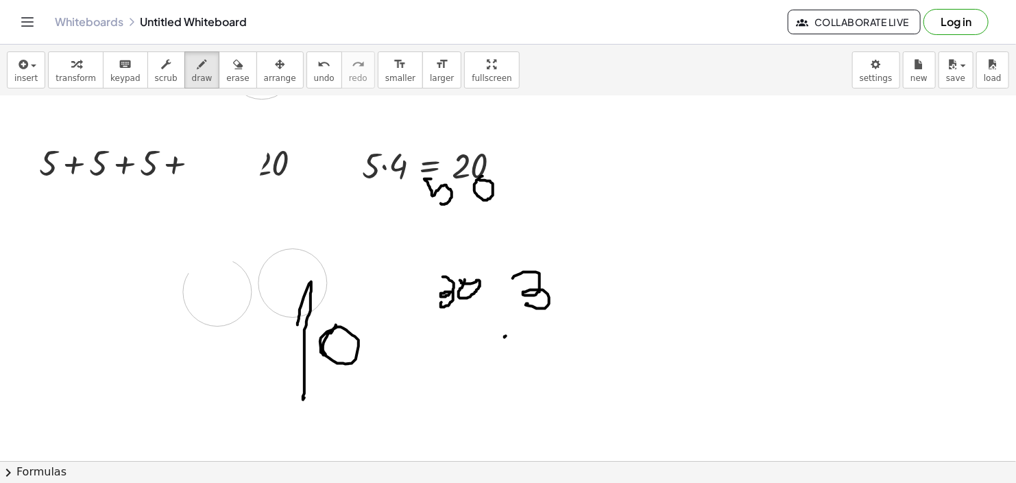
drag, startPoint x: 568, startPoint y: 173, endPoint x: 559, endPoint y: 214, distance: 41.4
drag, startPoint x: 673, startPoint y: 230, endPoint x: 689, endPoint y: 256, distance: 30.1
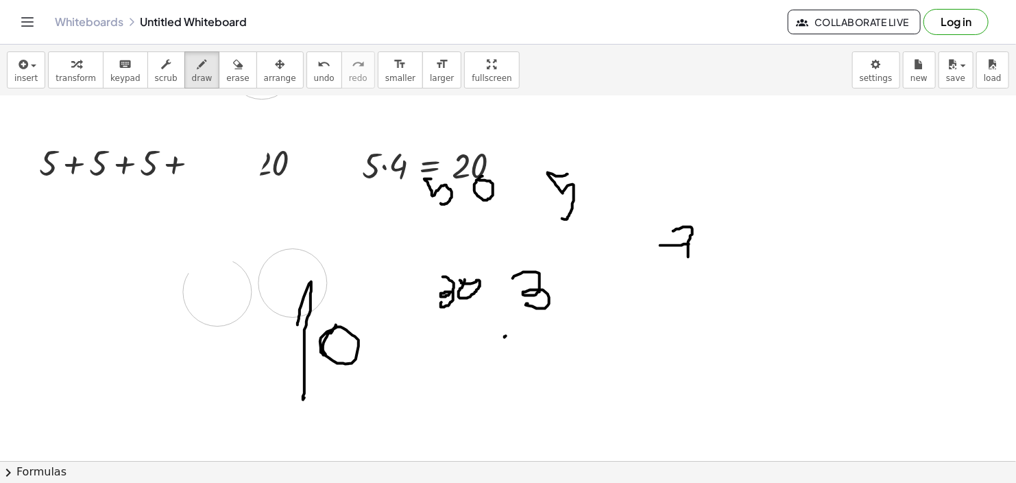
drag, startPoint x: 660, startPoint y: 245, endPoint x: 699, endPoint y: 243, distance: 38.4
drag, startPoint x: 705, startPoint y: 226, endPoint x: 697, endPoint y: 224, distance: 8.7
drag, startPoint x: 795, startPoint y: 227, endPoint x: 817, endPoint y: 259, distance: 38.4
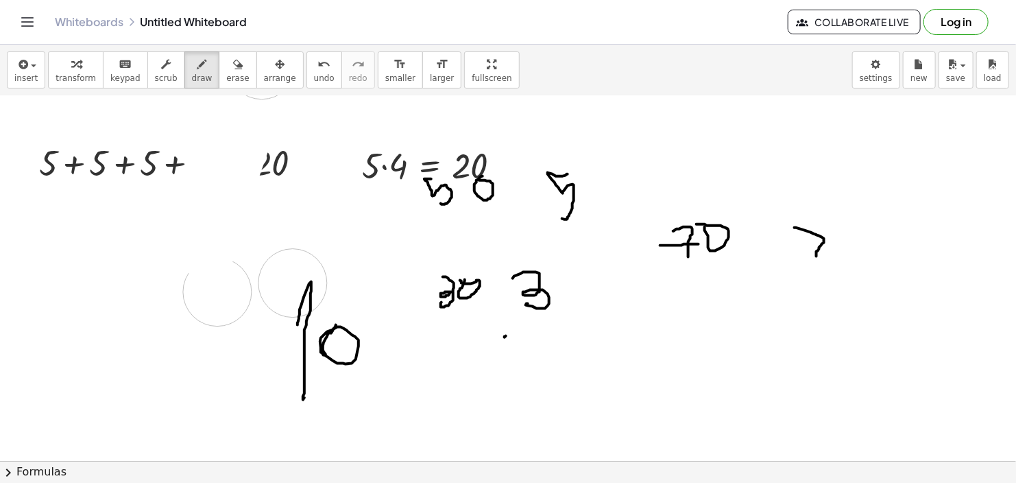
drag, startPoint x: 798, startPoint y: 242, endPoint x: 834, endPoint y: 245, distance: 35.8
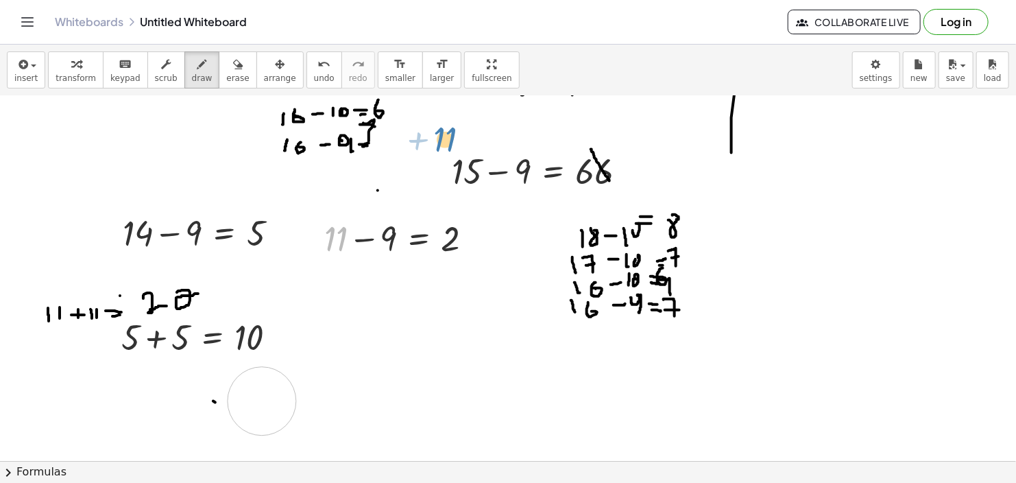
scroll to position [617, 0]
